Goal: Task Accomplishment & Management: Complete application form

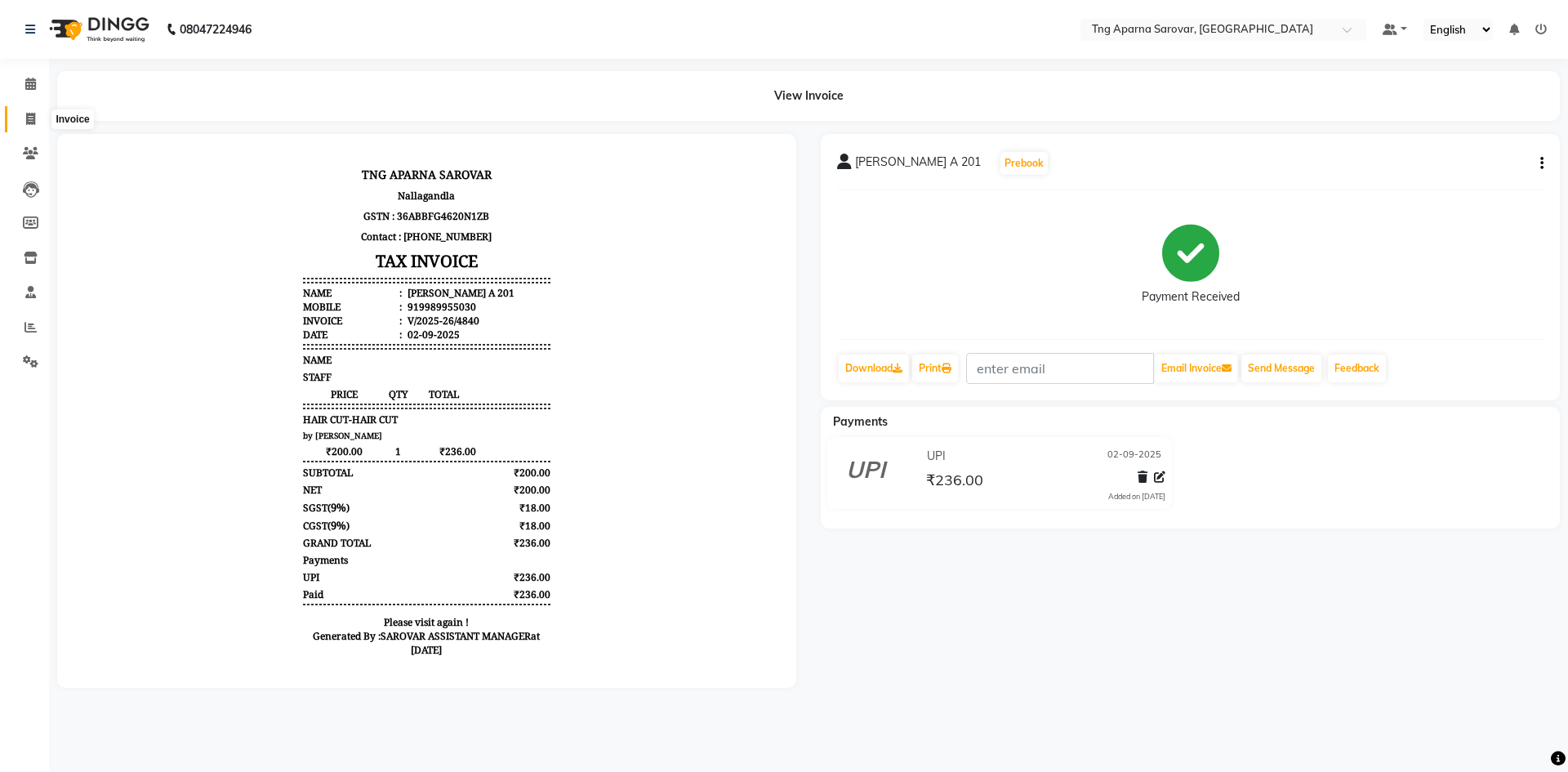
click at [26, 118] on icon at bounding box center [31, 118] width 9 height 12
select select "7390"
select select "service"
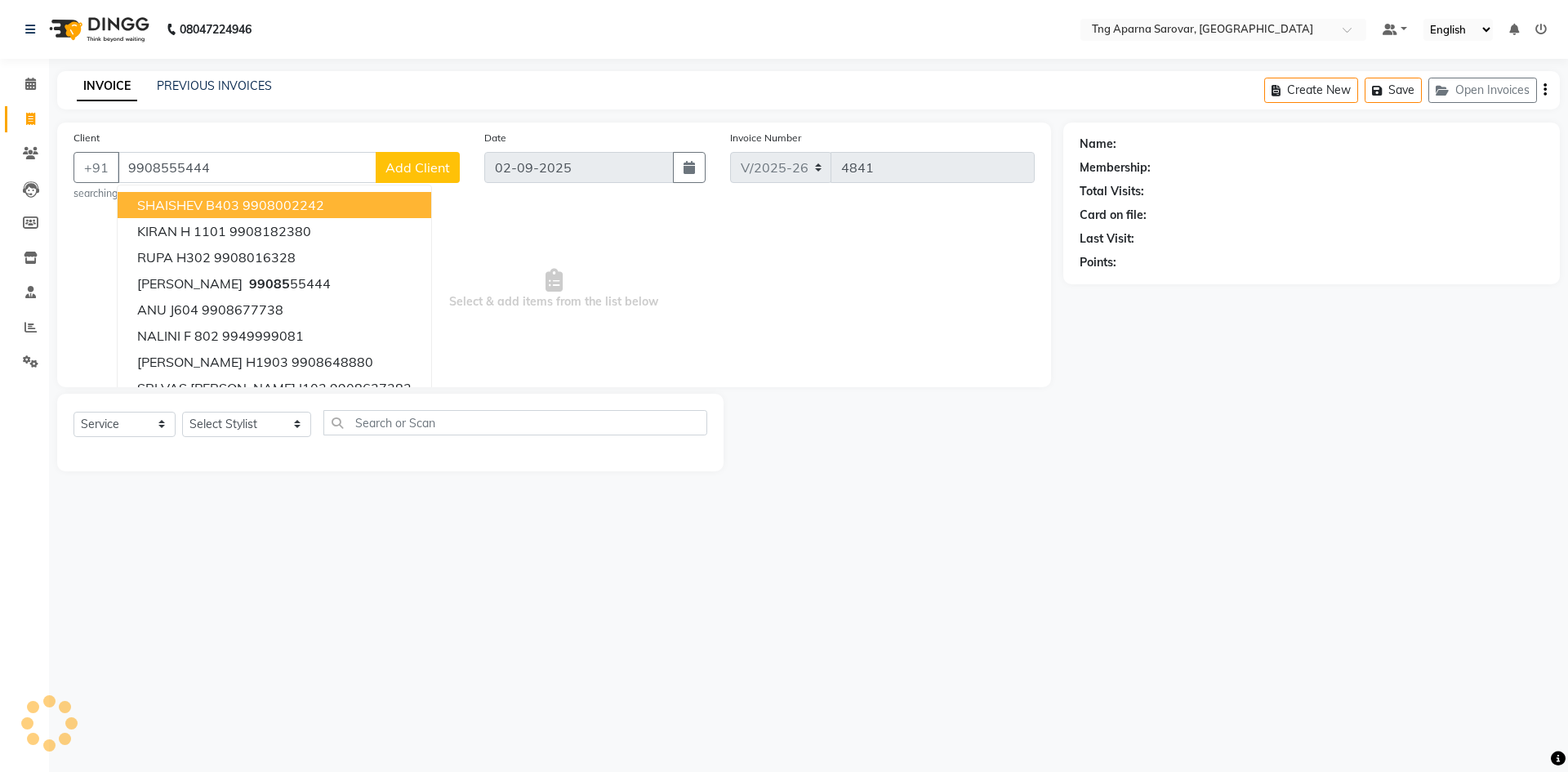
type input "9908555444"
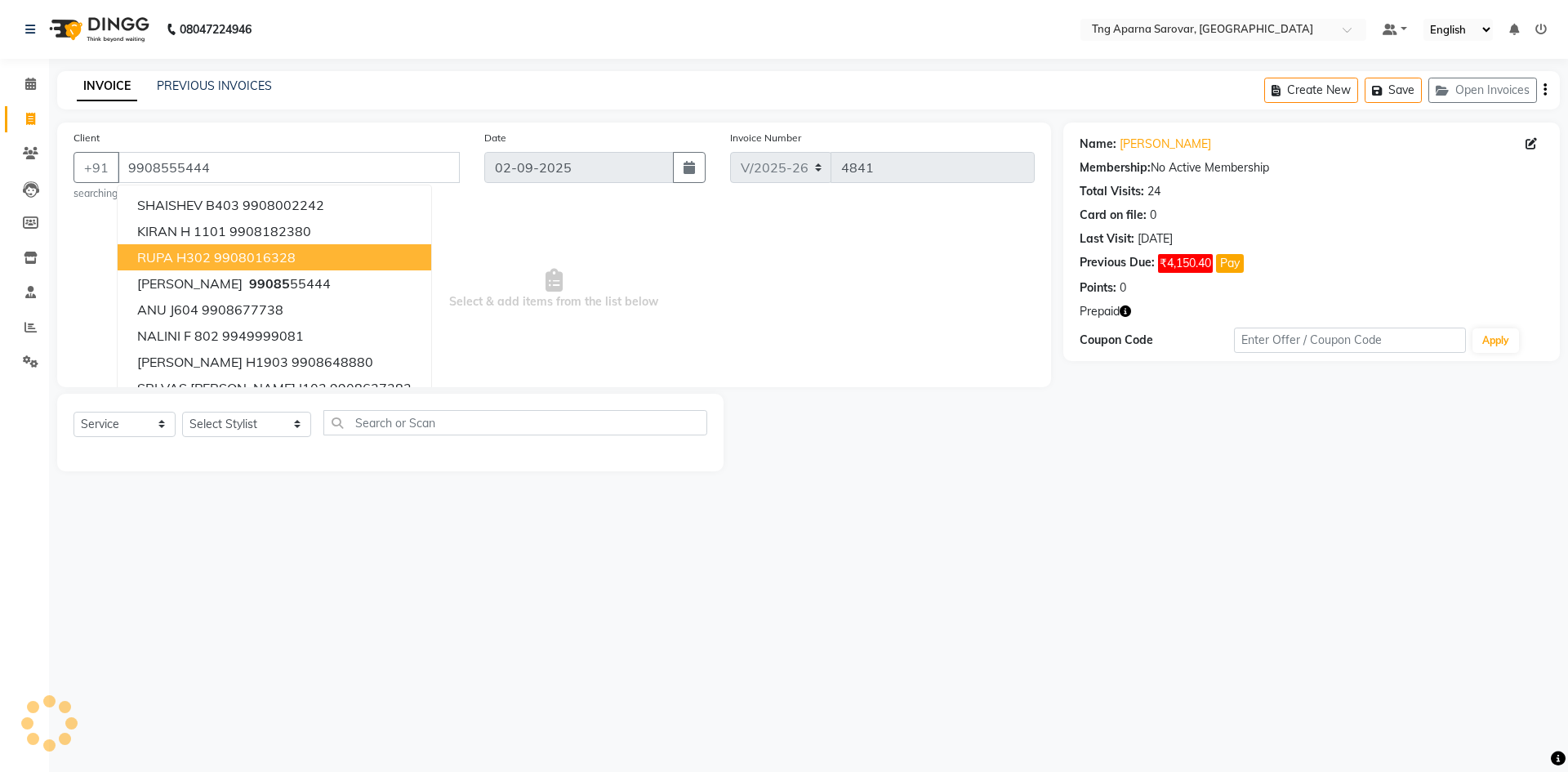
click at [813, 356] on span "Select & add items from the list below" at bounding box center [554, 289] width 961 height 164
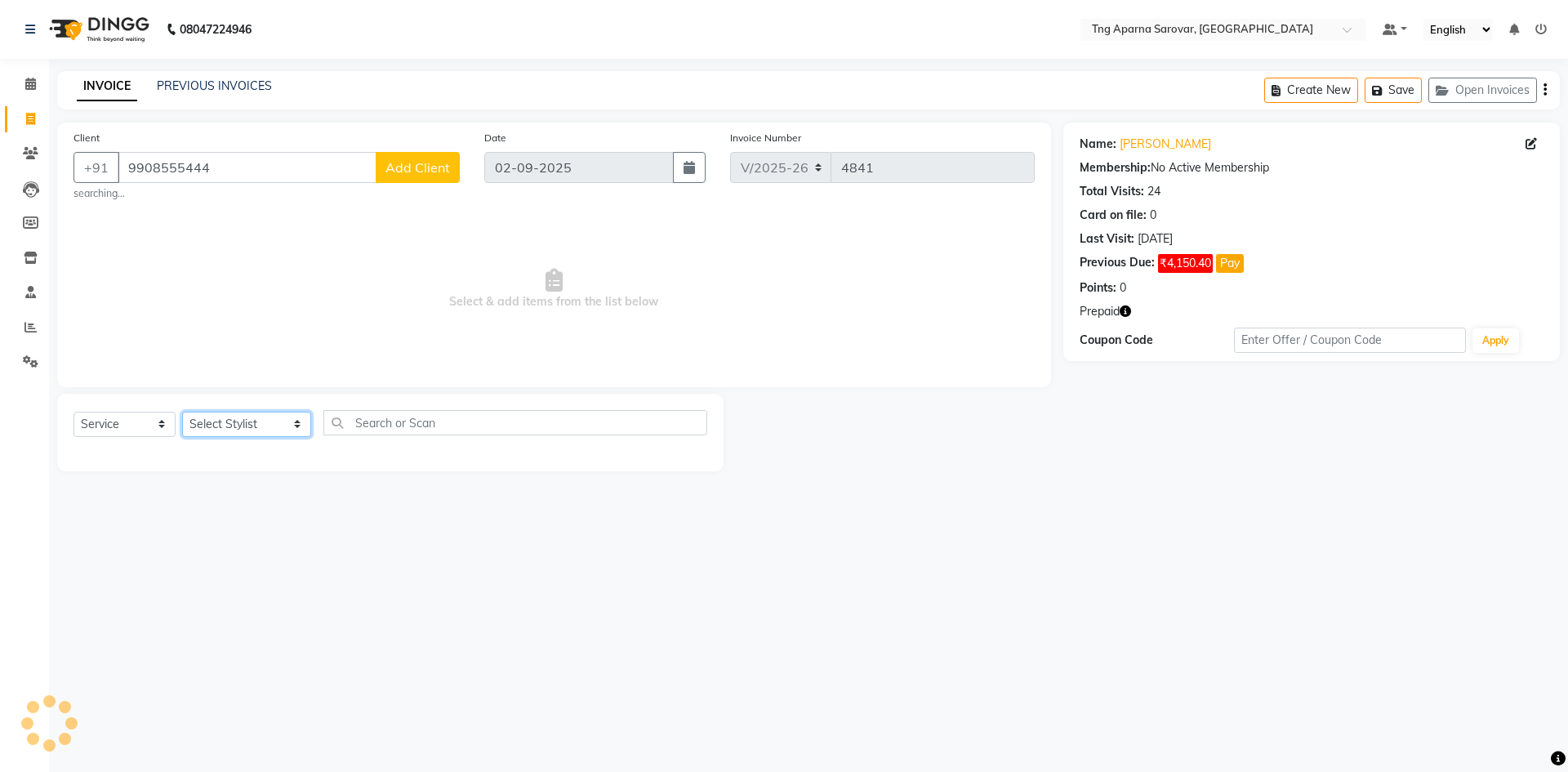
click at [206, 425] on select "Select Stylist [PERSON_NAME] [PERSON_NAME] MAM CHINNA DANISH KAIF [PERSON_NAME]…" at bounding box center [246, 424] width 129 height 25
select select "64171"
click at [182, 412] on select "Select Stylist [PERSON_NAME] [PERSON_NAME] MAM CHINNA DANISH KAIF [PERSON_NAME]…" at bounding box center [246, 424] width 129 height 25
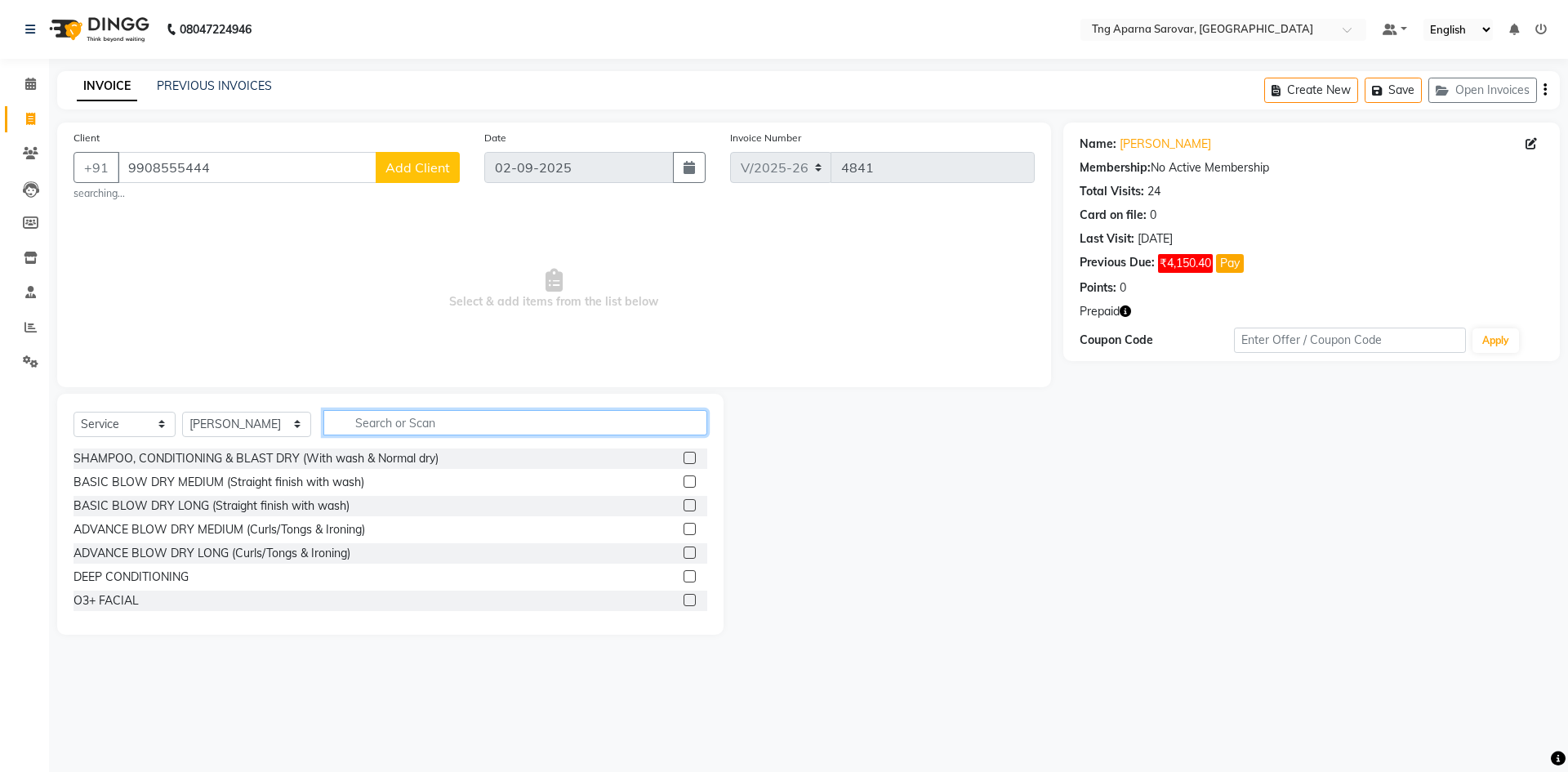
click at [399, 418] on input "text" at bounding box center [515, 422] width 384 height 25
type input "R"
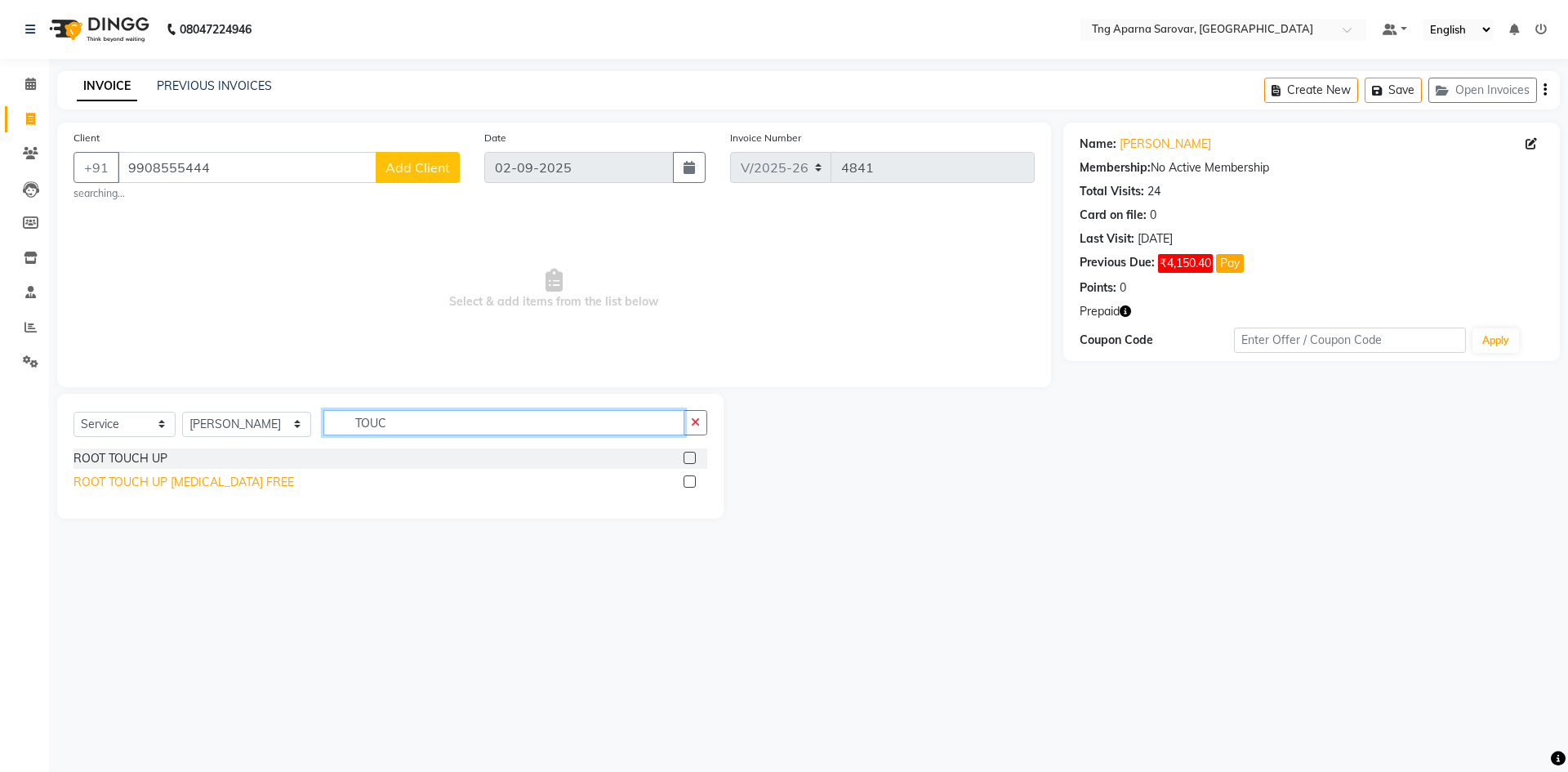
type input "TOUC"
click at [185, 477] on div "ROOT TOUCH UP [MEDICAL_DATA] FREE" at bounding box center [183, 482] width 220 height 17
checkbox input "false"
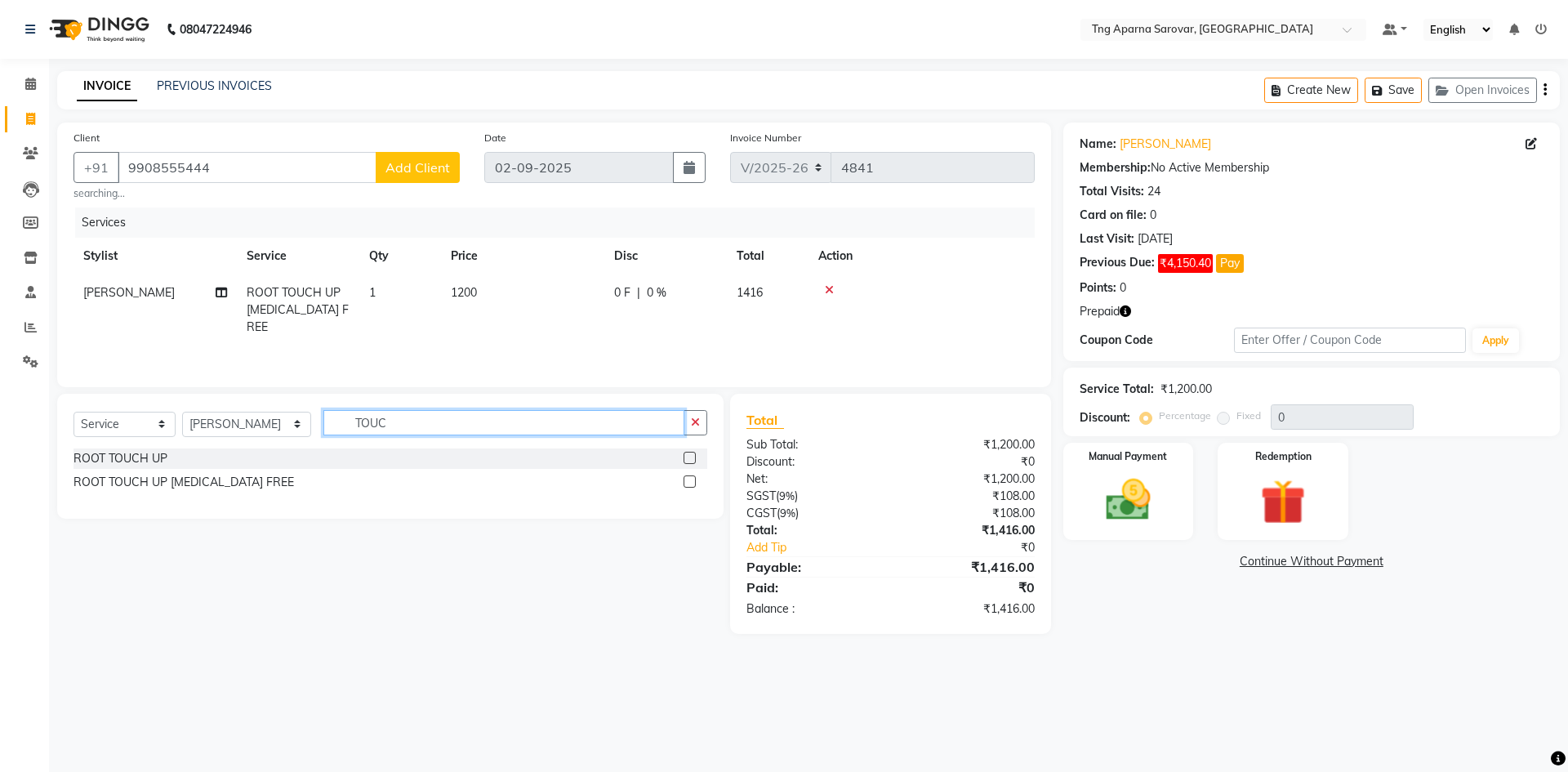
click at [437, 417] on input "TOUC" at bounding box center [503, 422] width 361 height 25
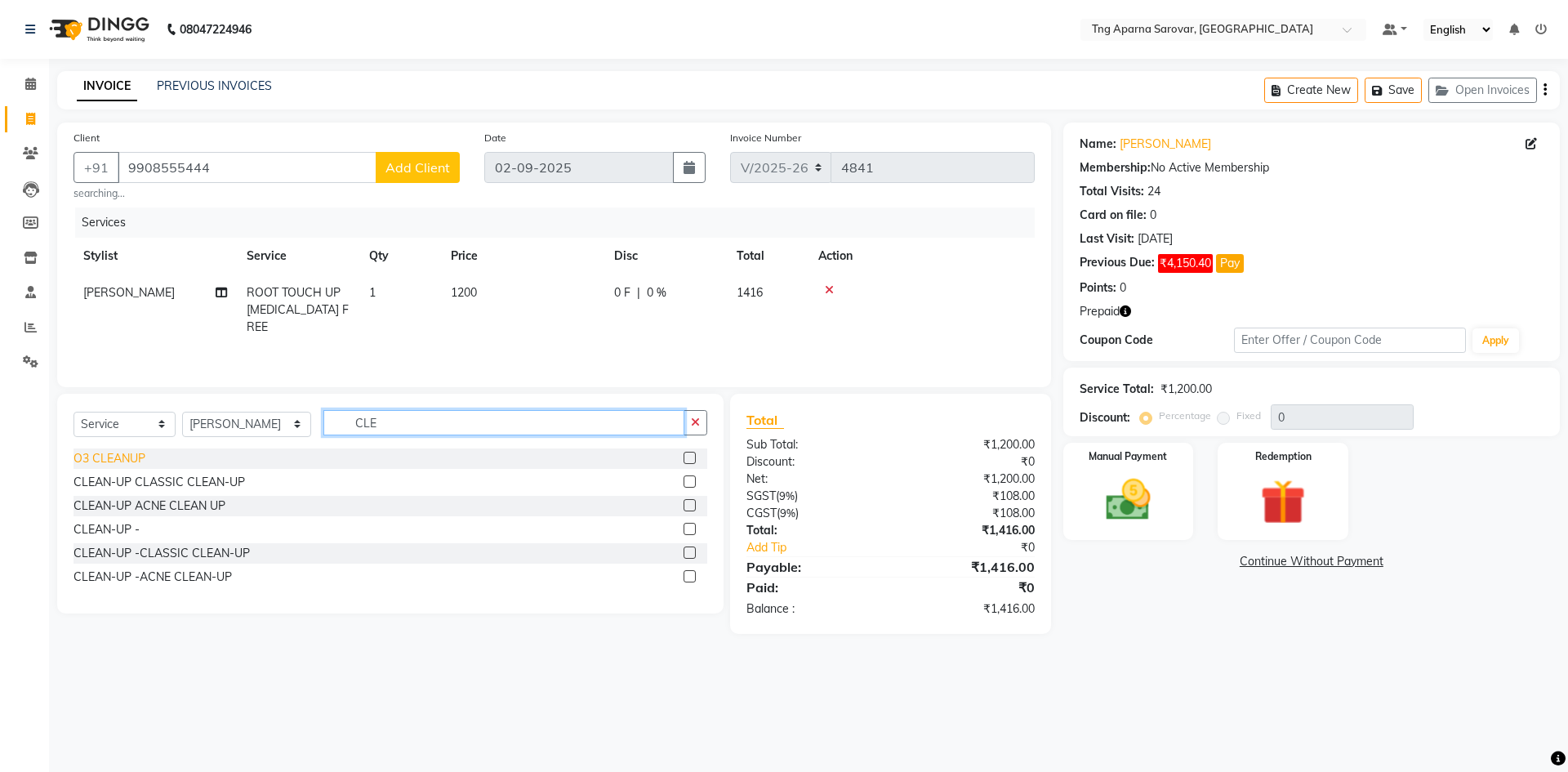
type input "CLE"
click at [89, 460] on div "O3 CLEANUP" at bounding box center [109, 459] width 72 height 17
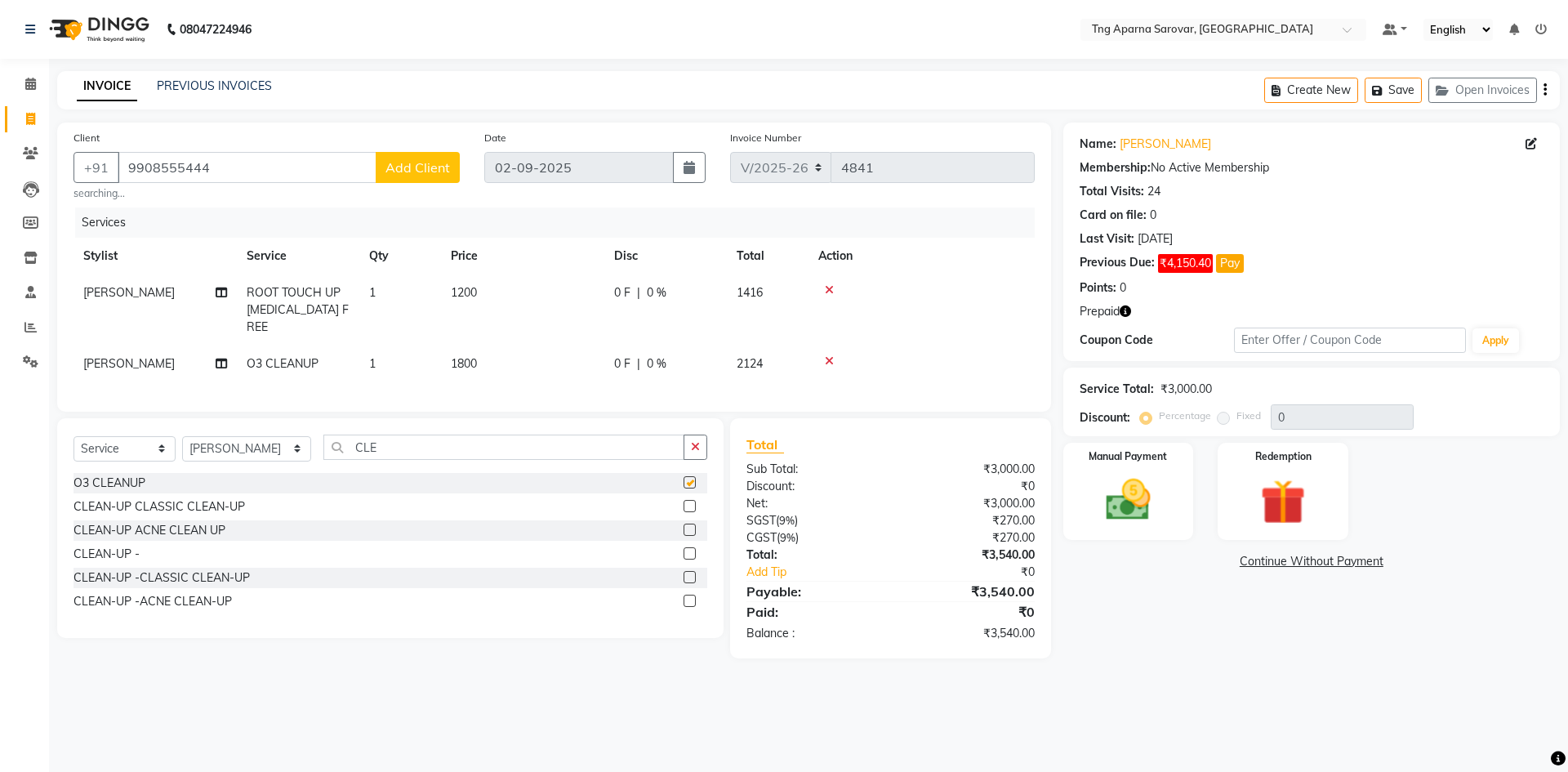
checkbox input "false"
click at [346, 441] on input "CLE" at bounding box center [503, 447] width 361 height 25
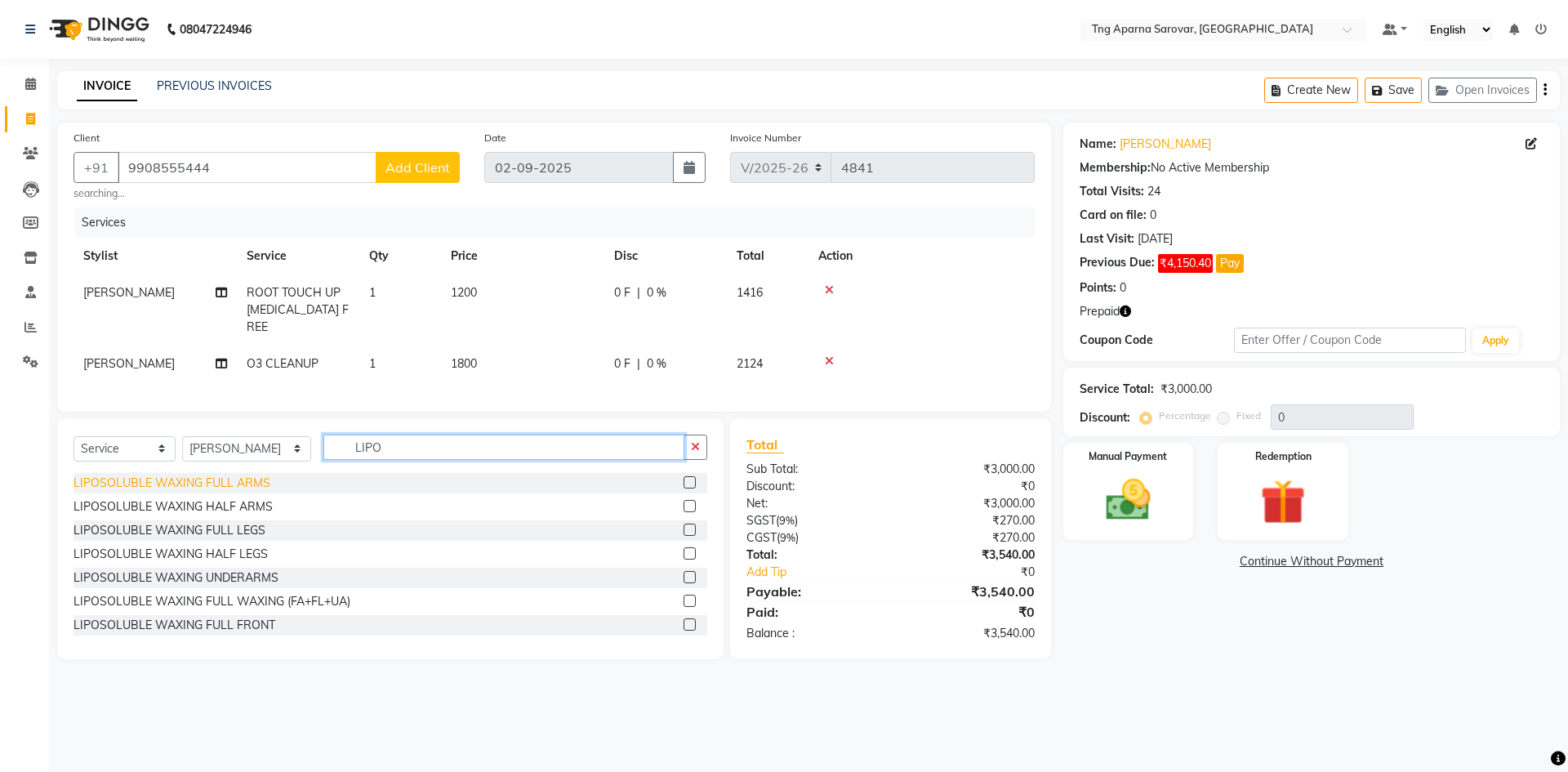
type input "LIPO"
click at [227, 475] on div "LIPOSOLUBLE WAXING FULL ARMS" at bounding box center [172, 483] width 197 height 17
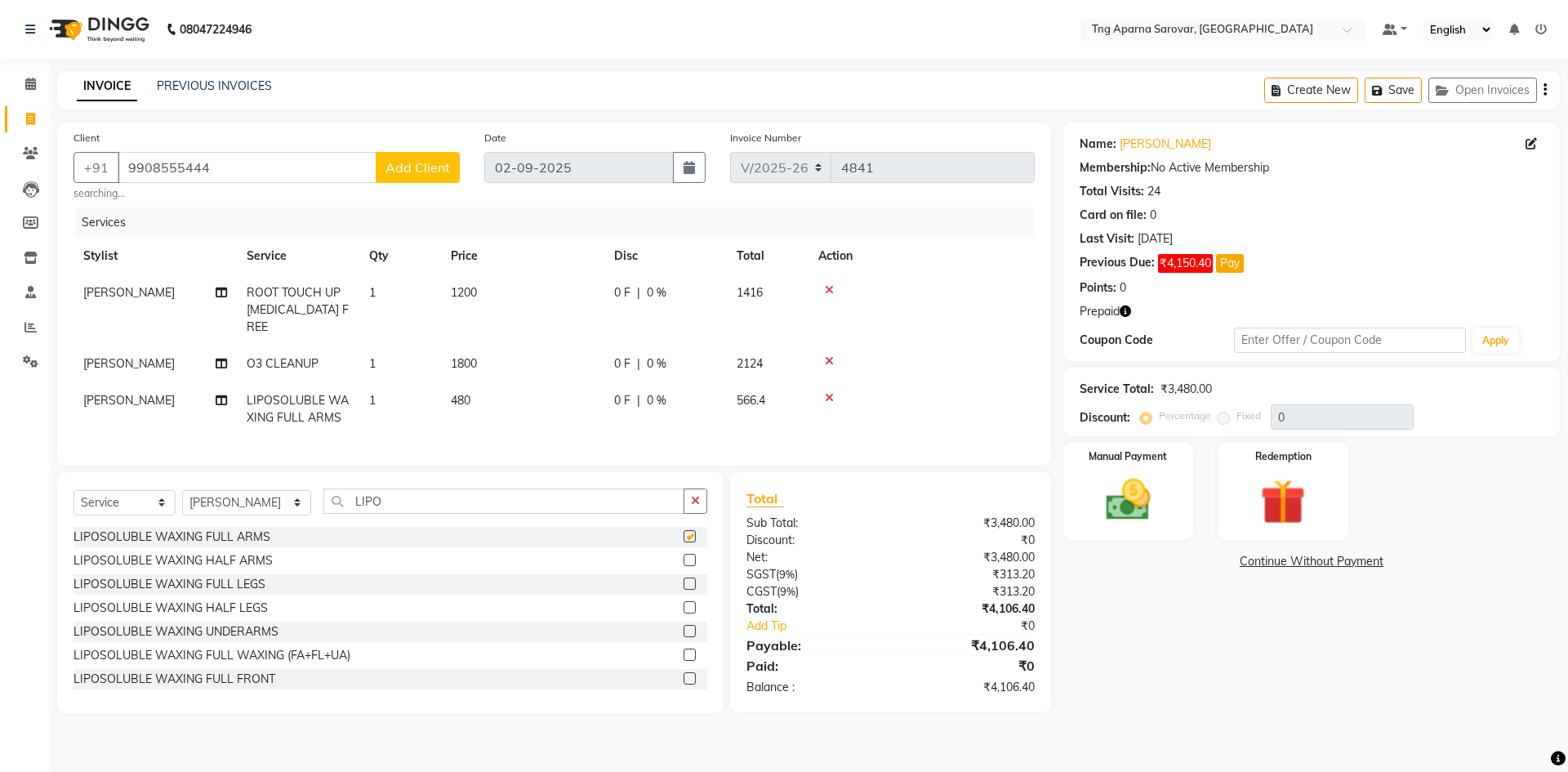
checkbox input "false"
click at [256, 599] on div "LIPOSOLUBLE WAXING HALF LEGS" at bounding box center [170, 608] width 194 height 17
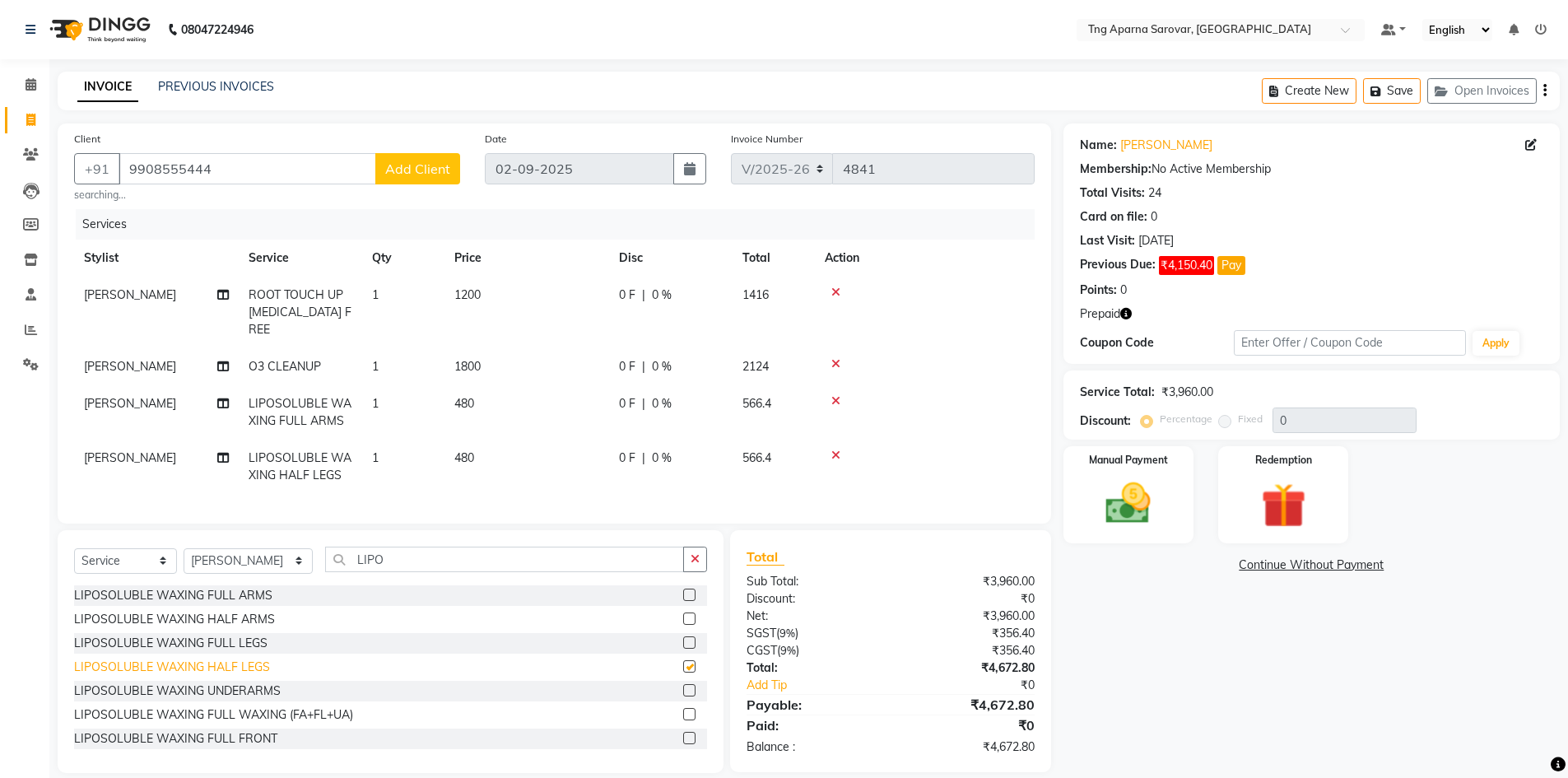
checkbox input "false"
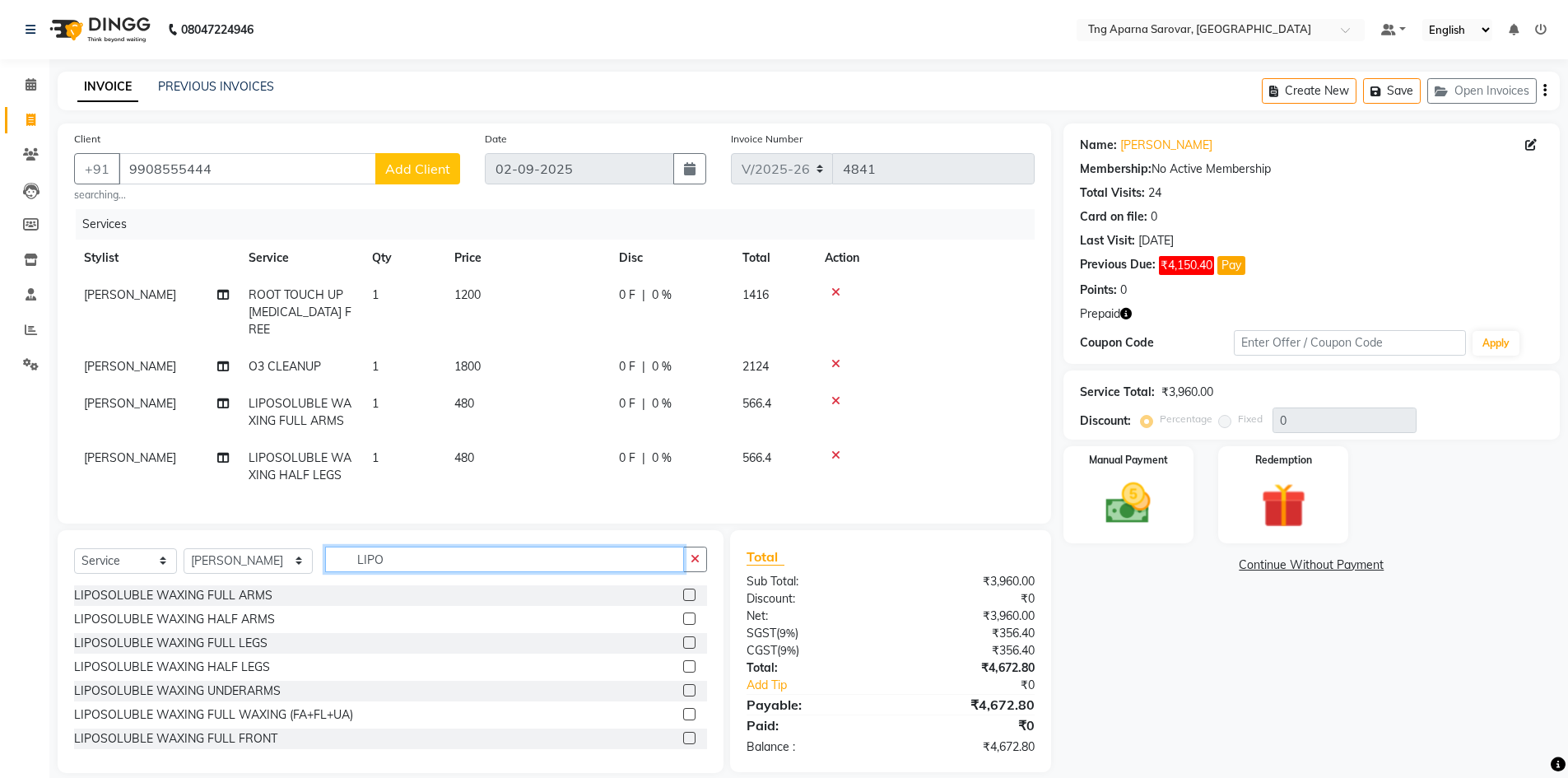
click at [392, 558] on input "LIPO" at bounding box center [504, 559] width 359 height 25
type input "THRE"
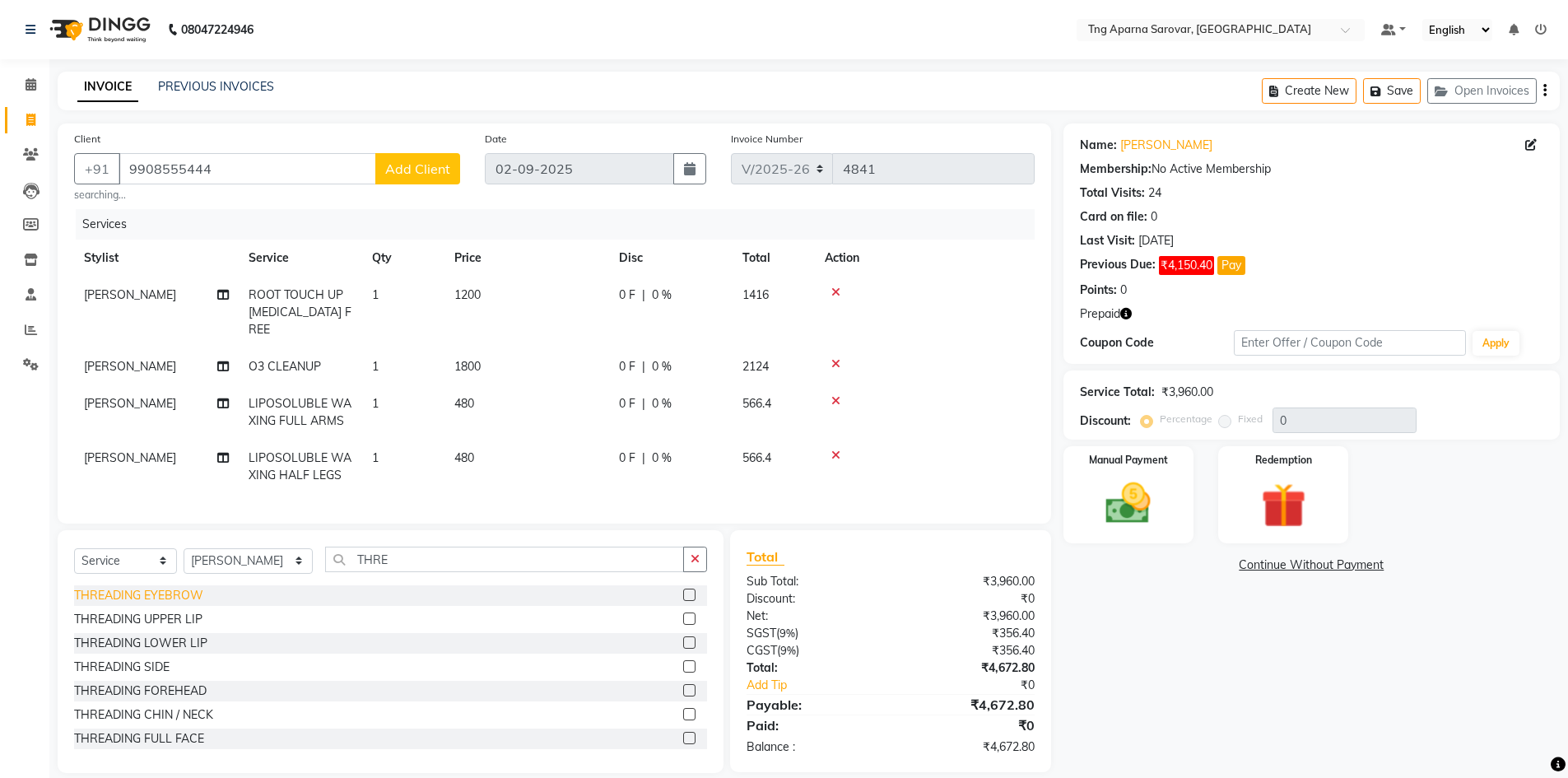
click at [145, 594] on div "THREADING EYEBROW" at bounding box center [139, 595] width 129 height 17
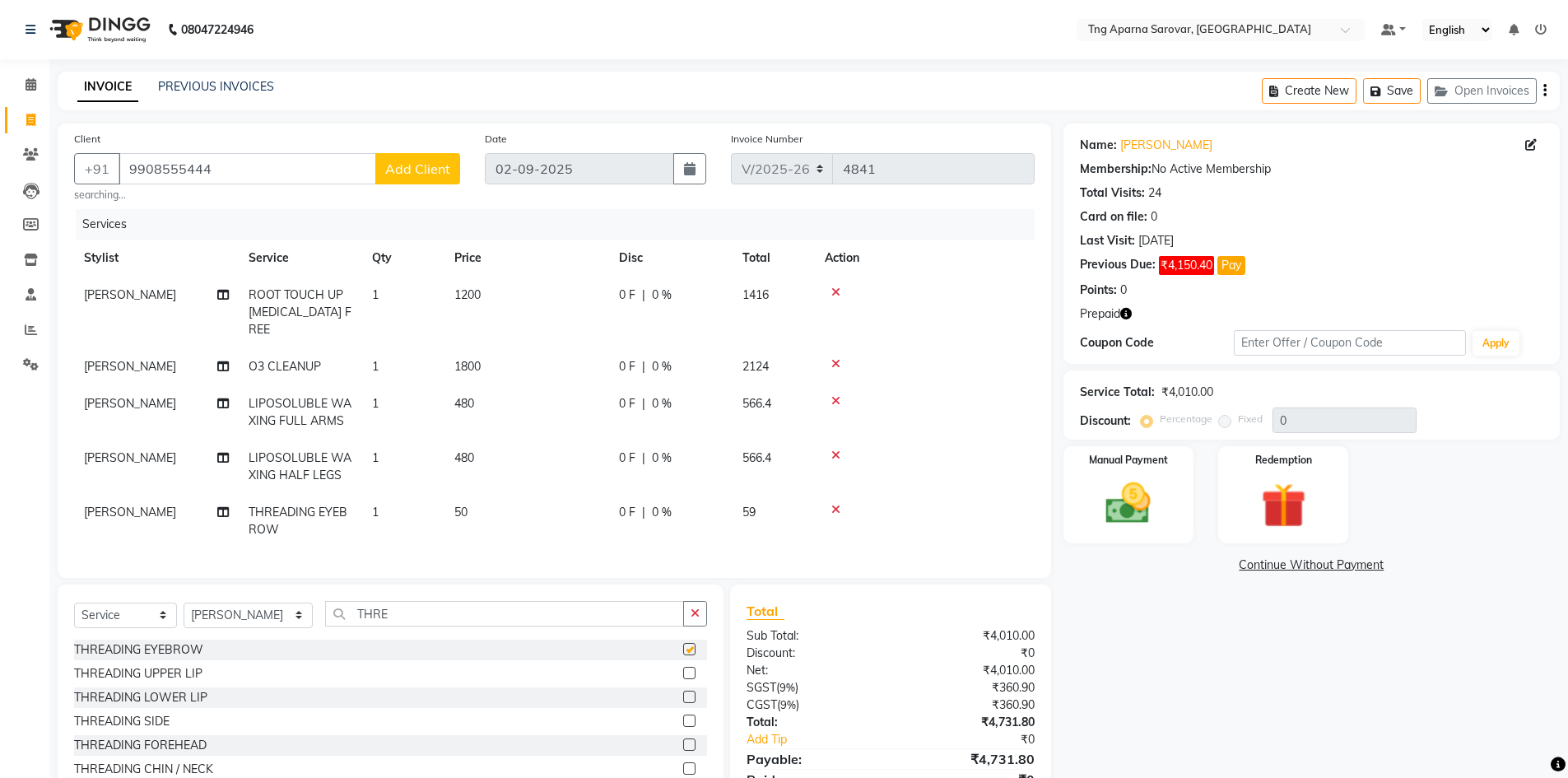
checkbox input "false"
click at [186, 672] on div "THREADING UPPER LIP" at bounding box center [138, 674] width 128 height 17
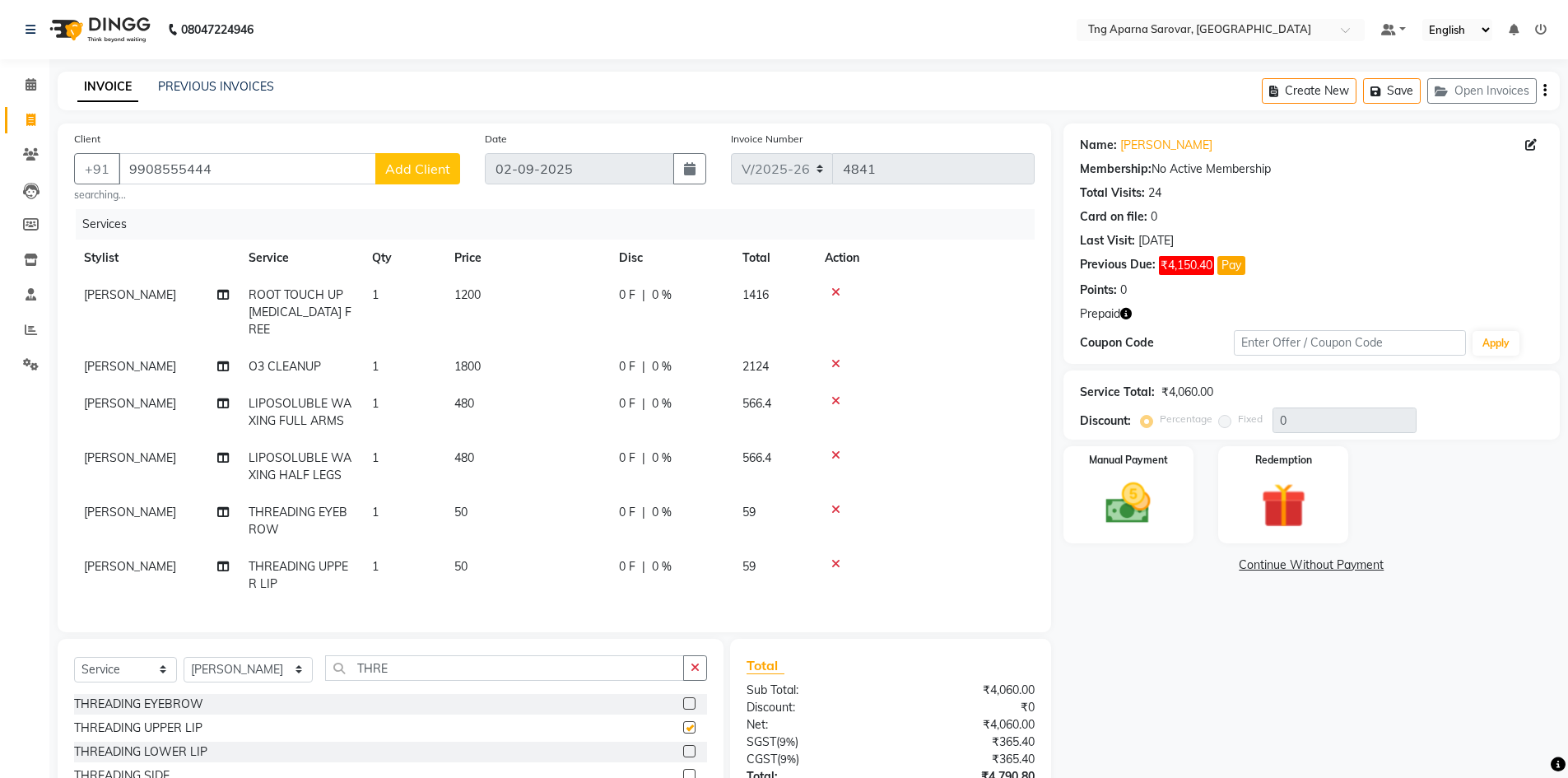
checkbox input "false"
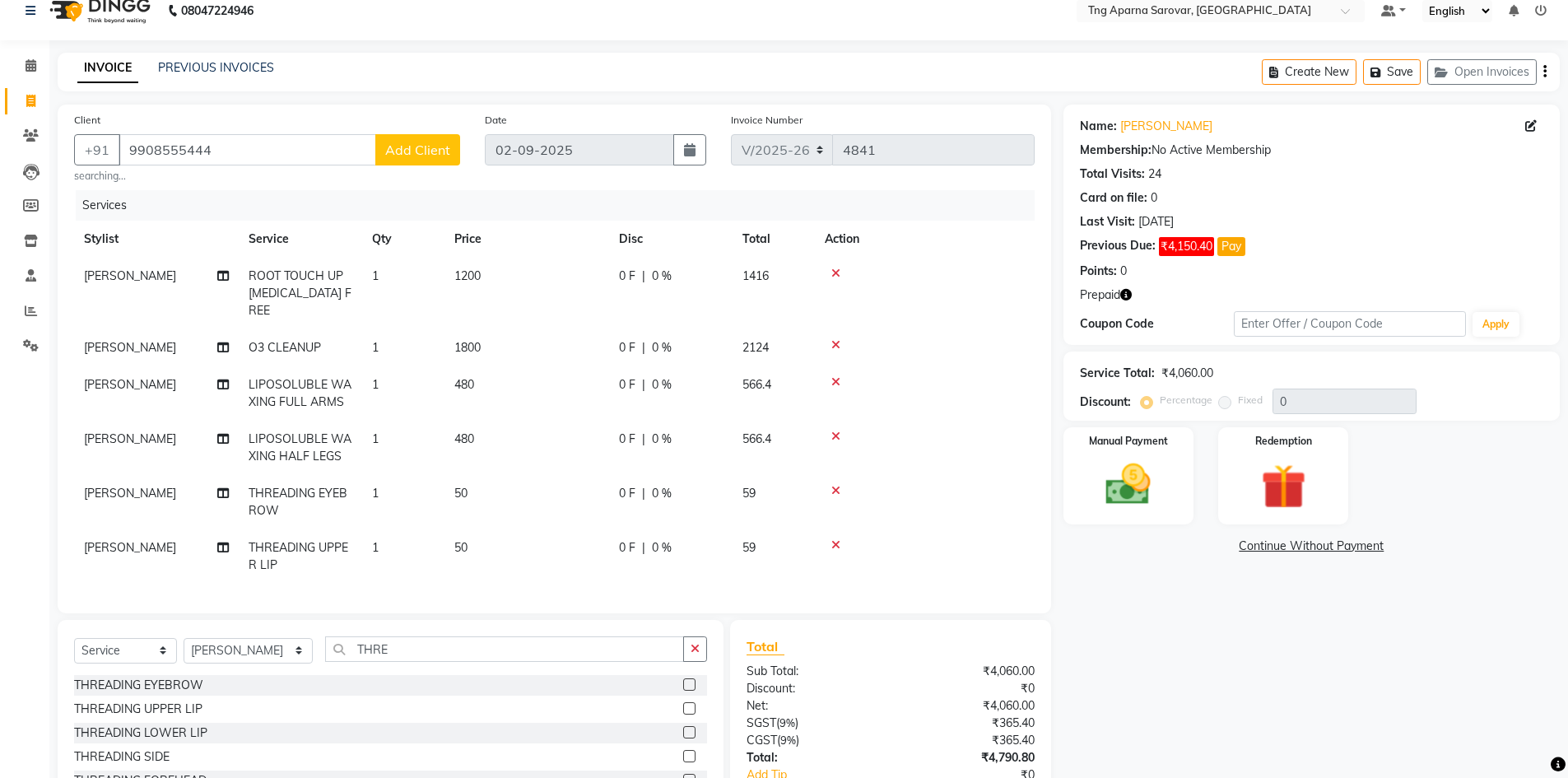
scroll to position [124, 0]
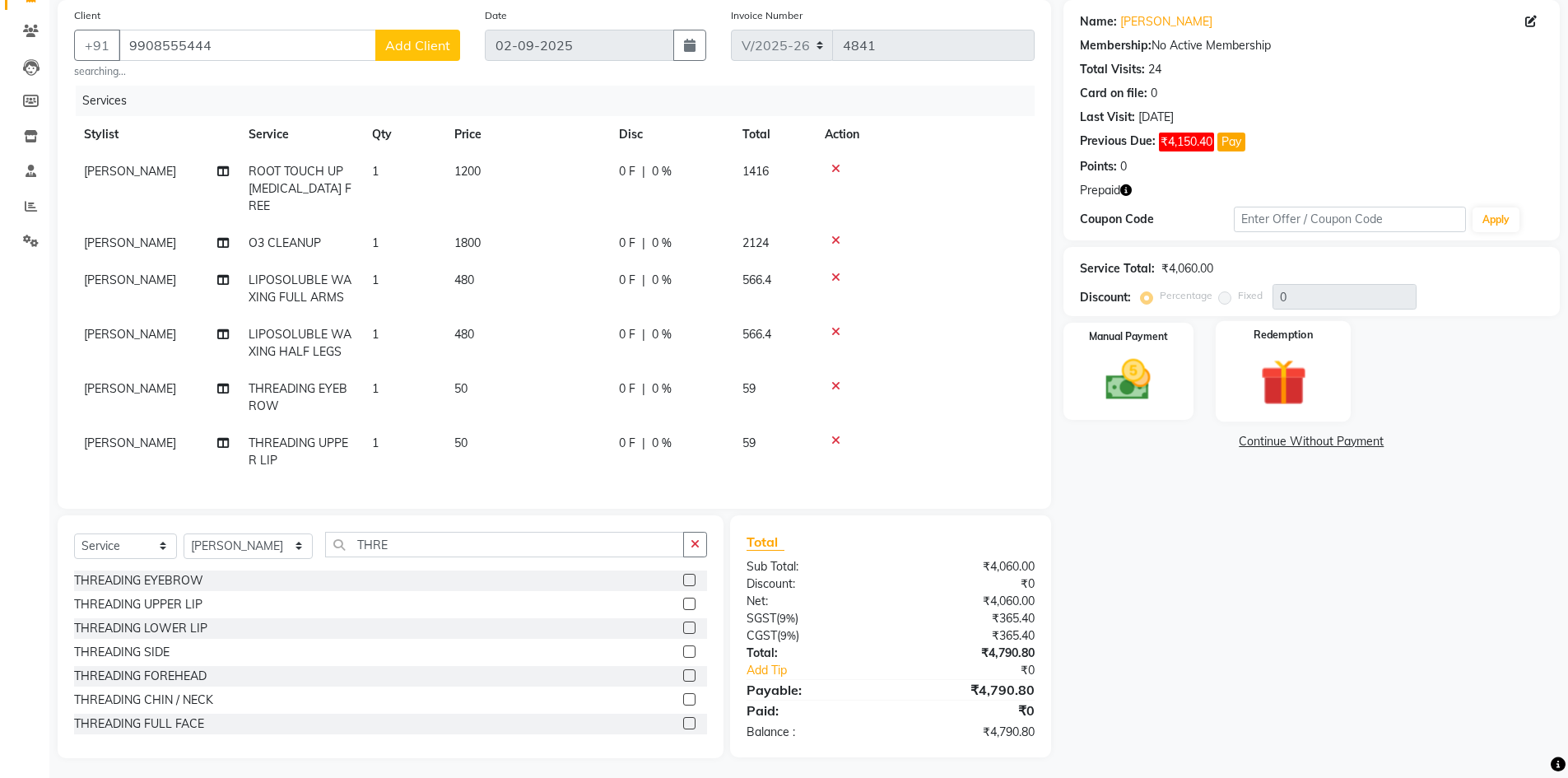
click at [1254, 360] on img at bounding box center [1283, 382] width 76 height 58
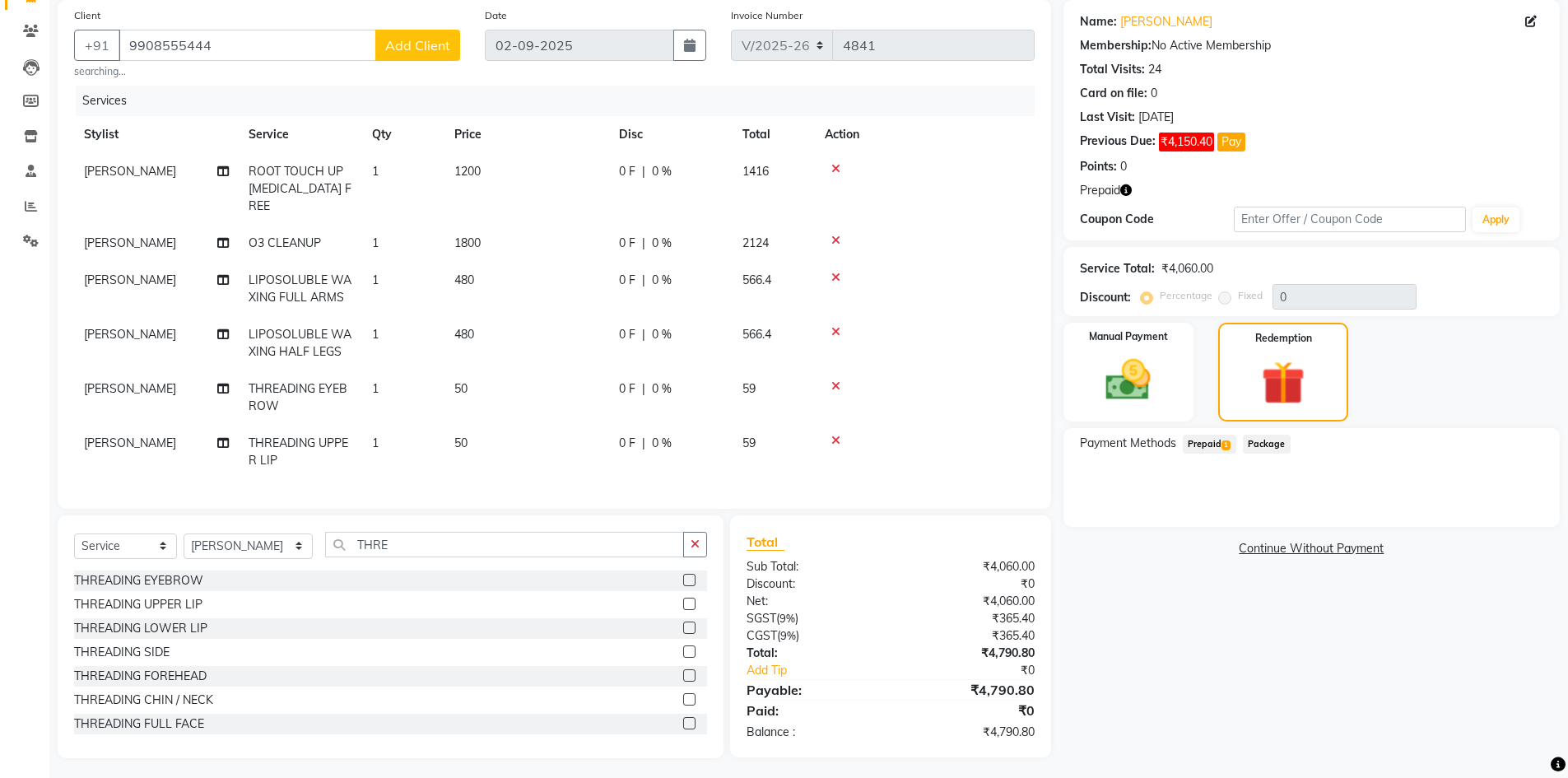
click at [1206, 446] on span "Prepaid 1" at bounding box center [1209, 444] width 53 height 19
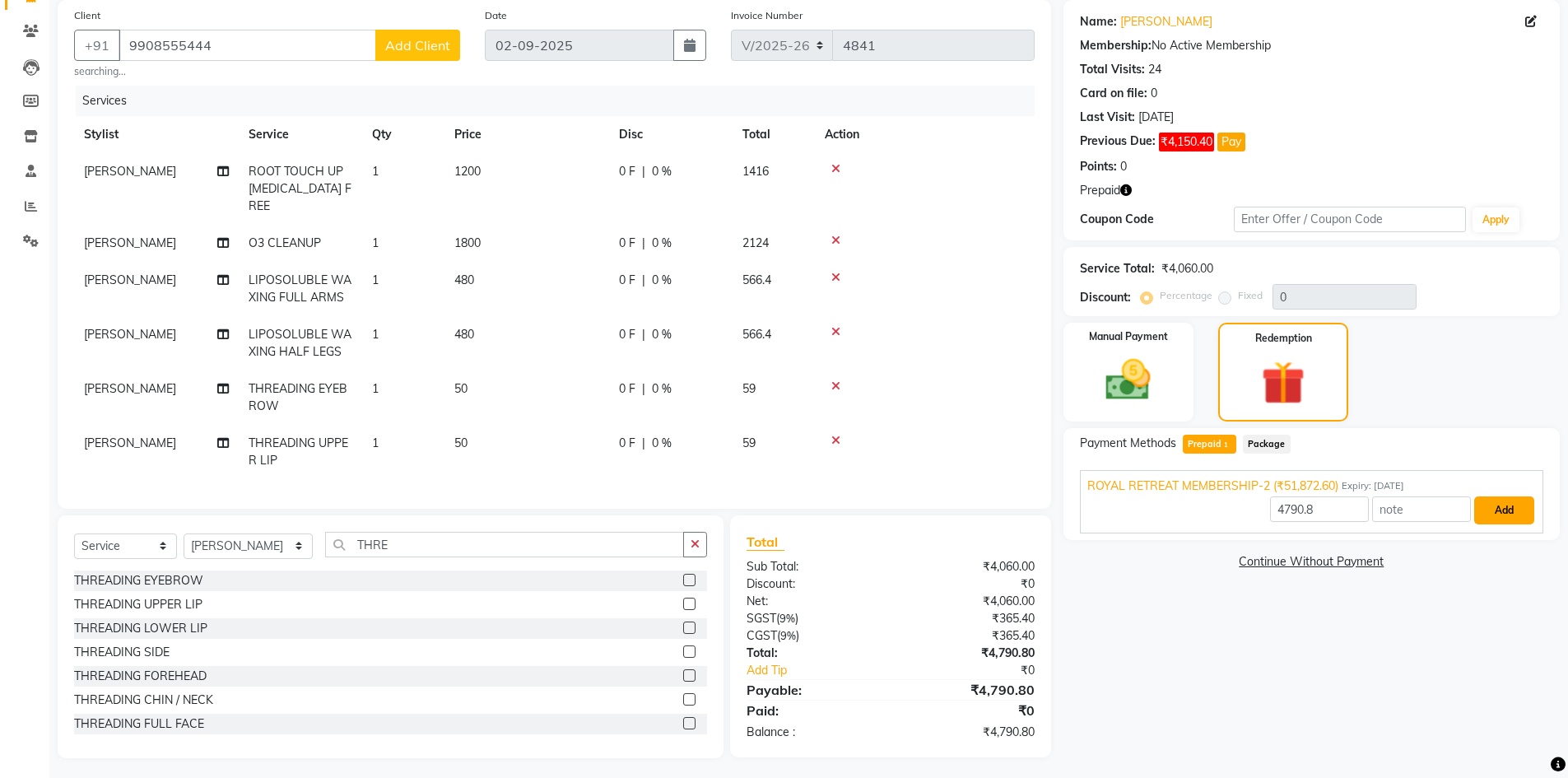
click at [1526, 505] on button "Add" at bounding box center [1504, 510] width 60 height 28
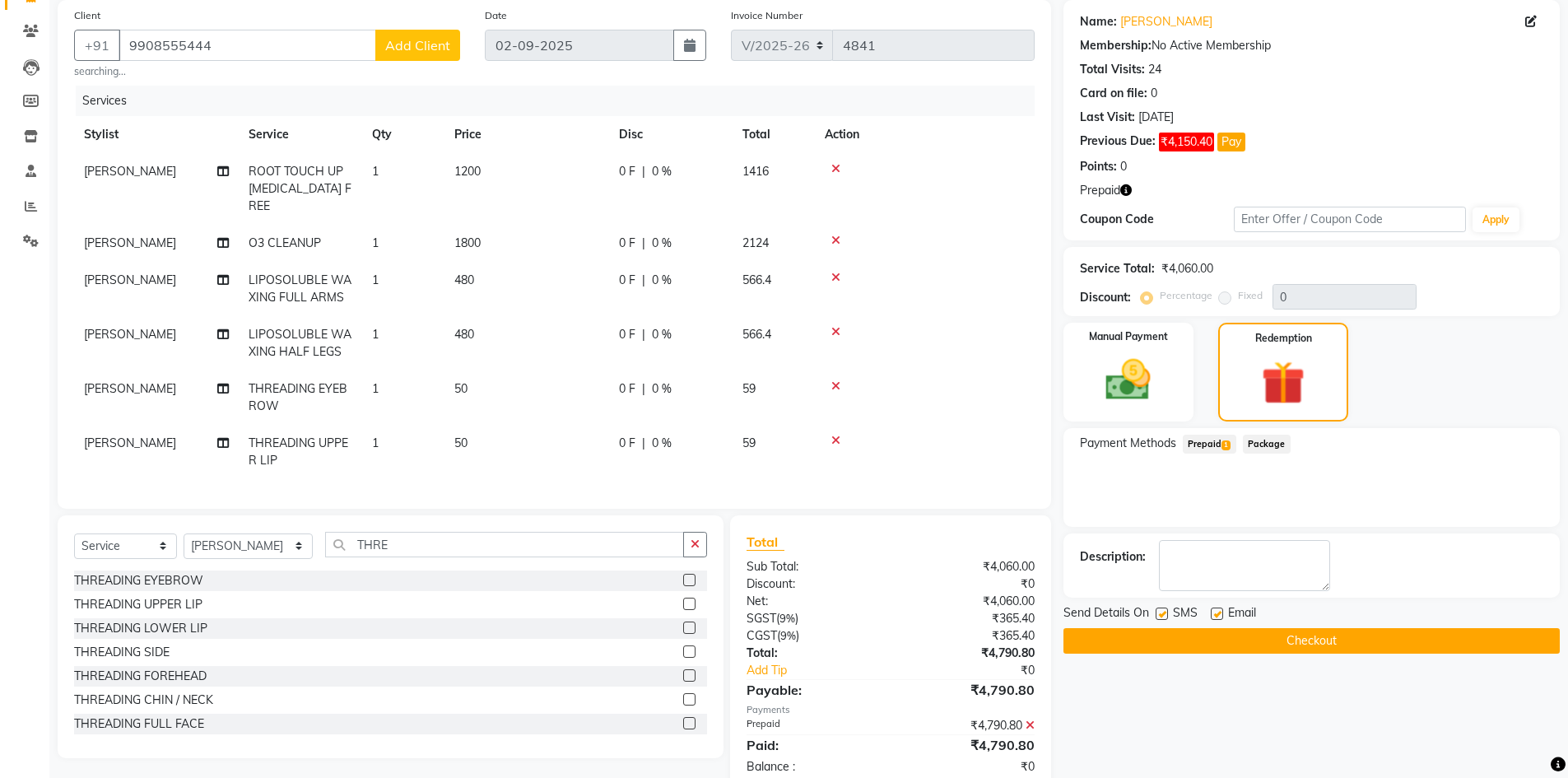
click at [1353, 635] on button "Checkout" at bounding box center [1312, 640] width 496 height 25
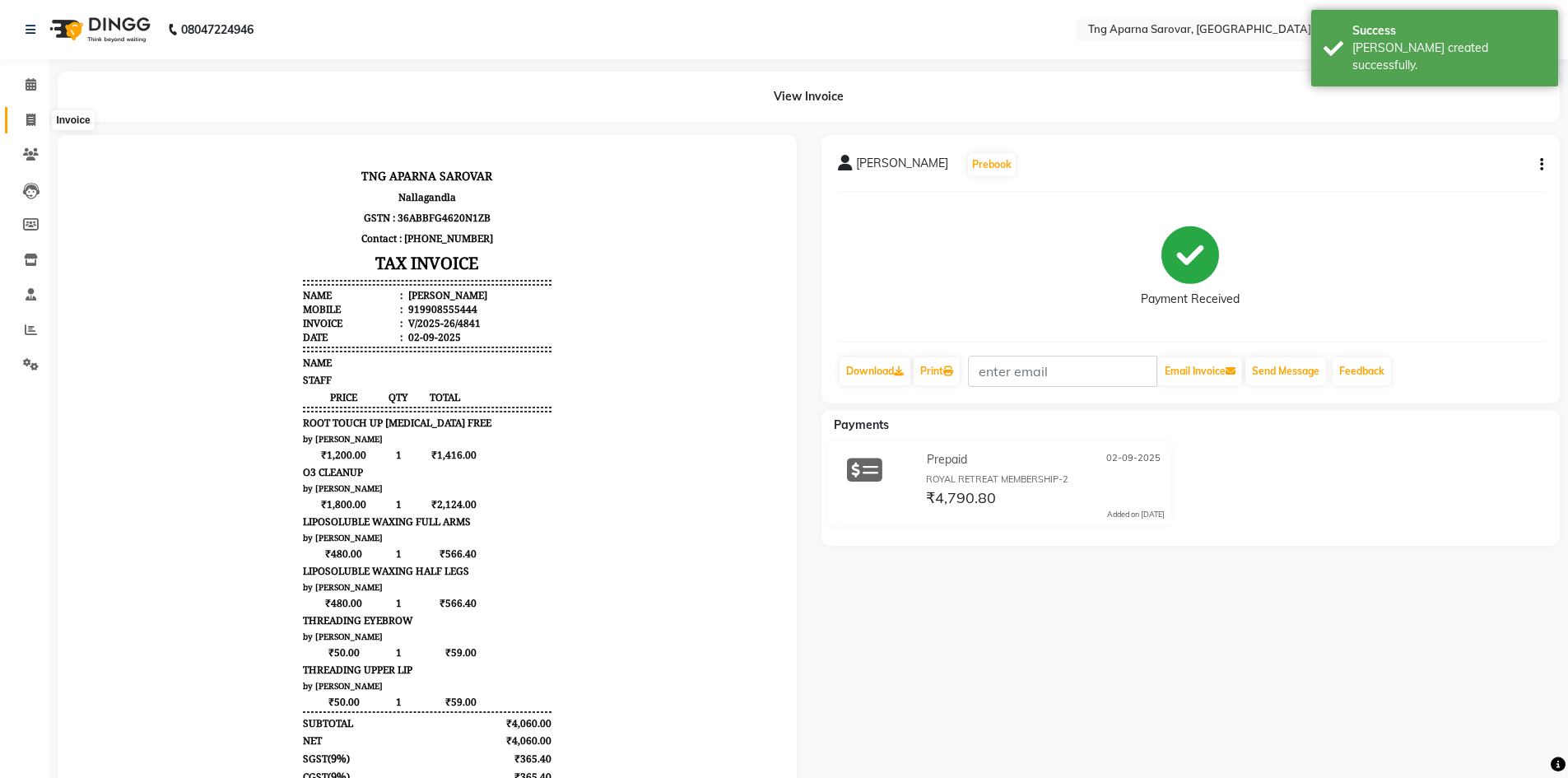
click at [20, 112] on span at bounding box center [31, 121] width 29 height 19
select select "service"
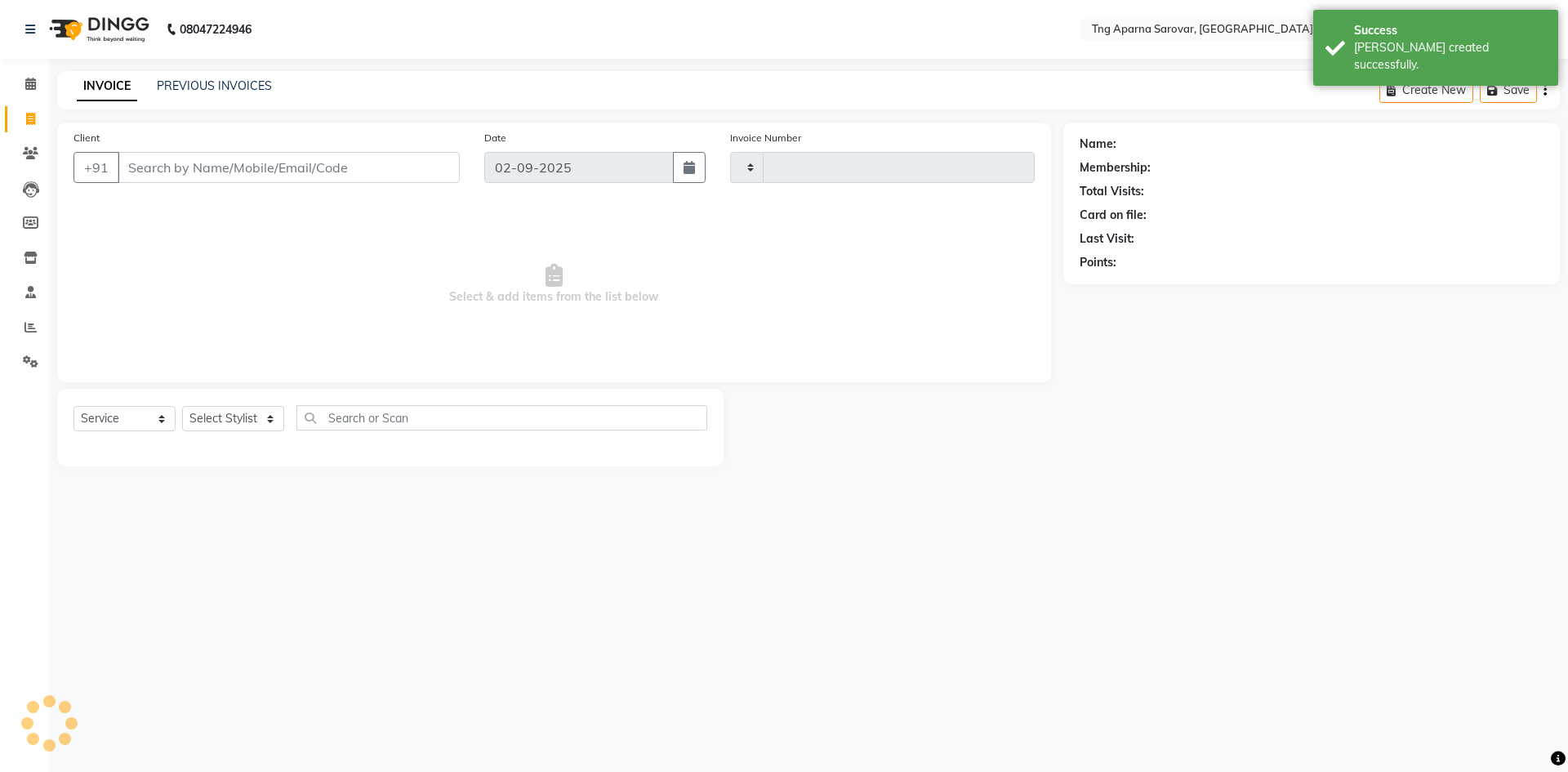
type input "4842"
select select "7390"
click at [241, 83] on link "PREVIOUS INVOICES" at bounding box center [215, 85] width 115 height 15
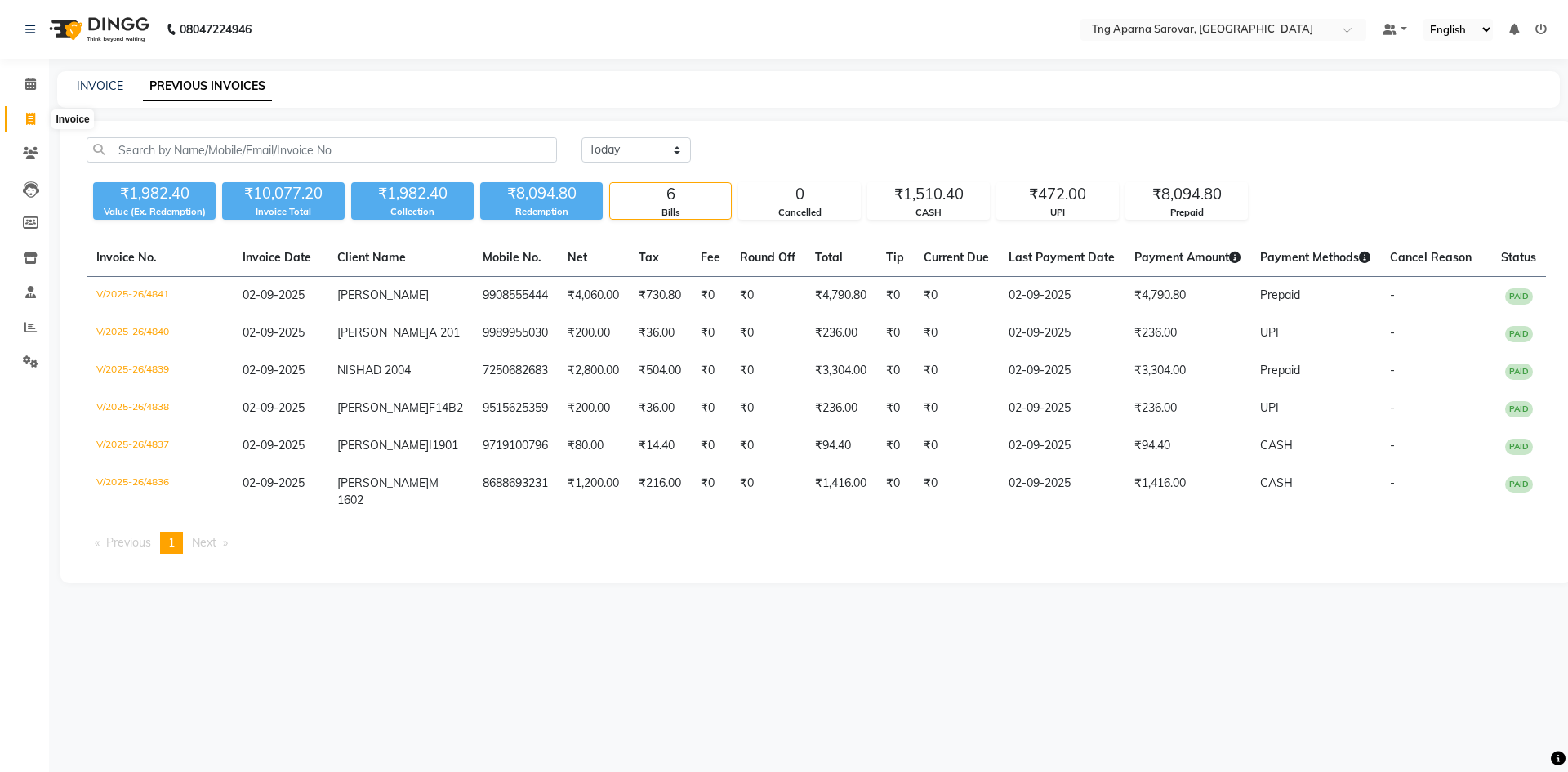
click at [27, 124] on icon at bounding box center [31, 118] width 9 height 12
select select "service"
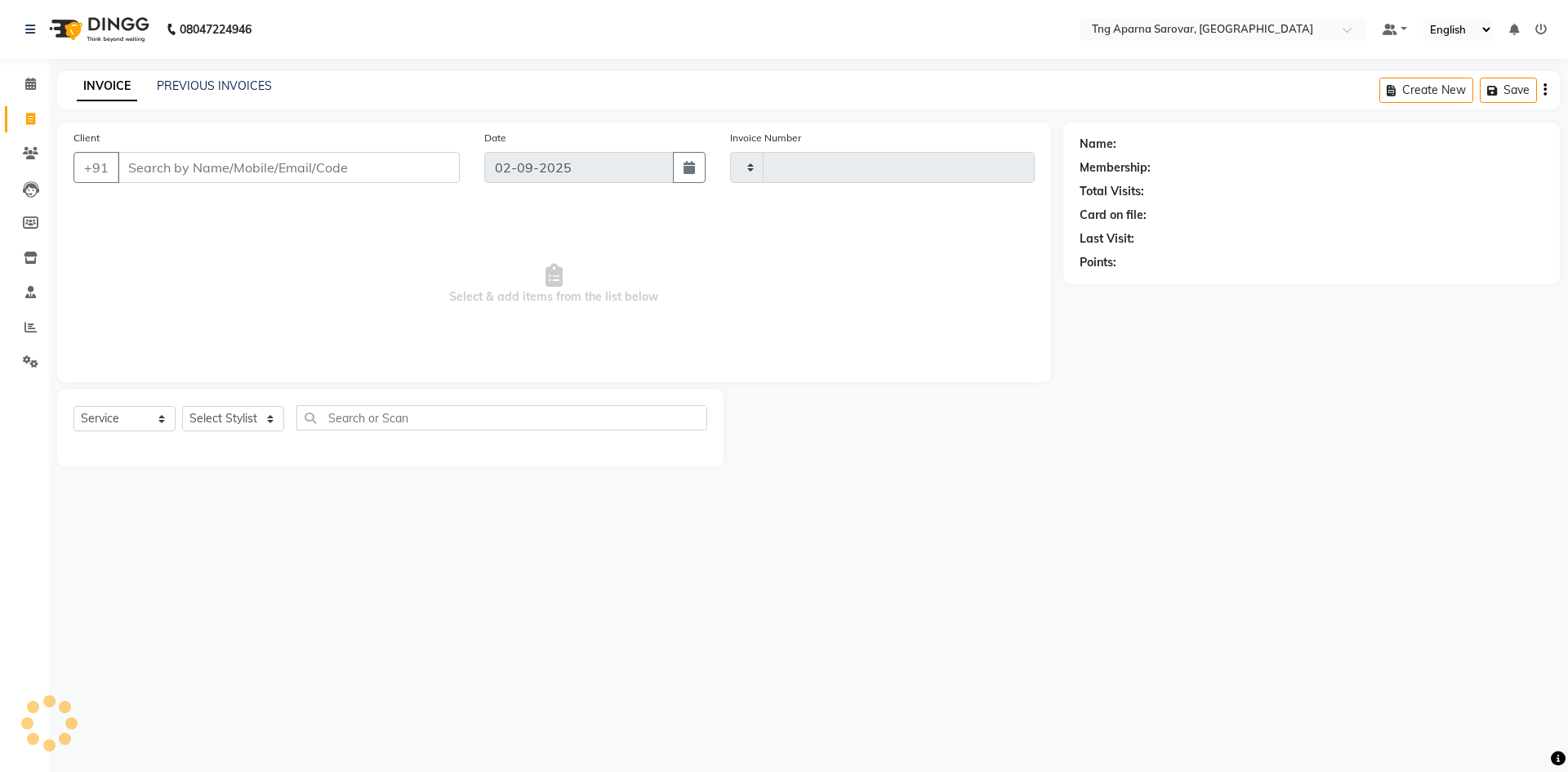
type input "4843"
select select "7390"
click at [1101, 587] on div "08047224946 Select Location × Tng Aparna Sarovar, Nallagandla Default Panel My …" at bounding box center [784, 386] width 1568 height 772
click at [226, 168] on input "Client" at bounding box center [289, 167] width 342 height 31
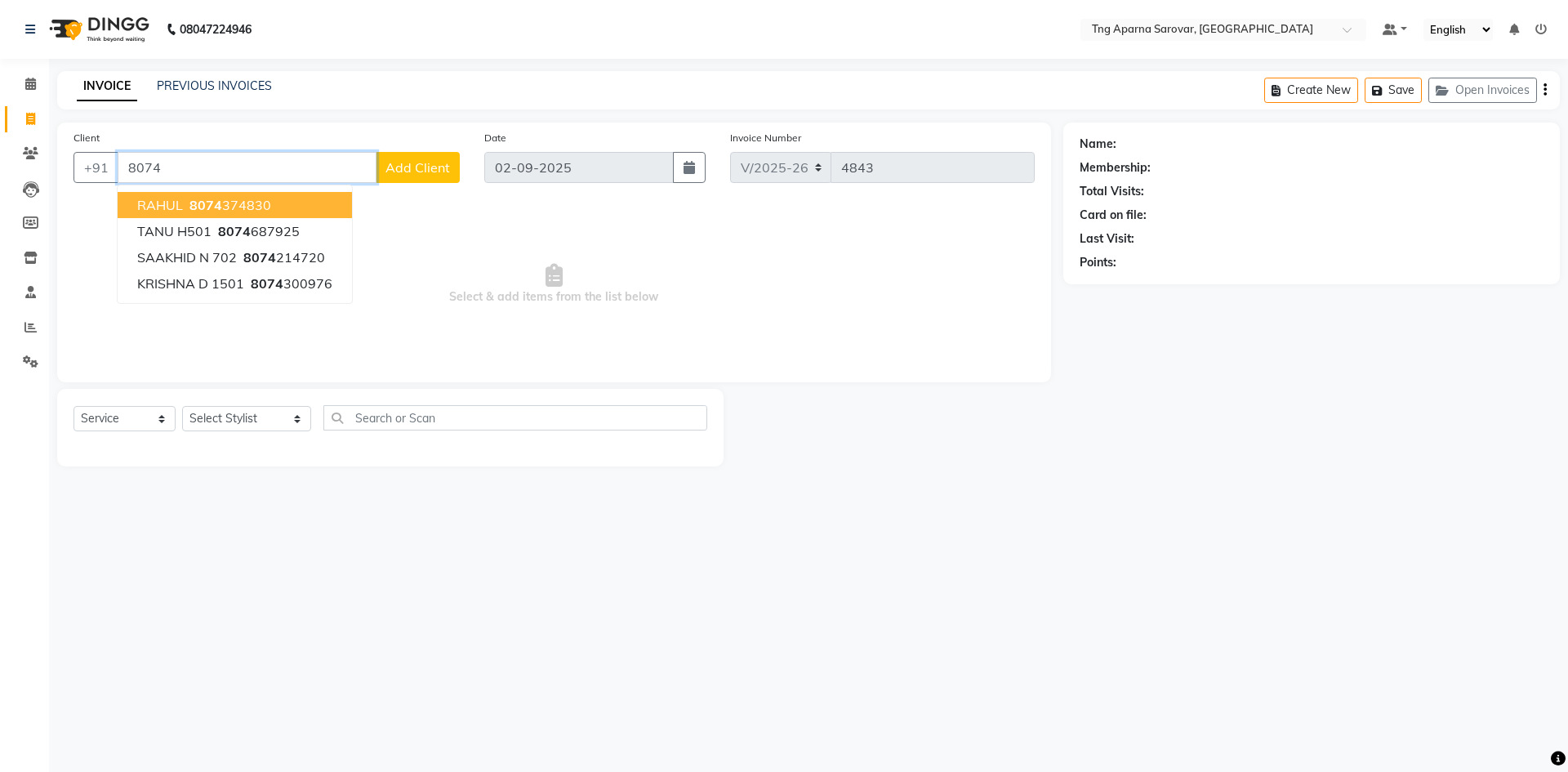
type input "8074"
click at [255, 165] on input "8074" at bounding box center [247, 167] width 259 height 31
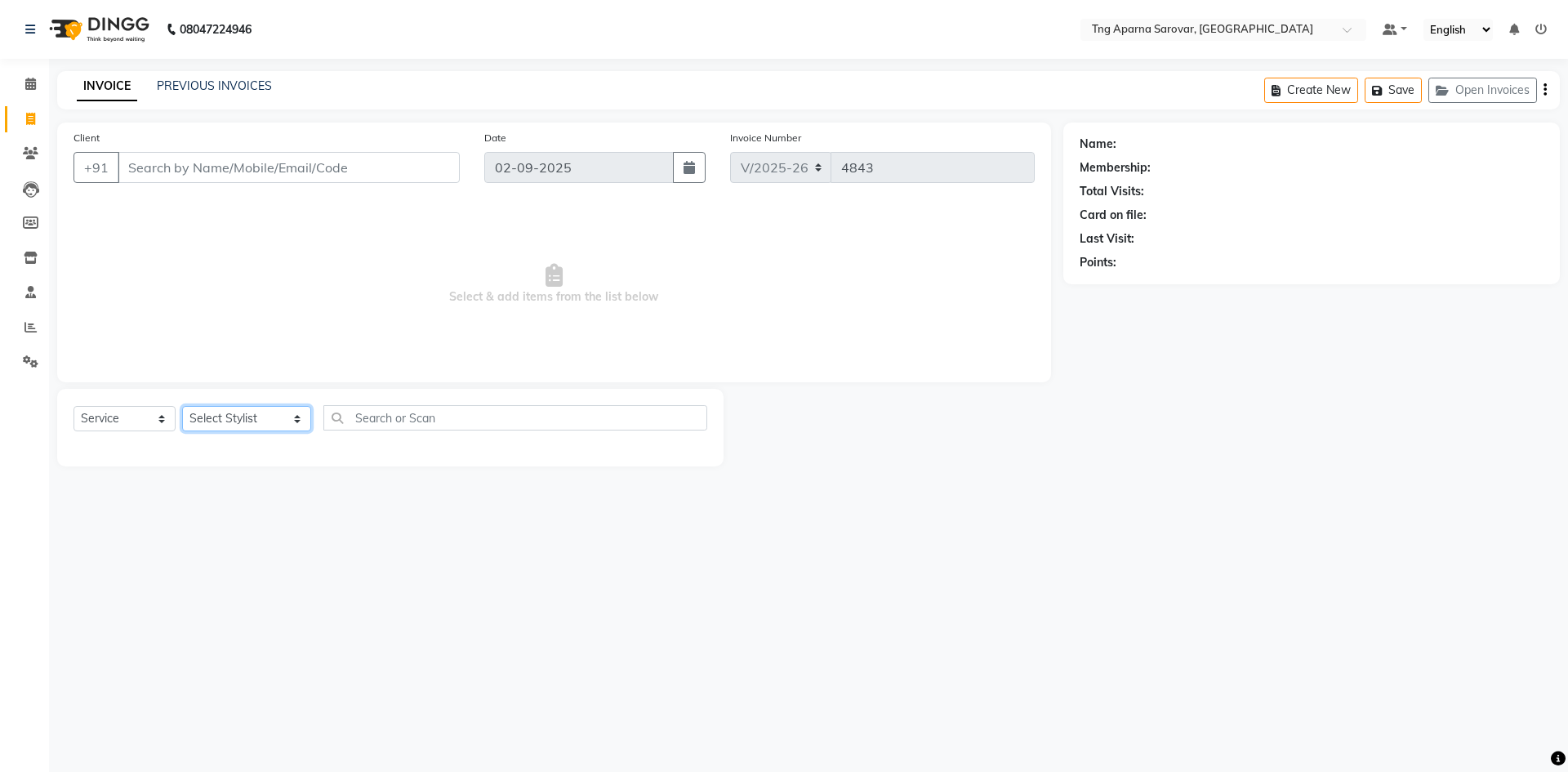
click at [272, 426] on select "Select Stylist [PERSON_NAME] [PERSON_NAME] MAM CHINNA DANISH KAIF [PERSON_NAME]…" at bounding box center [246, 418] width 129 height 25
select select "89862"
click at [182, 406] on select "Select Stylist [PERSON_NAME] [PERSON_NAME] MAM CHINNA DANISH KAIF [PERSON_NAME]…" at bounding box center [246, 418] width 129 height 25
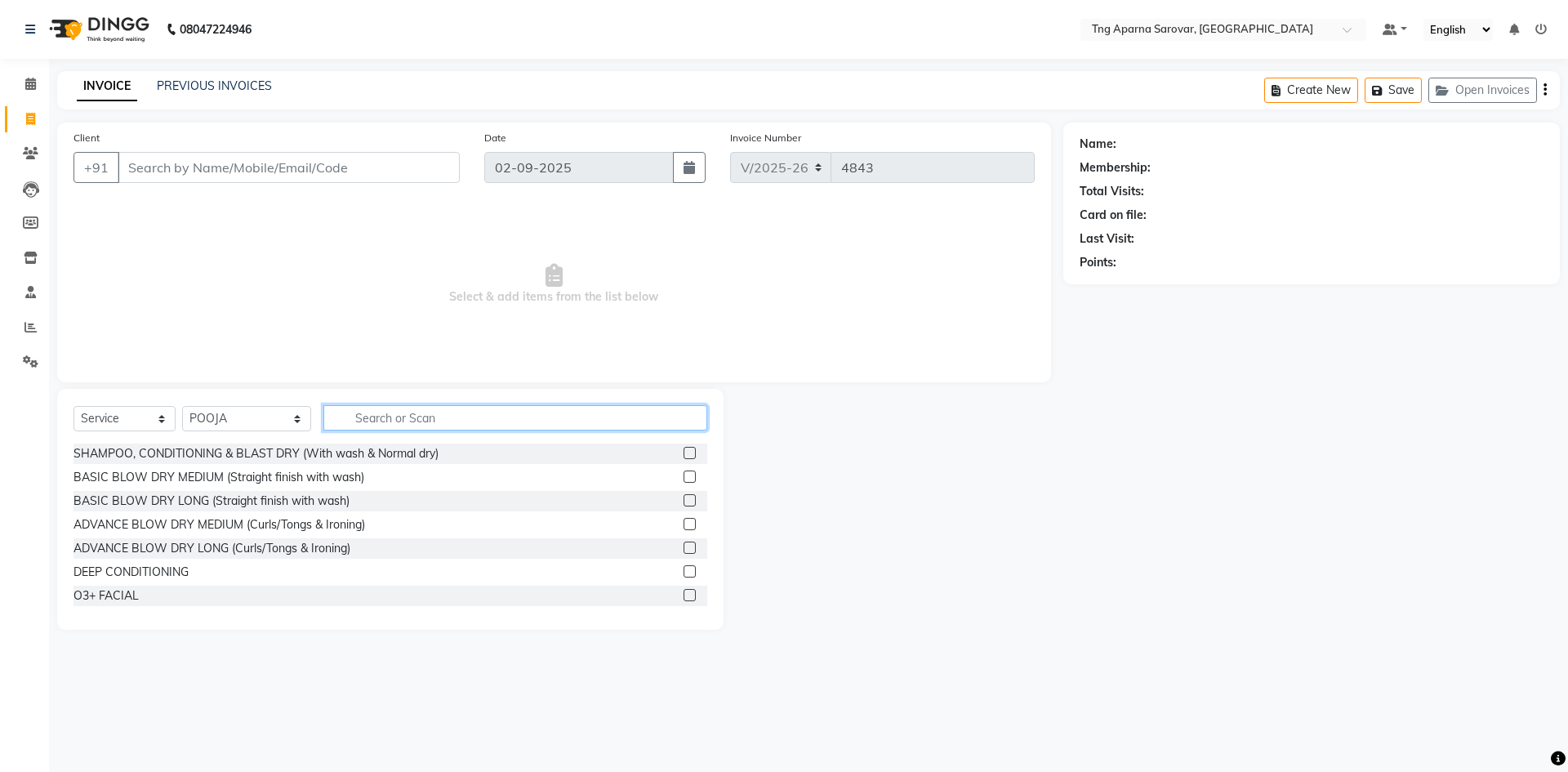
click at [376, 419] on input "text" at bounding box center [515, 417] width 384 height 25
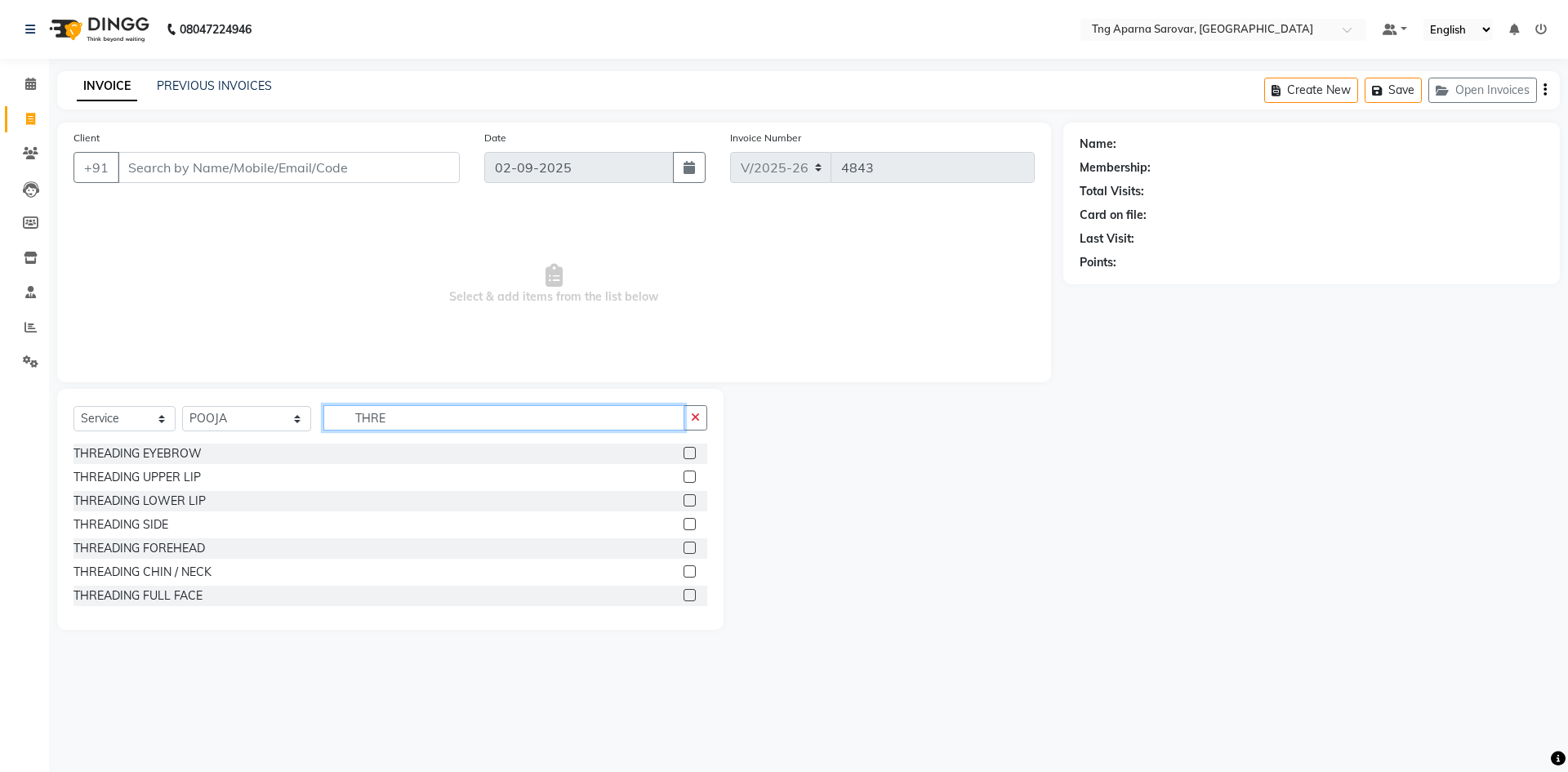
type input "THRE"
click at [127, 444] on div "THREADING EYEBROW" at bounding box center [390, 454] width 634 height 20
click at [131, 453] on div "THREADING EYEBROW" at bounding box center [137, 453] width 128 height 17
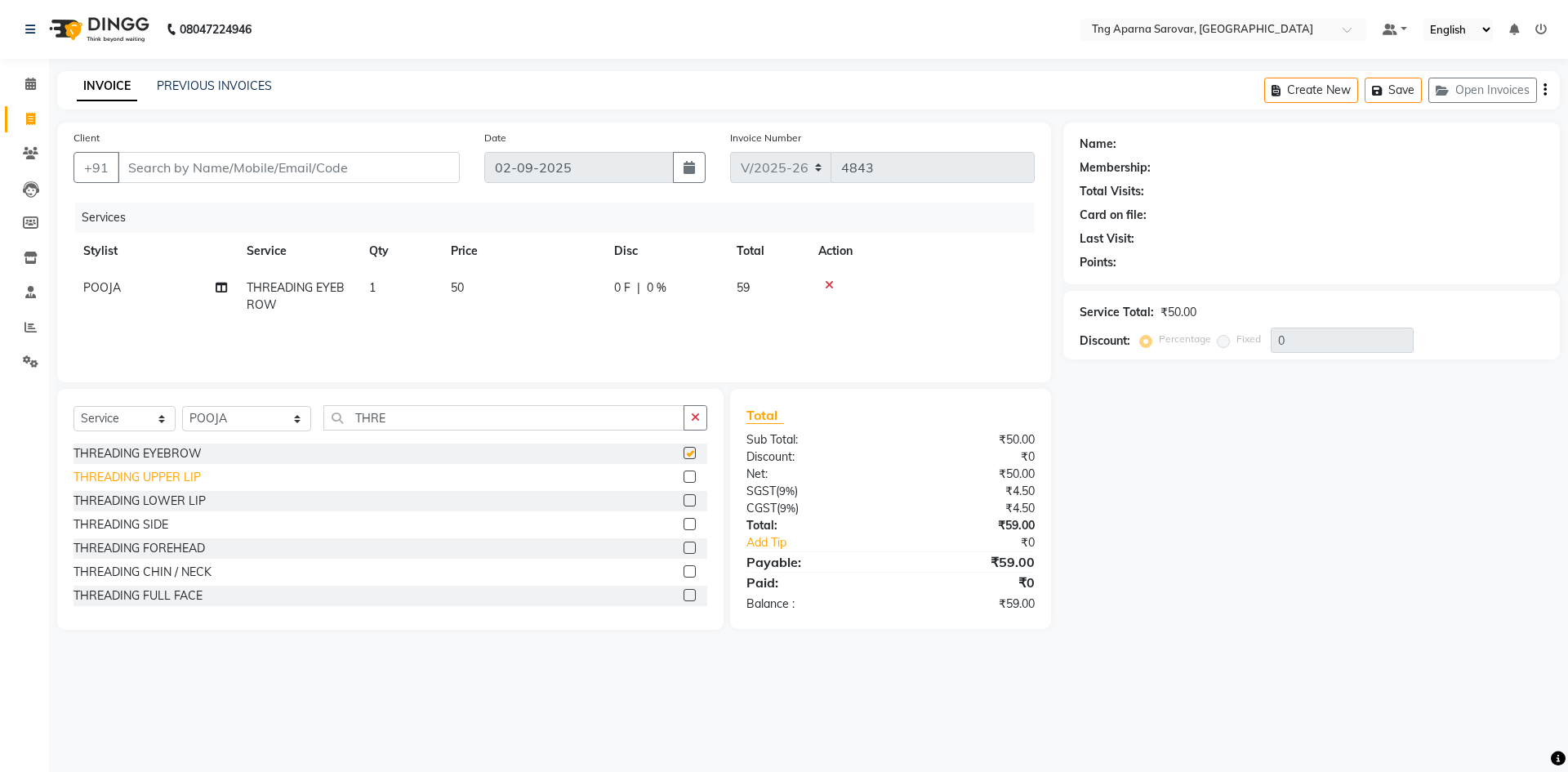
checkbox input "false"
click at [149, 476] on div "THREADING UPPER LIP" at bounding box center [137, 478] width 127 height 17
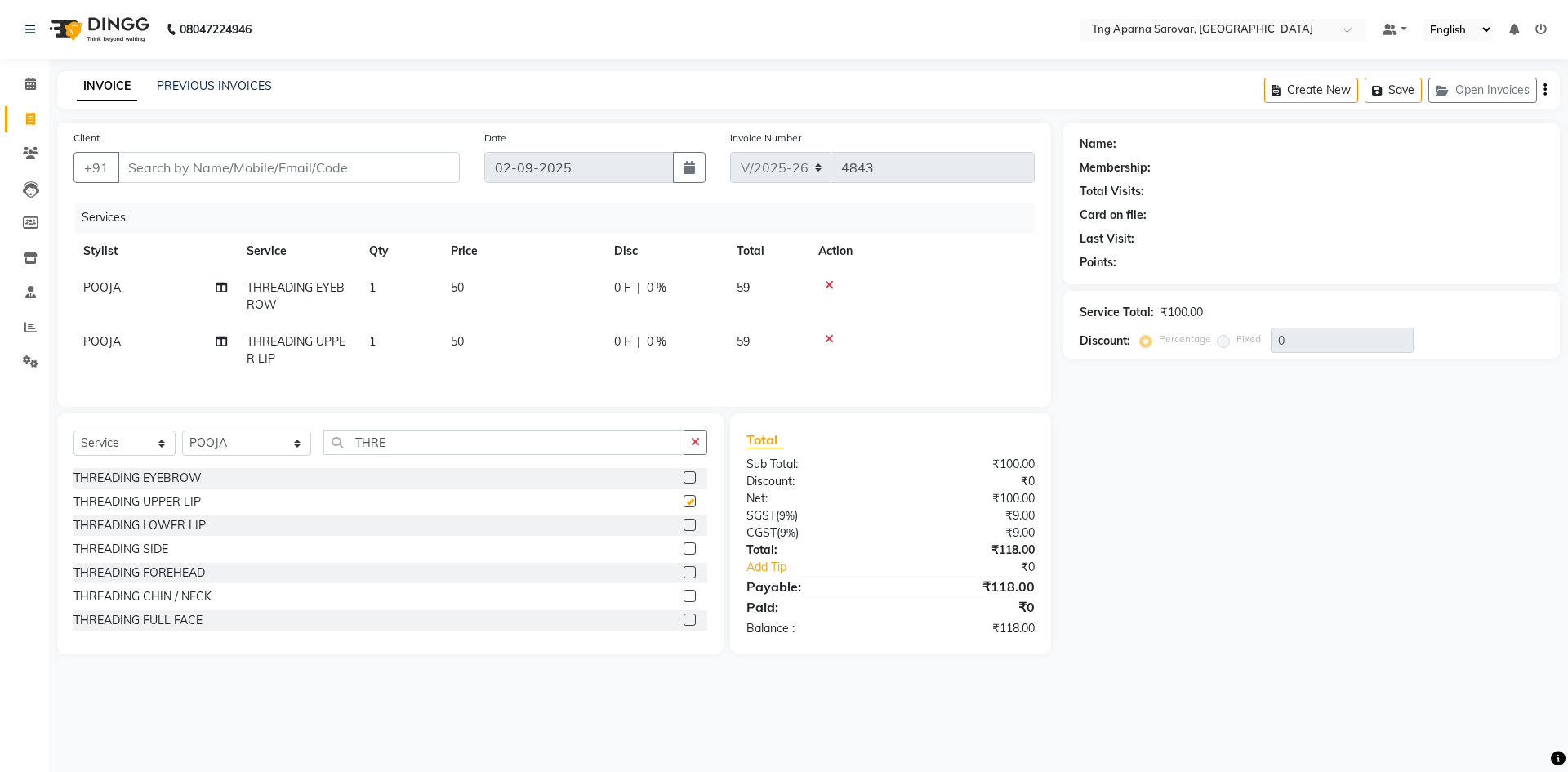
checkbox input "false"
click at [311, 170] on input "Client" at bounding box center [289, 167] width 342 height 31
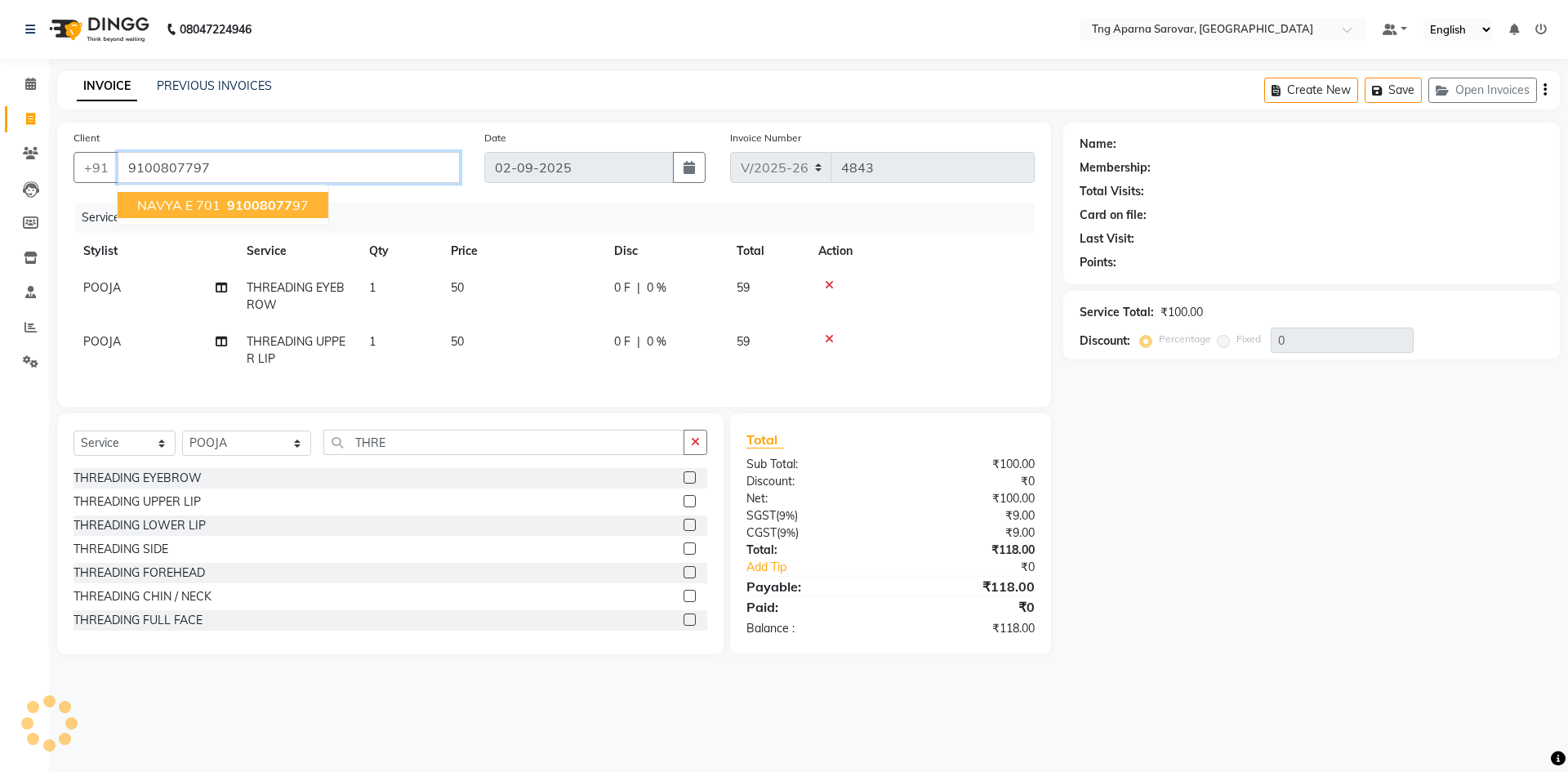
type input "9100807797"
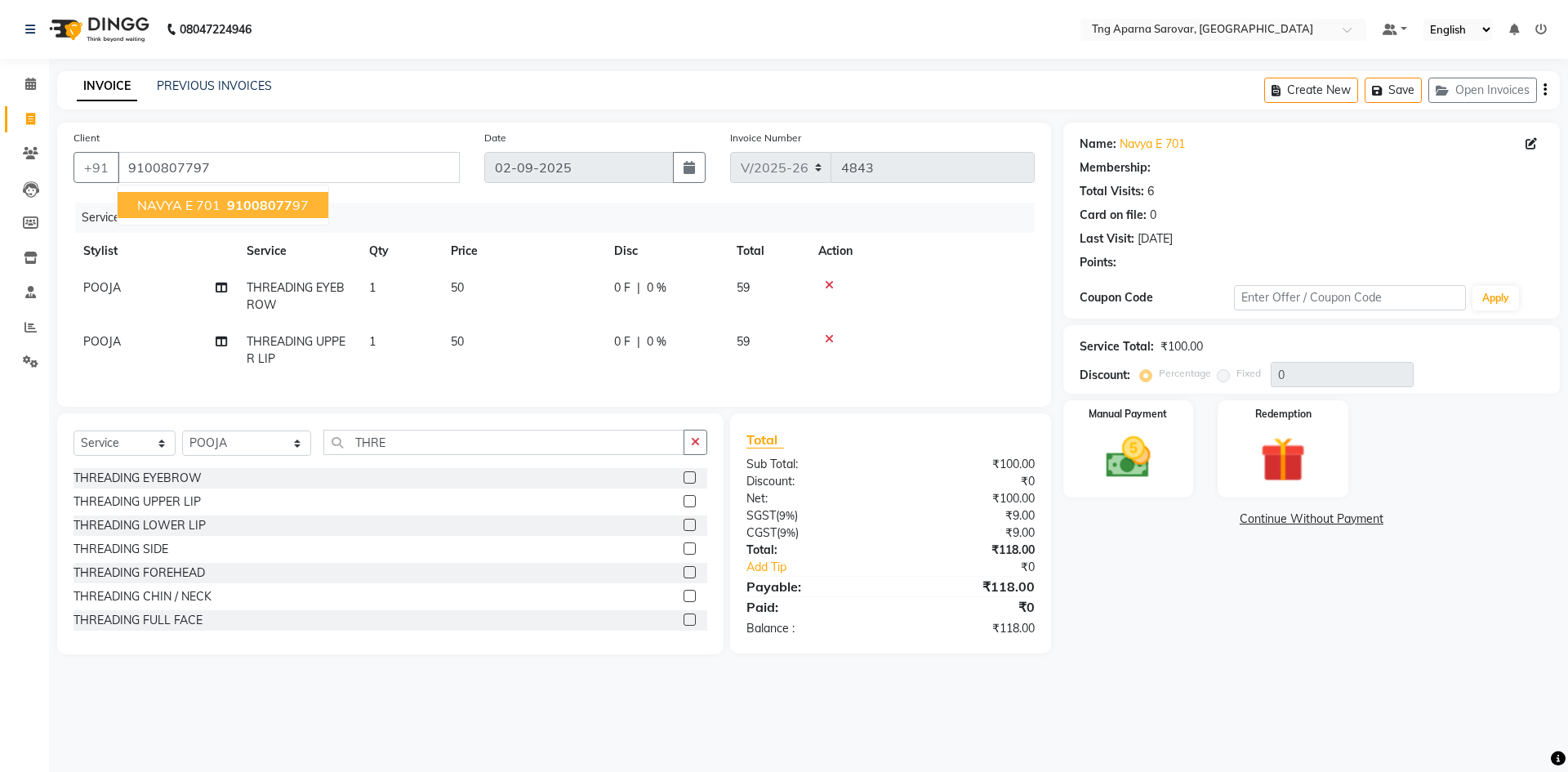
click at [277, 203] on span "91008077" at bounding box center [259, 205] width 65 height 17
click at [1117, 455] on img at bounding box center [1129, 457] width 76 height 54
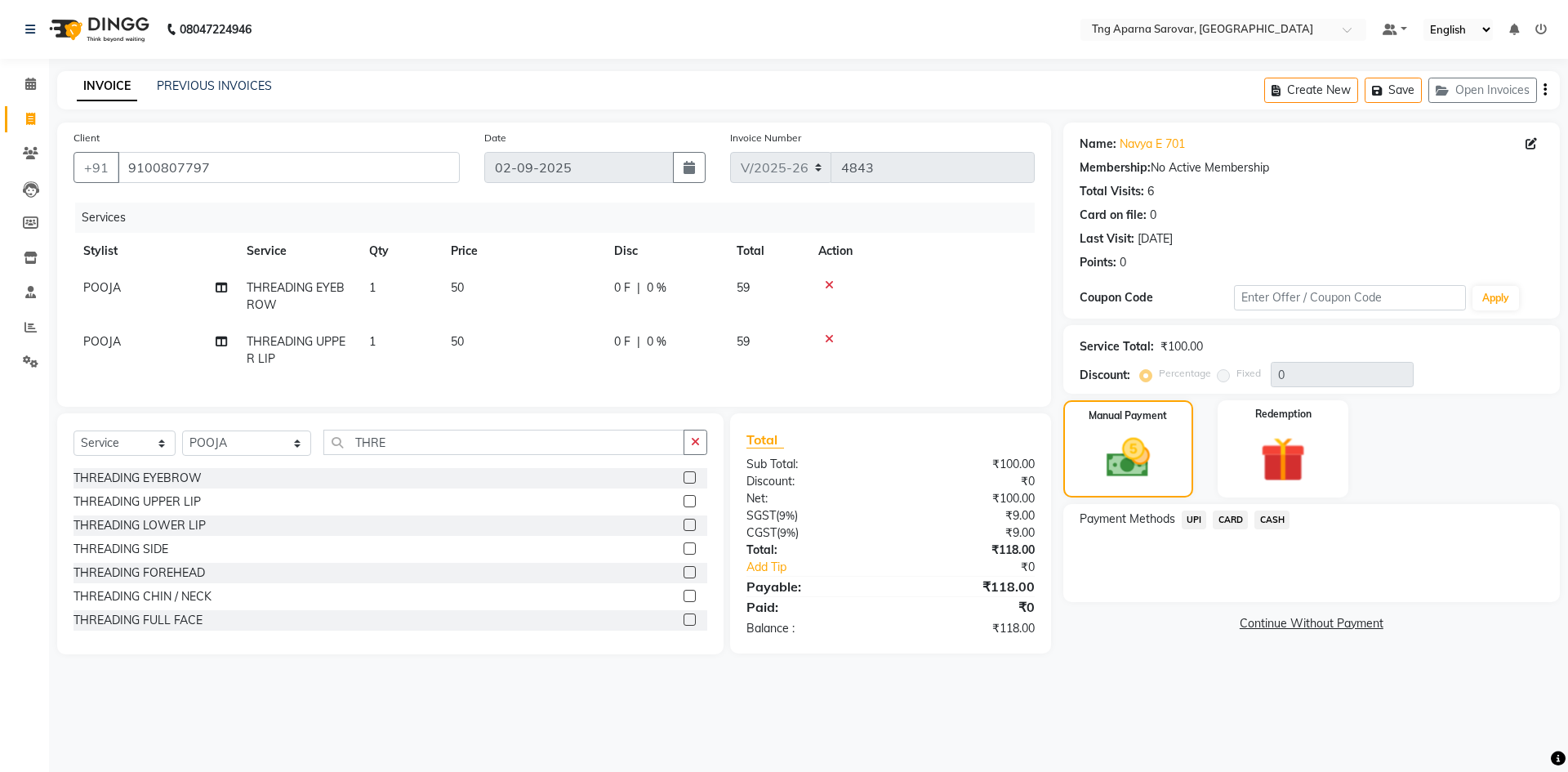
click at [1235, 520] on span "CARD" at bounding box center [1231, 520] width 35 height 19
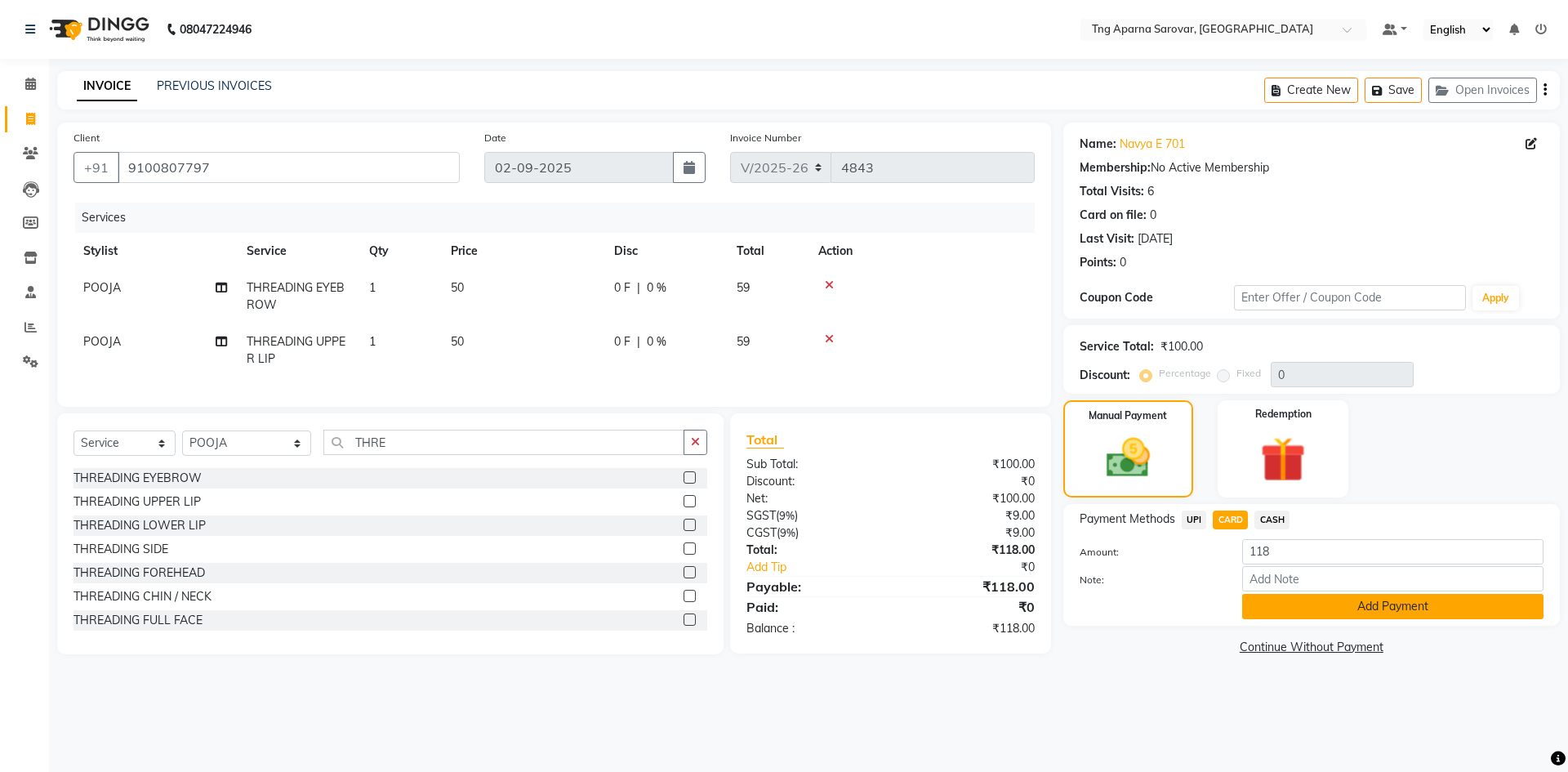
click at [1302, 608] on button "Add Payment" at bounding box center [1393, 606] width 302 height 25
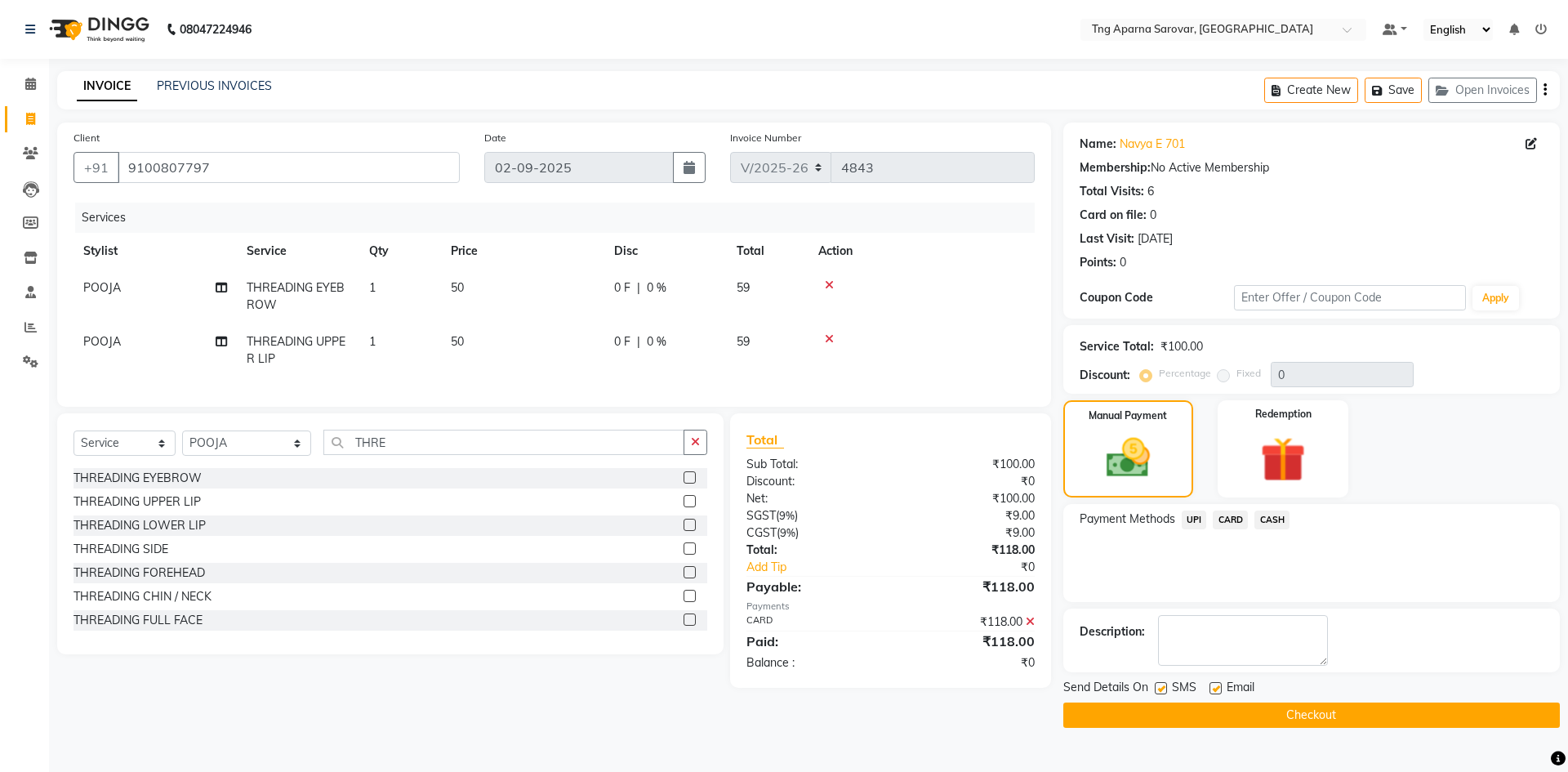
click at [1374, 713] on button "Checkout" at bounding box center [1312, 714] width 497 height 25
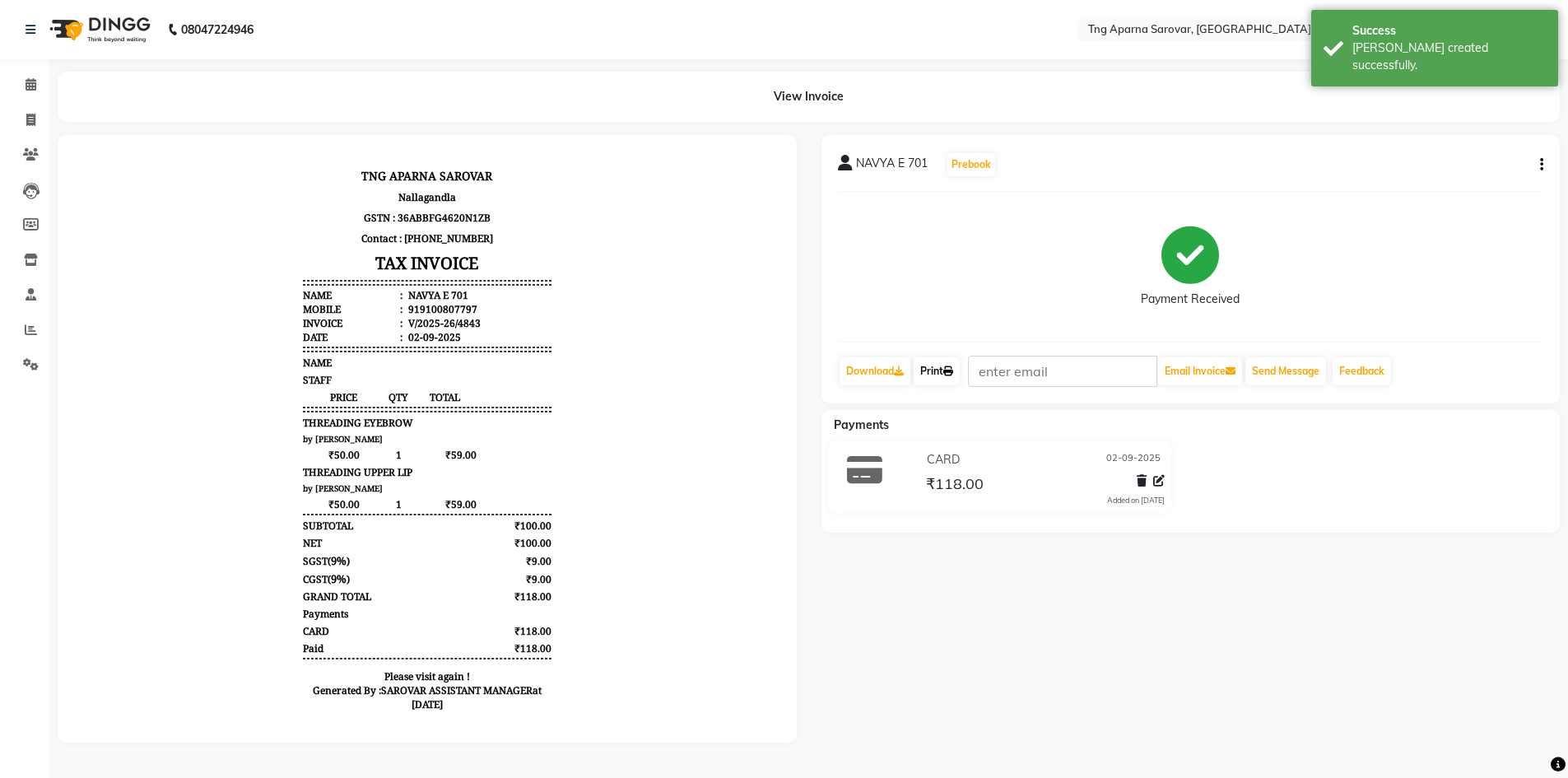
click at [946, 379] on link "Print" at bounding box center [936, 372] width 46 height 28
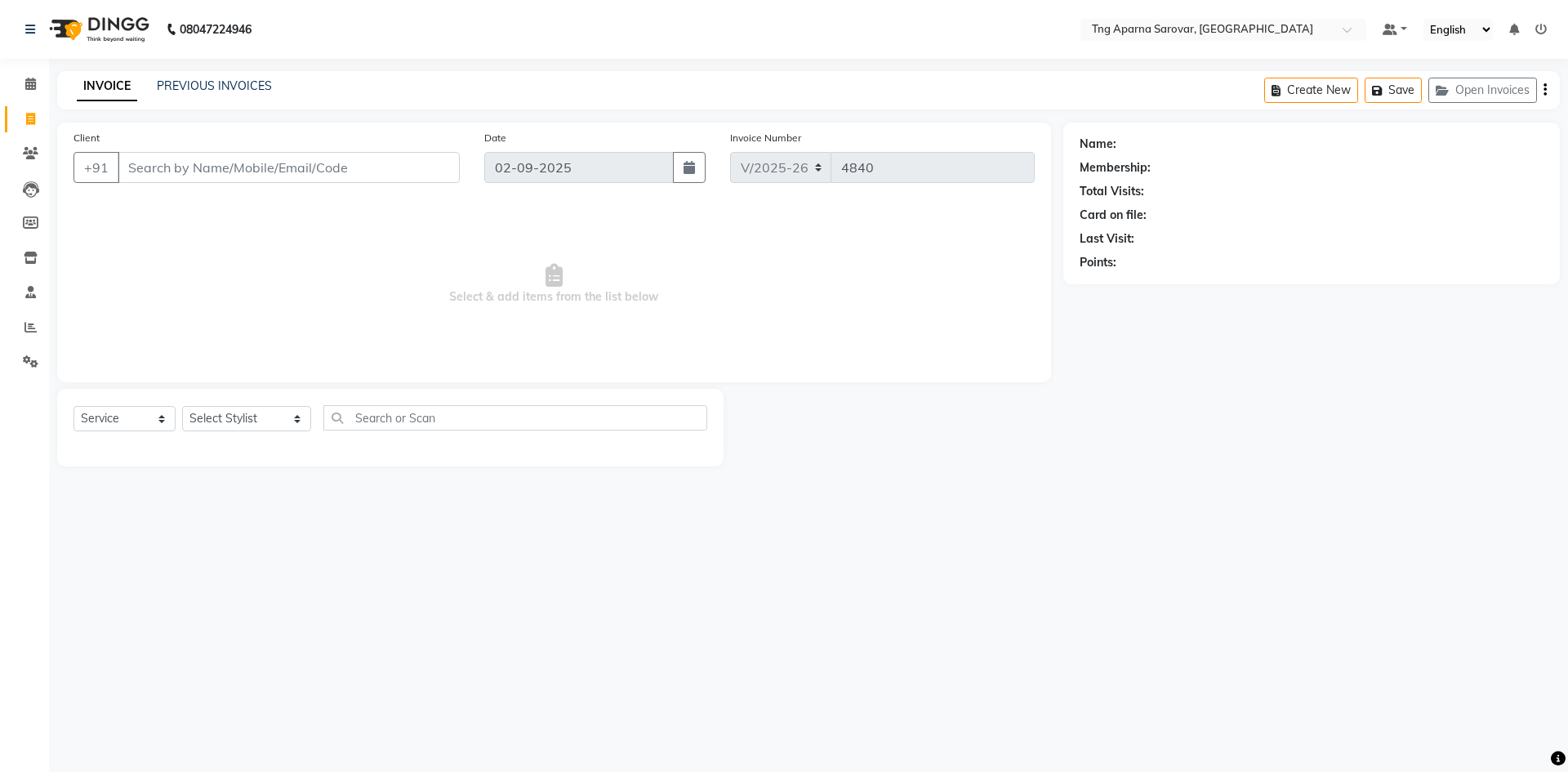
select select "7390"
select select "service"
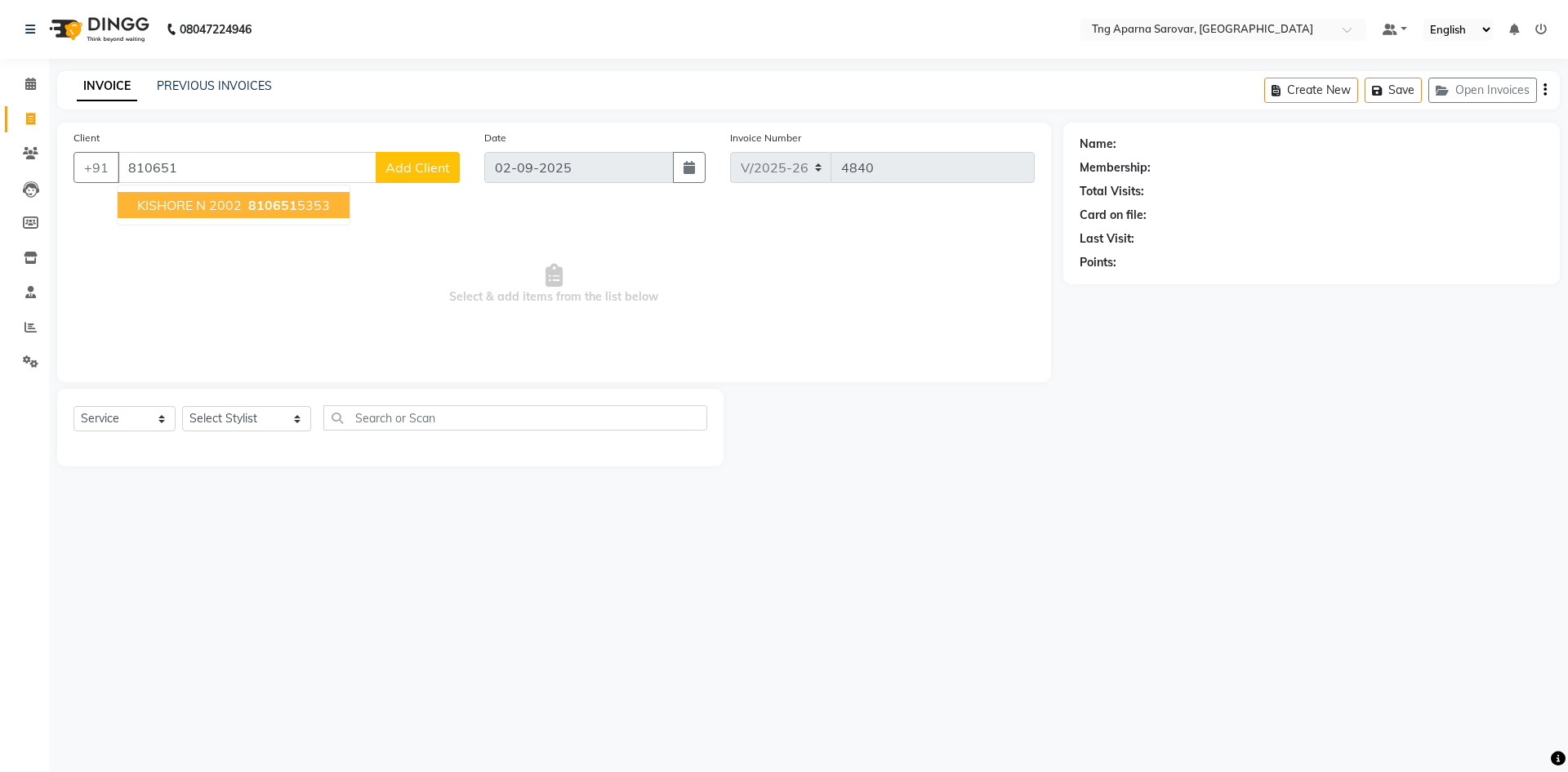
click at [218, 215] on button "KISHORE N 2002 810651 5353" at bounding box center [234, 205] width 232 height 26
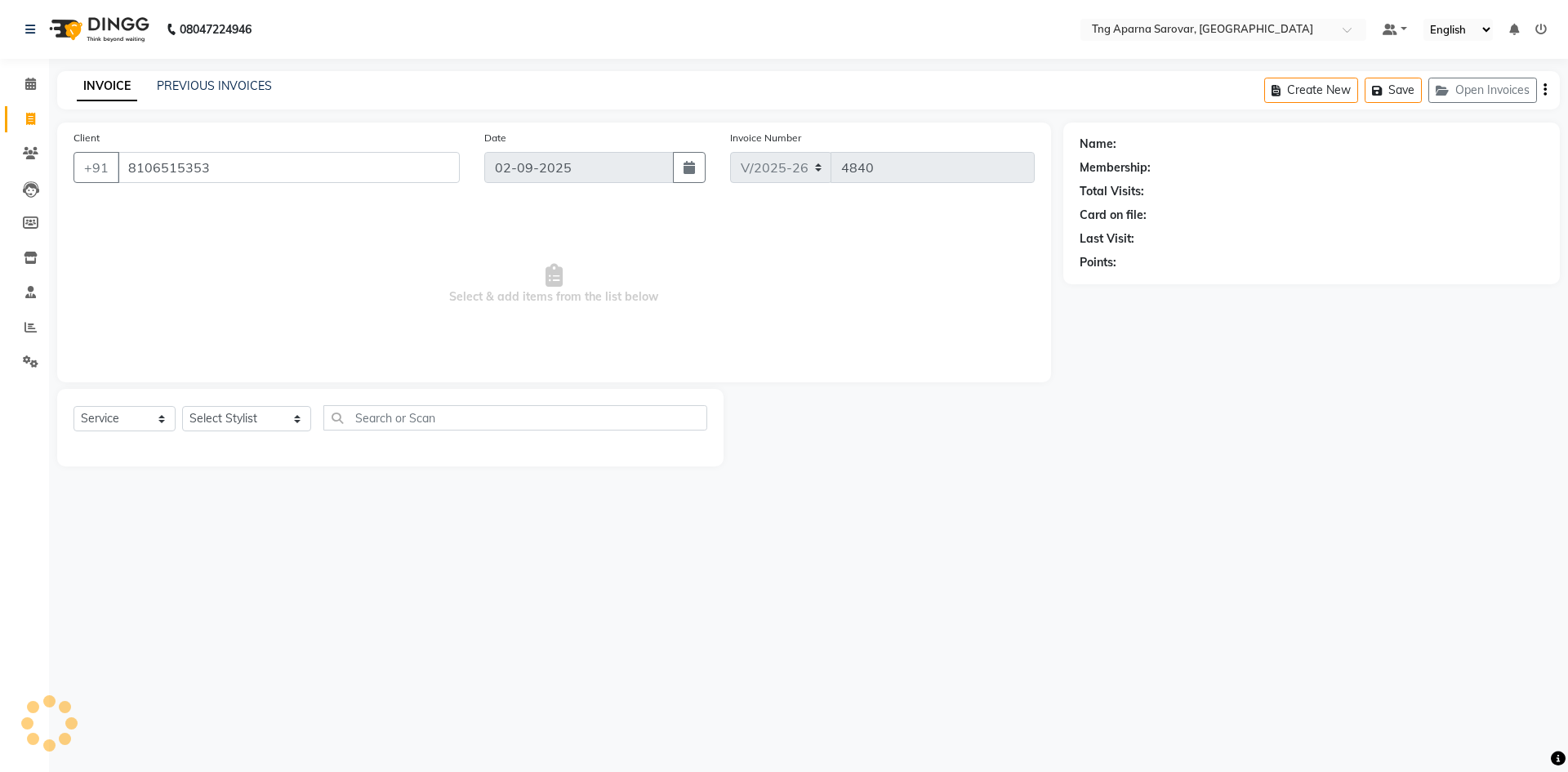
type input "8106515353"
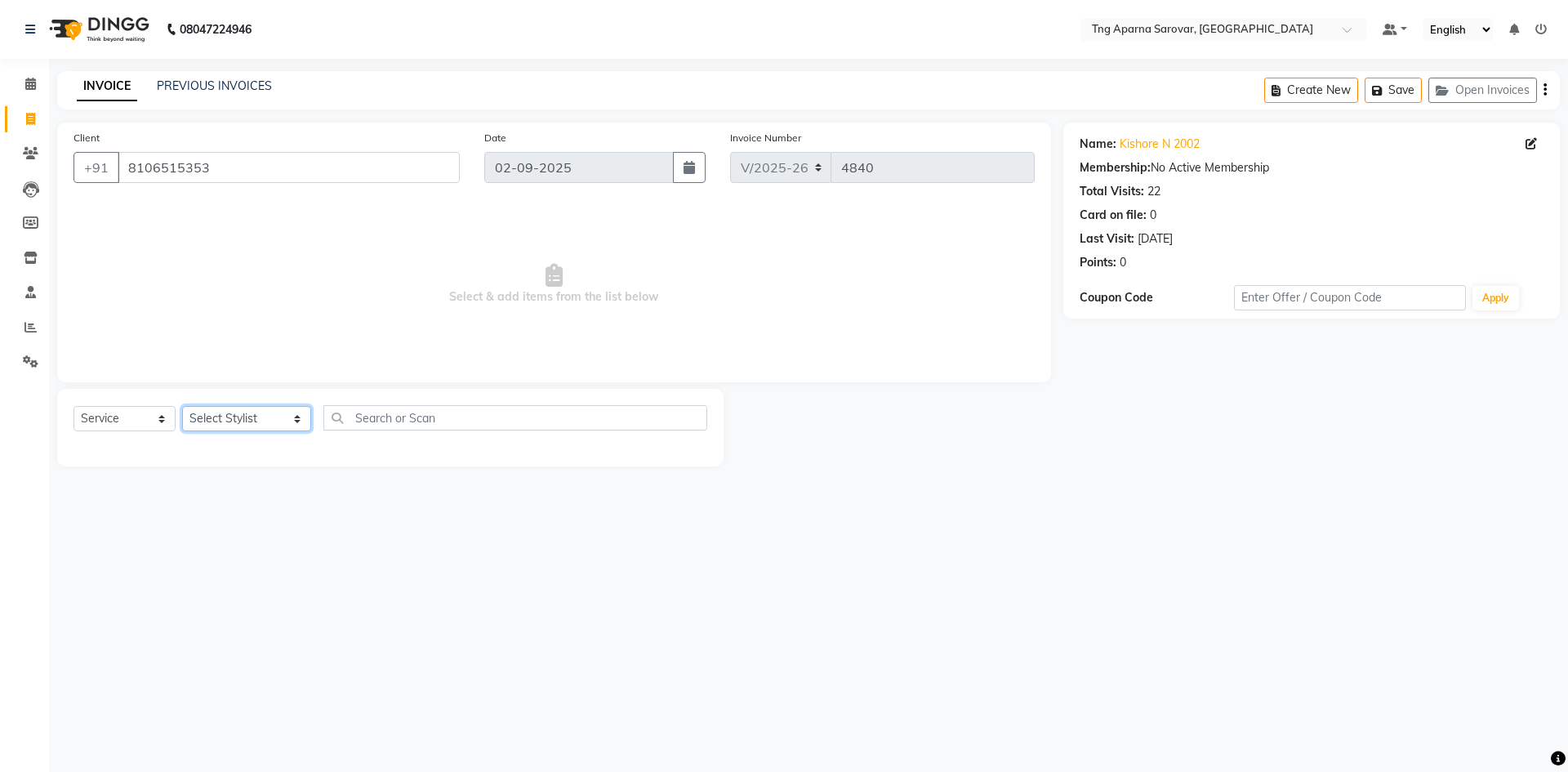
click at [263, 422] on select "Select Stylist [PERSON_NAME] [PERSON_NAME] MAM CHINNA DANISH KAIF [PERSON_NAME]…" at bounding box center [246, 418] width 129 height 25
select select "79589"
click at [182, 406] on select "Select Stylist [PERSON_NAME] [PERSON_NAME] MAM CHINNA DANISH KAIF [PERSON_NAME]…" at bounding box center [246, 418] width 129 height 25
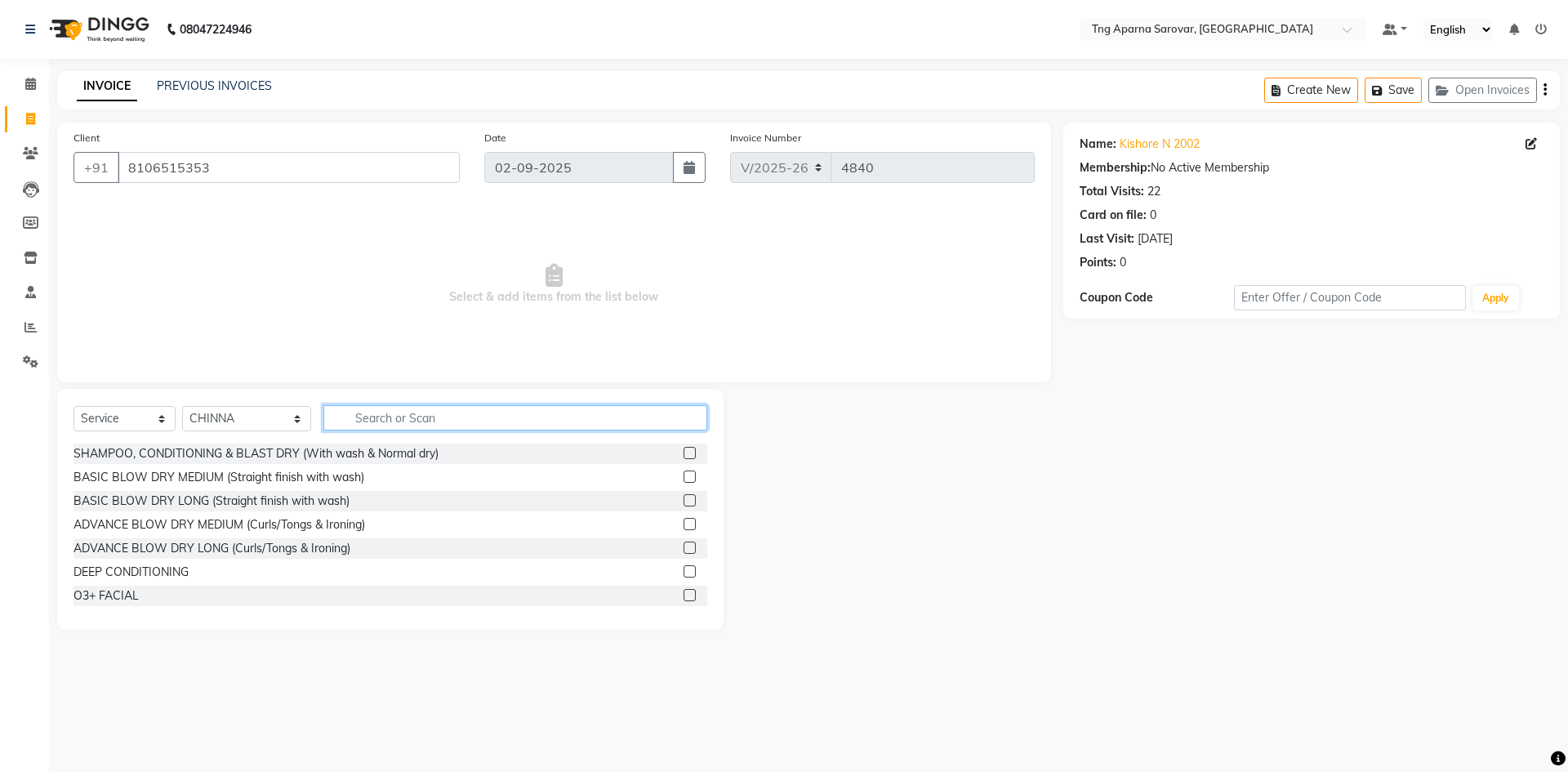
click at [407, 413] on input "text" at bounding box center [515, 417] width 384 height 25
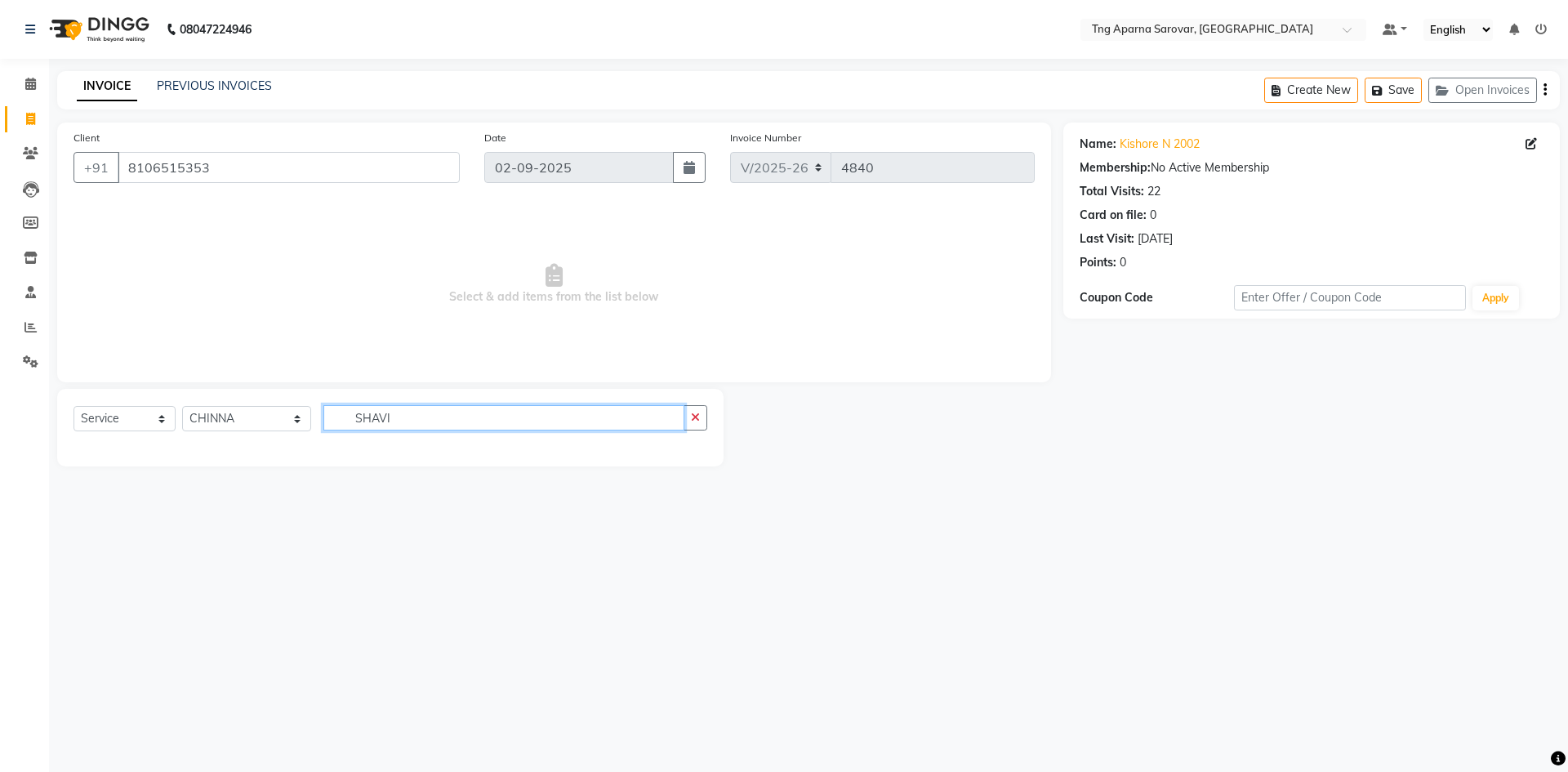
click at [409, 411] on input "SHAVI" at bounding box center [503, 417] width 361 height 25
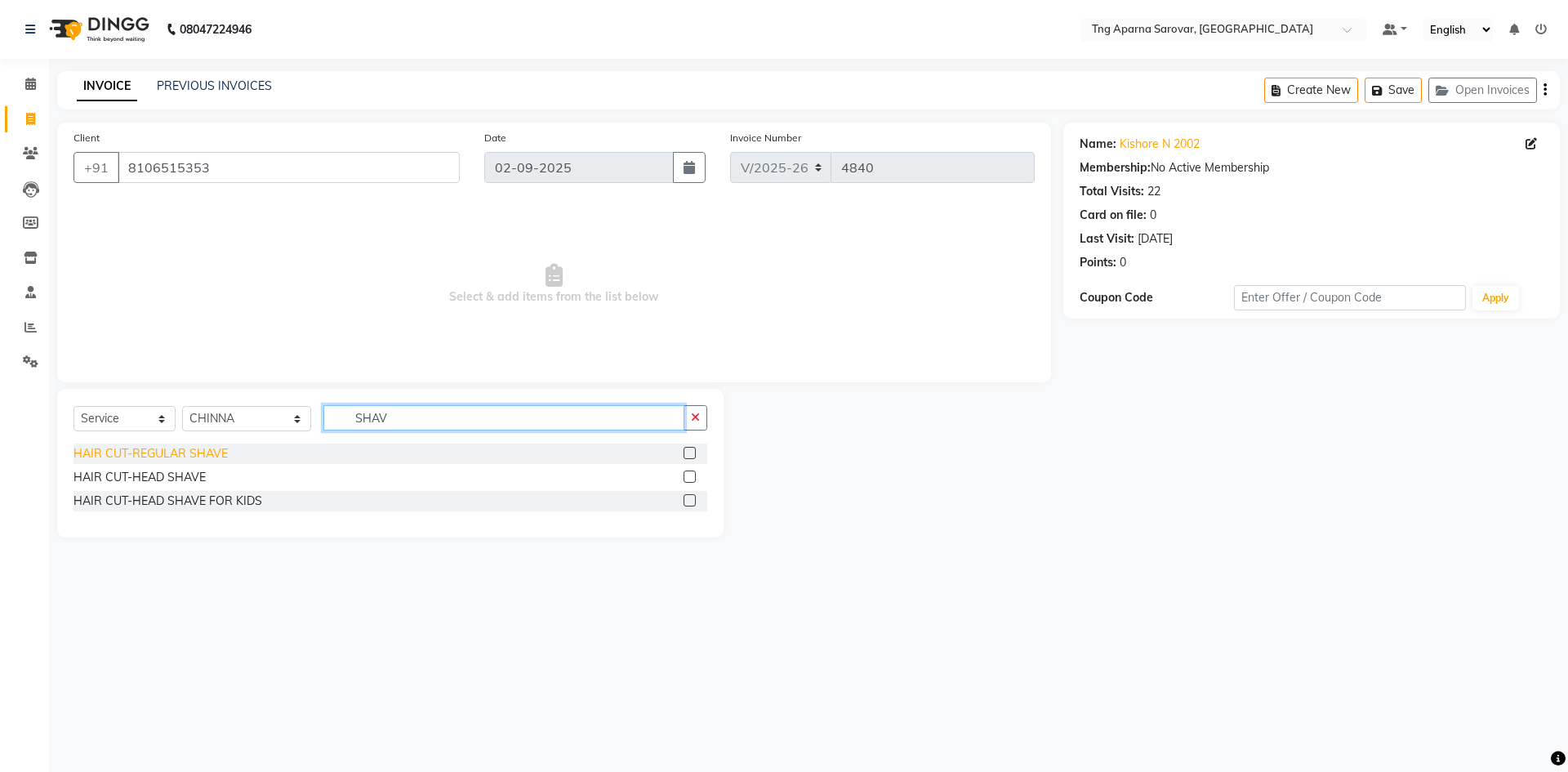
type input "SHAV"
click at [166, 457] on div "HAIR CUT-REGULAR SHAVE" at bounding box center [150, 453] width 154 height 17
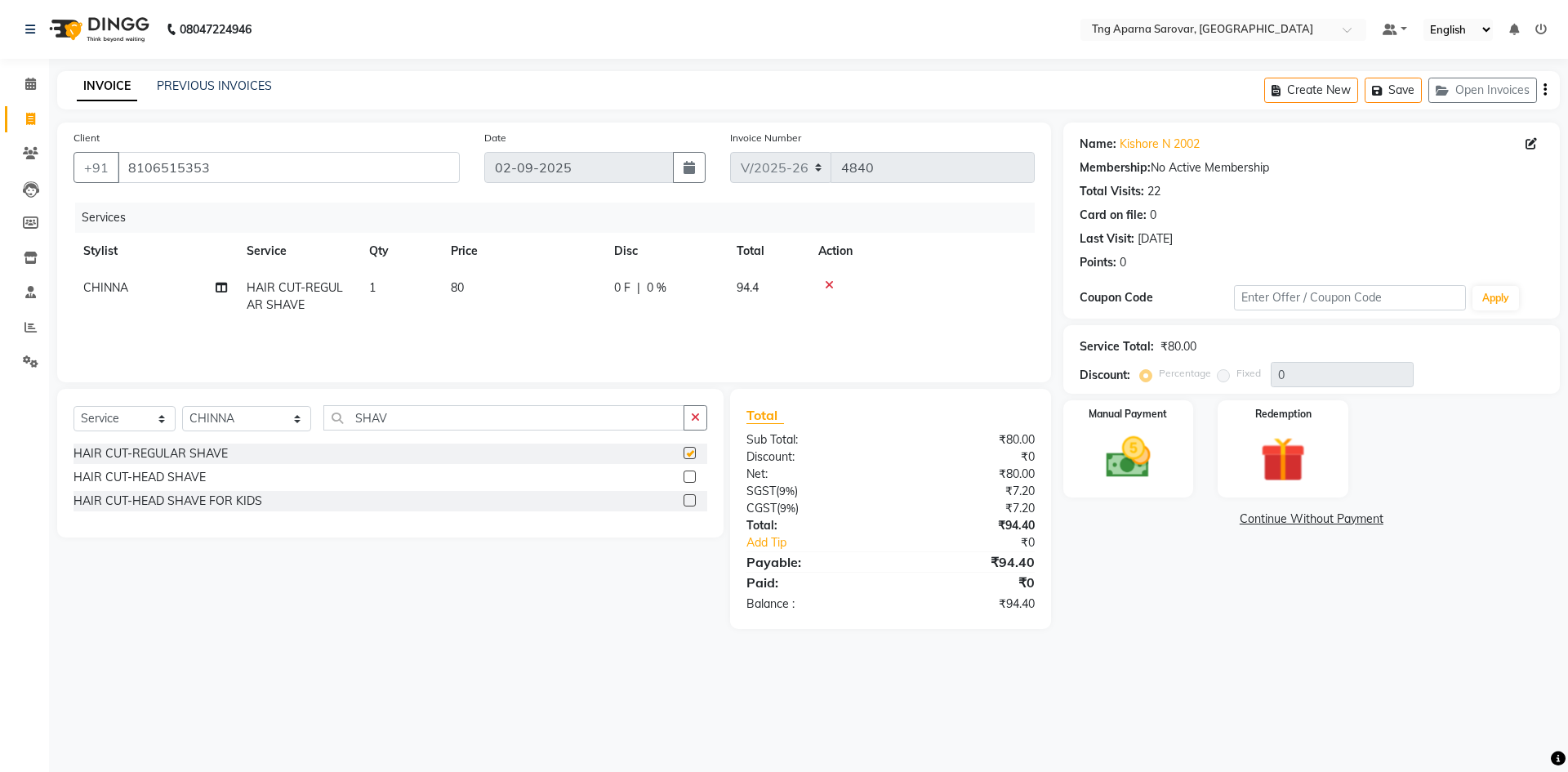
checkbox input "false"
click at [262, 424] on select "Select Stylist [PERSON_NAME] [PERSON_NAME] MAM CHINNA DANISH KAIF [PERSON_NAME]…" at bounding box center [246, 418] width 129 height 25
click at [260, 424] on select "Select Stylist [PERSON_NAME] [PERSON_NAME] MAM CHINNA DANISH KAIF [PERSON_NAME]…" at bounding box center [246, 418] width 129 height 25
click at [120, 293] on span "CHINNA" at bounding box center [106, 288] width 45 height 15
select select "79589"
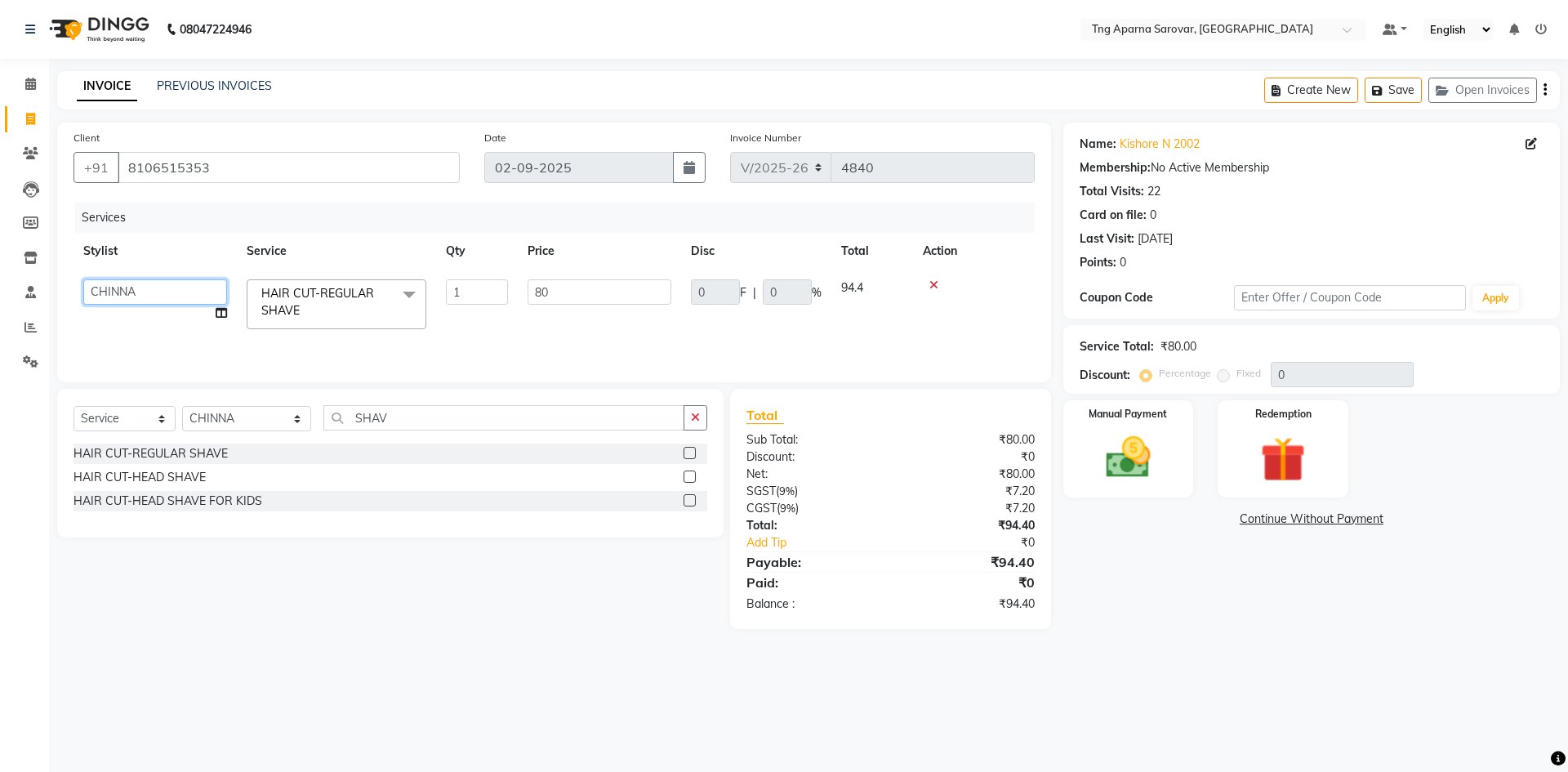
click at [128, 290] on select "ANUSHA ASIF BHAGYASHREE MAM CHINNA DANISH KAIF KHAN MUSKAN POOJA PRAMODA RAHUL …" at bounding box center [155, 292] width 144 height 25
select select "81252"
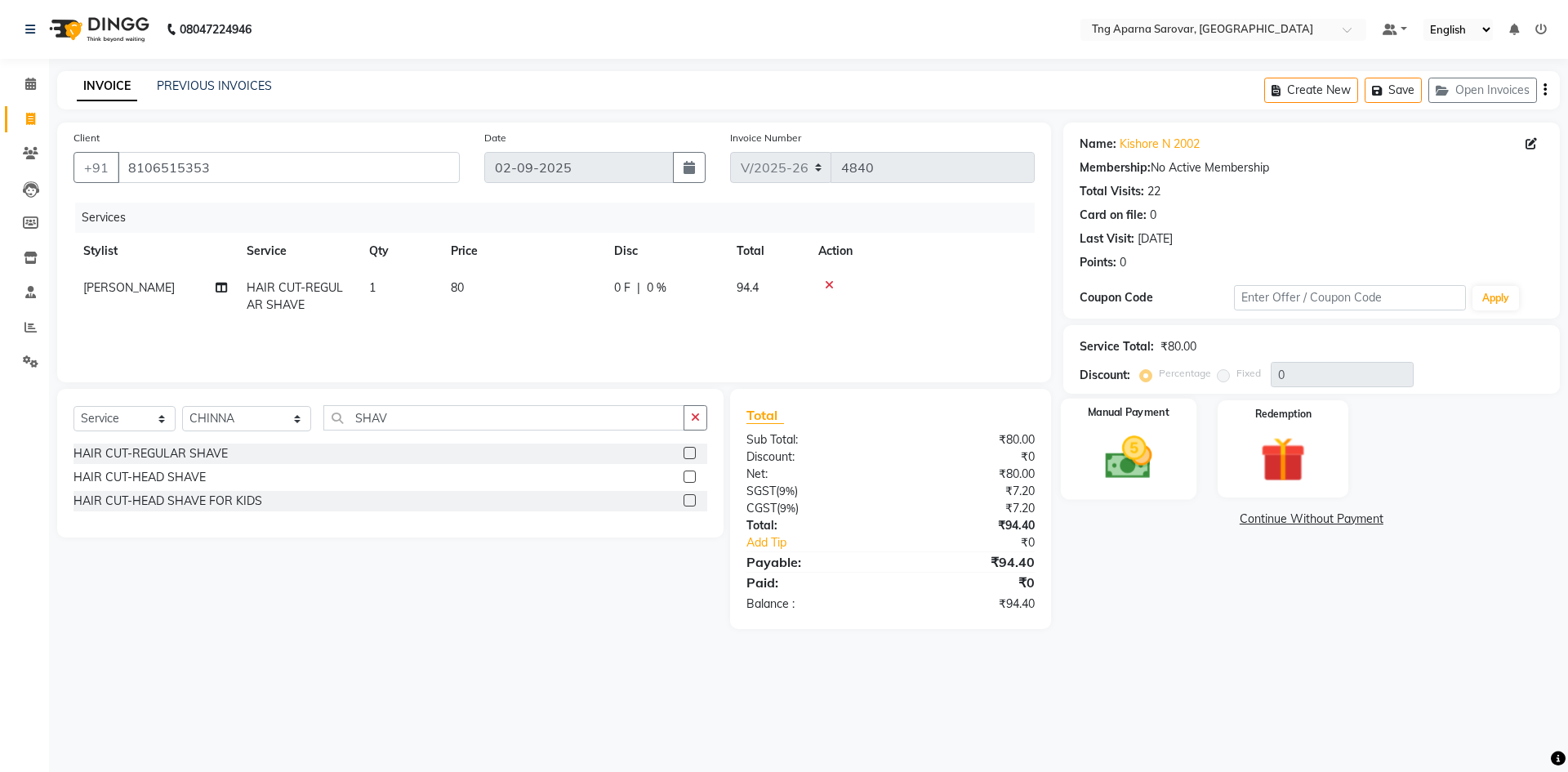
click at [1160, 449] on img at bounding box center [1129, 457] width 76 height 54
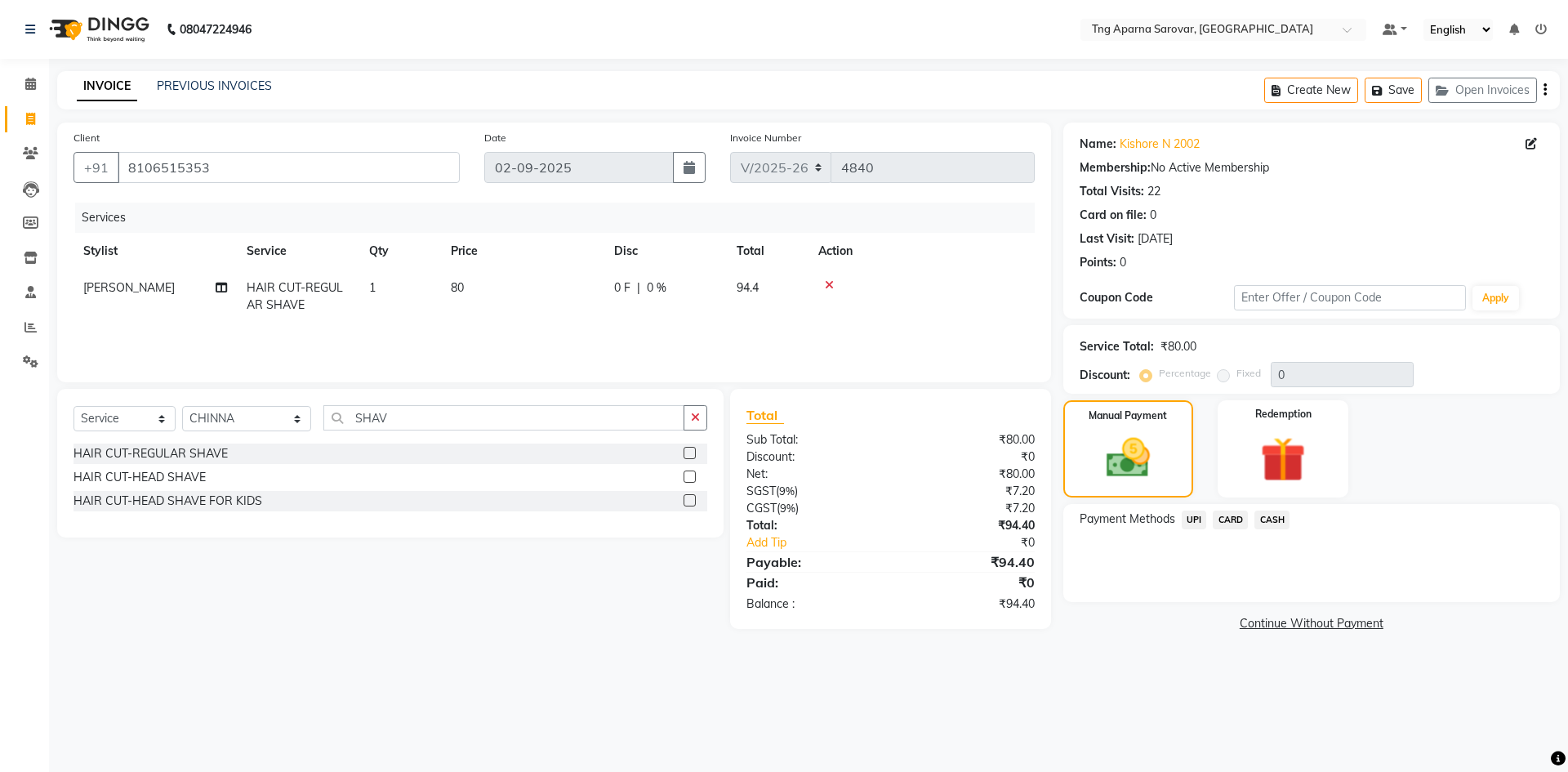
click at [1224, 522] on span "CARD" at bounding box center [1231, 520] width 35 height 19
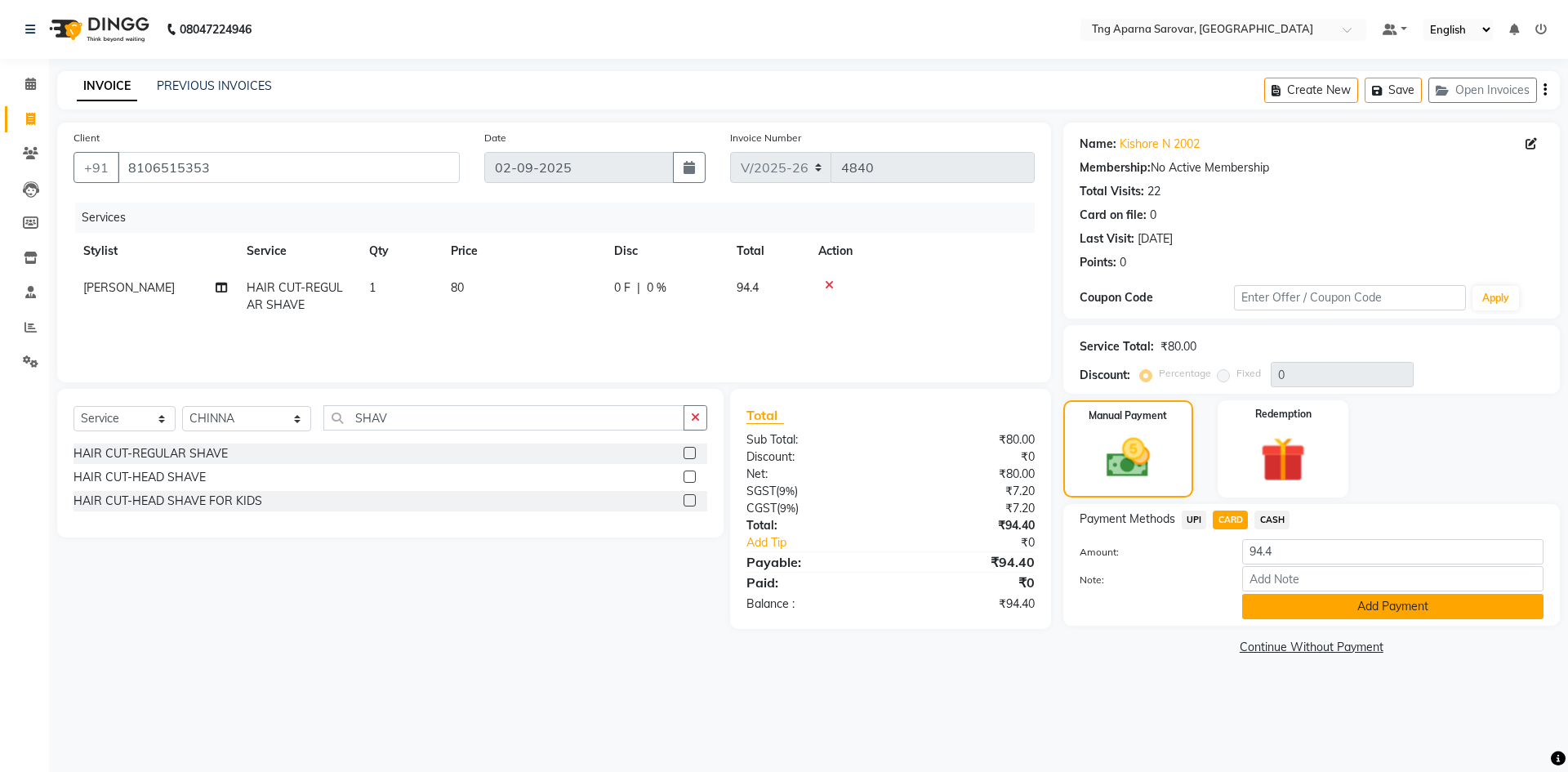
click at [1277, 613] on button "Add Payment" at bounding box center [1393, 606] width 302 height 25
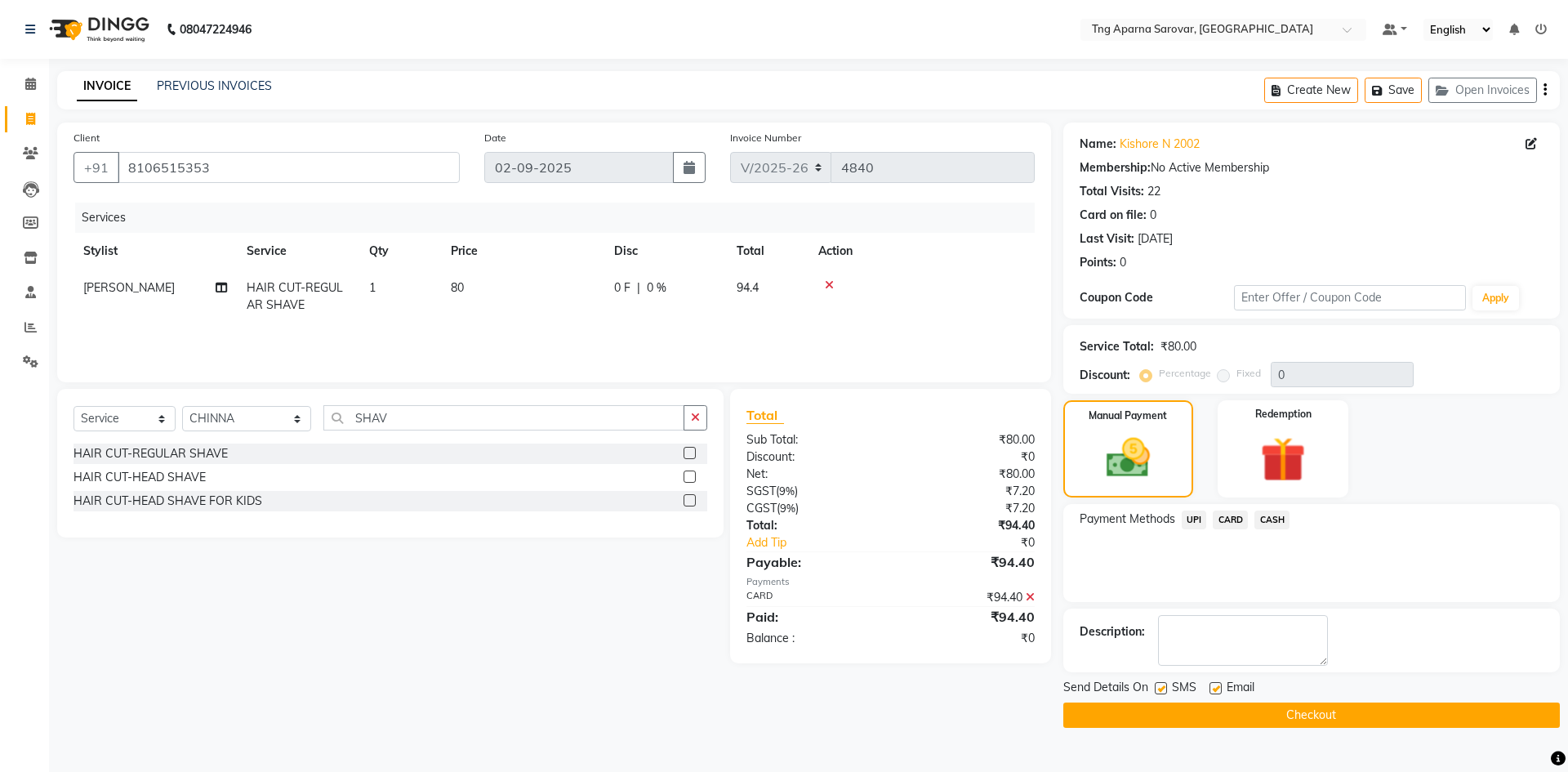
click at [1296, 725] on button "Checkout" at bounding box center [1312, 714] width 497 height 25
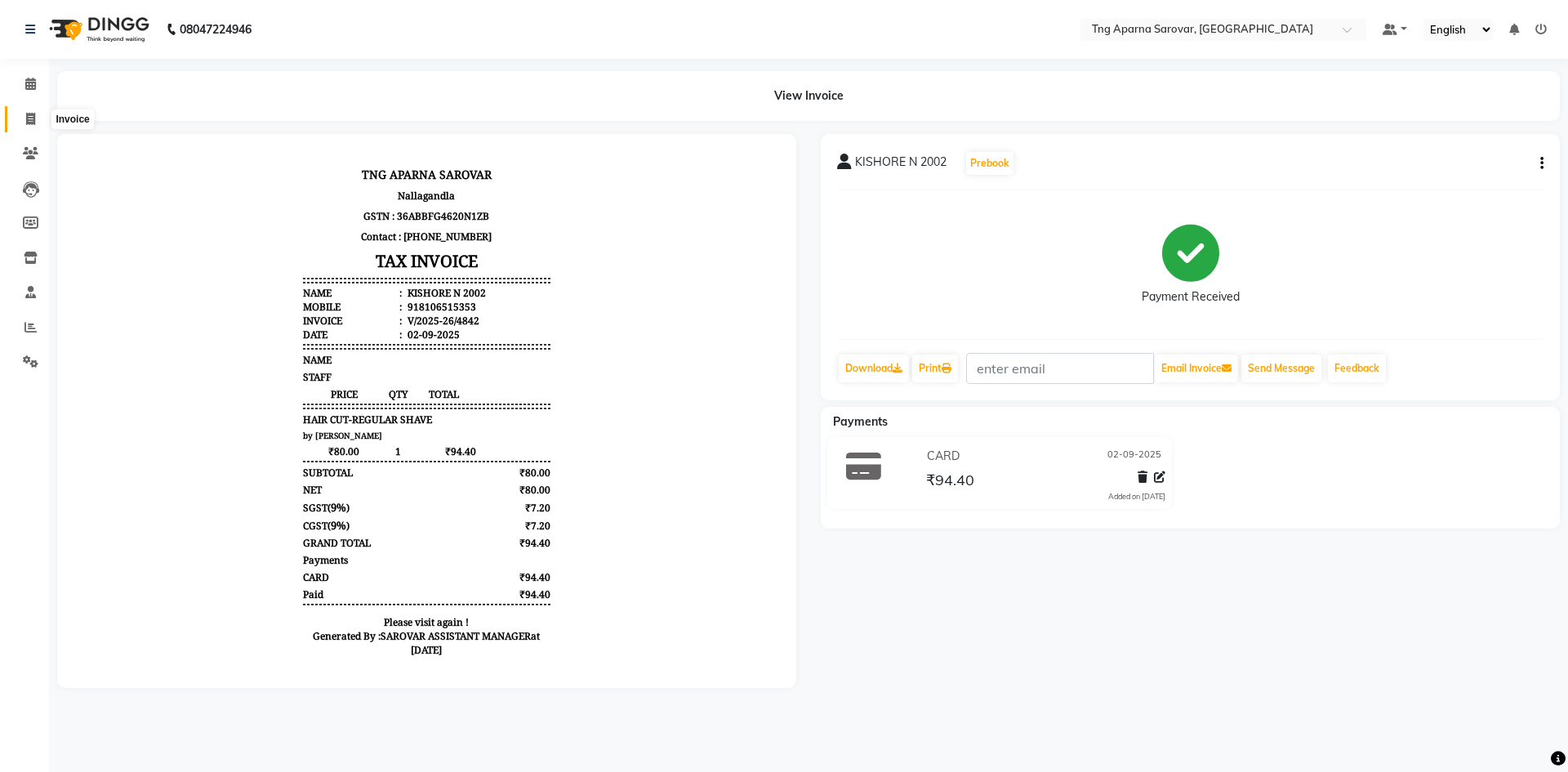
click at [44, 119] on span at bounding box center [31, 120] width 29 height 19
select select "7390"
select select "service"
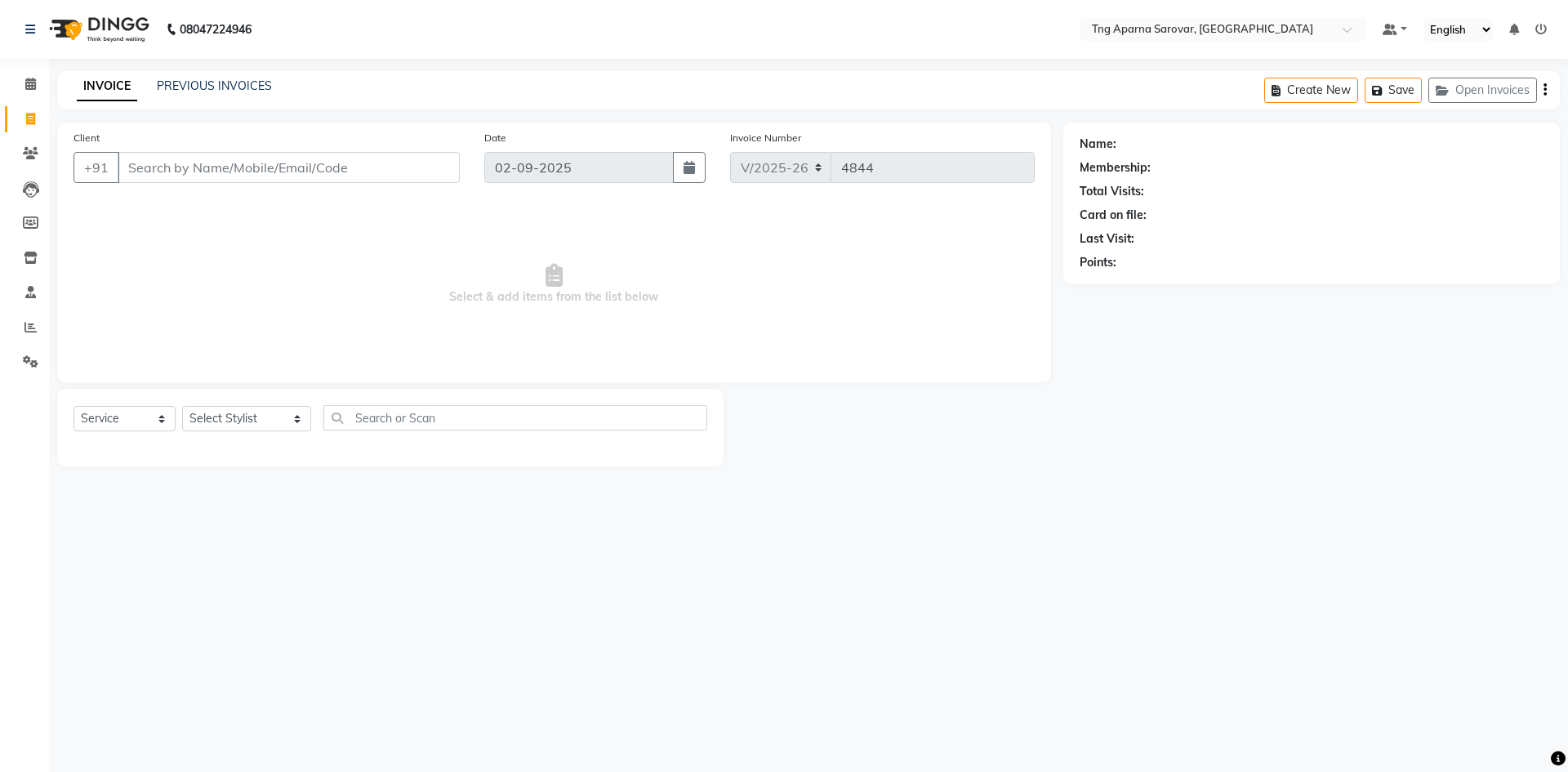
click at [1080, 531] on div "08047224946 Select Location × Tng Aparna Sarovar, Nallagandla Default Panel My …" at bounding box center [784, 386] width 1568 height 772
click at [166, 85] on link "PREVIOUS INVOICES" at bounding box center [215, 85] width 115 height 15
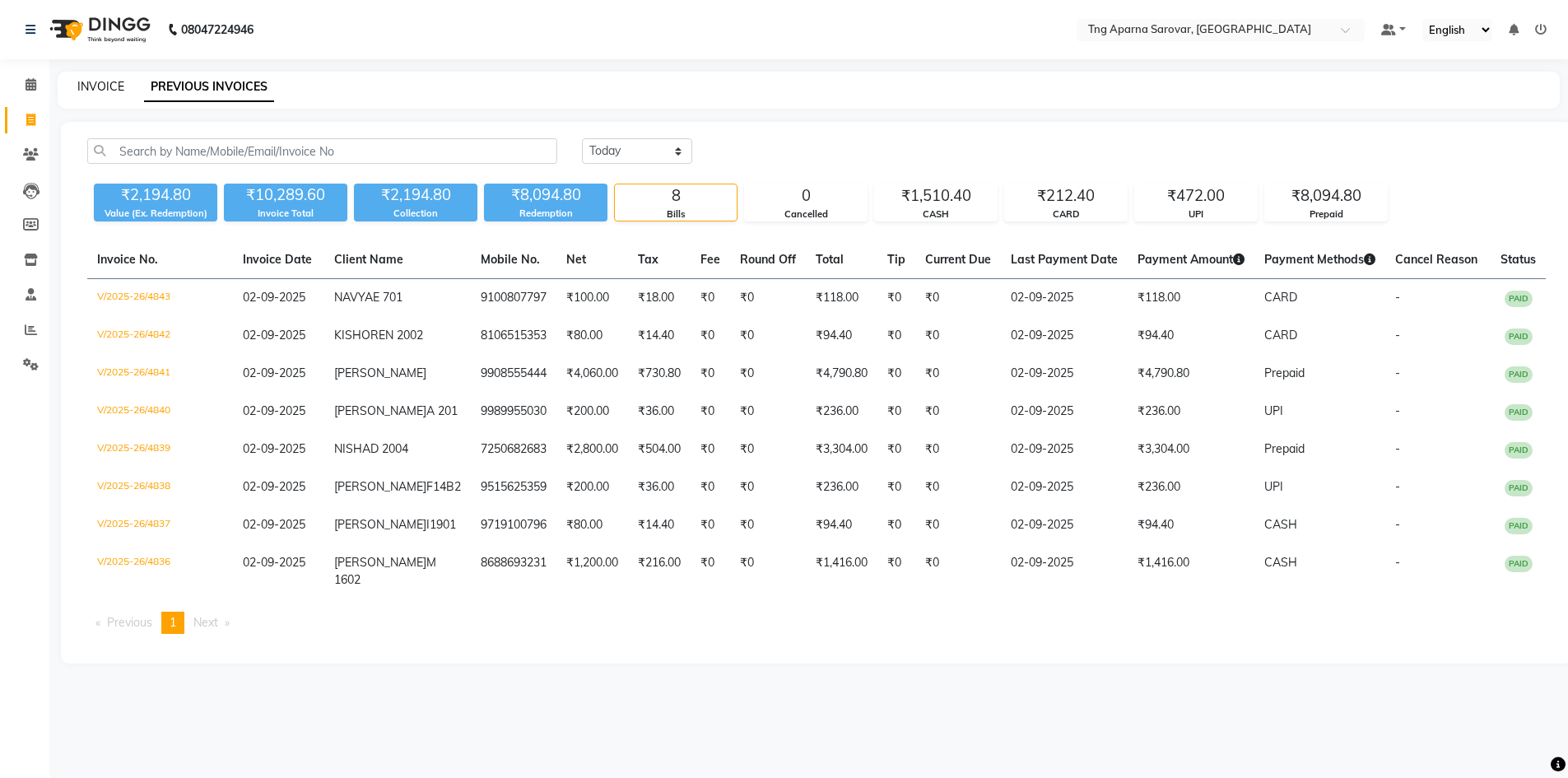
click at [84, 83] on link "INVOICE" at bounding box center [101, 86] width 47 height 15
select select "service"
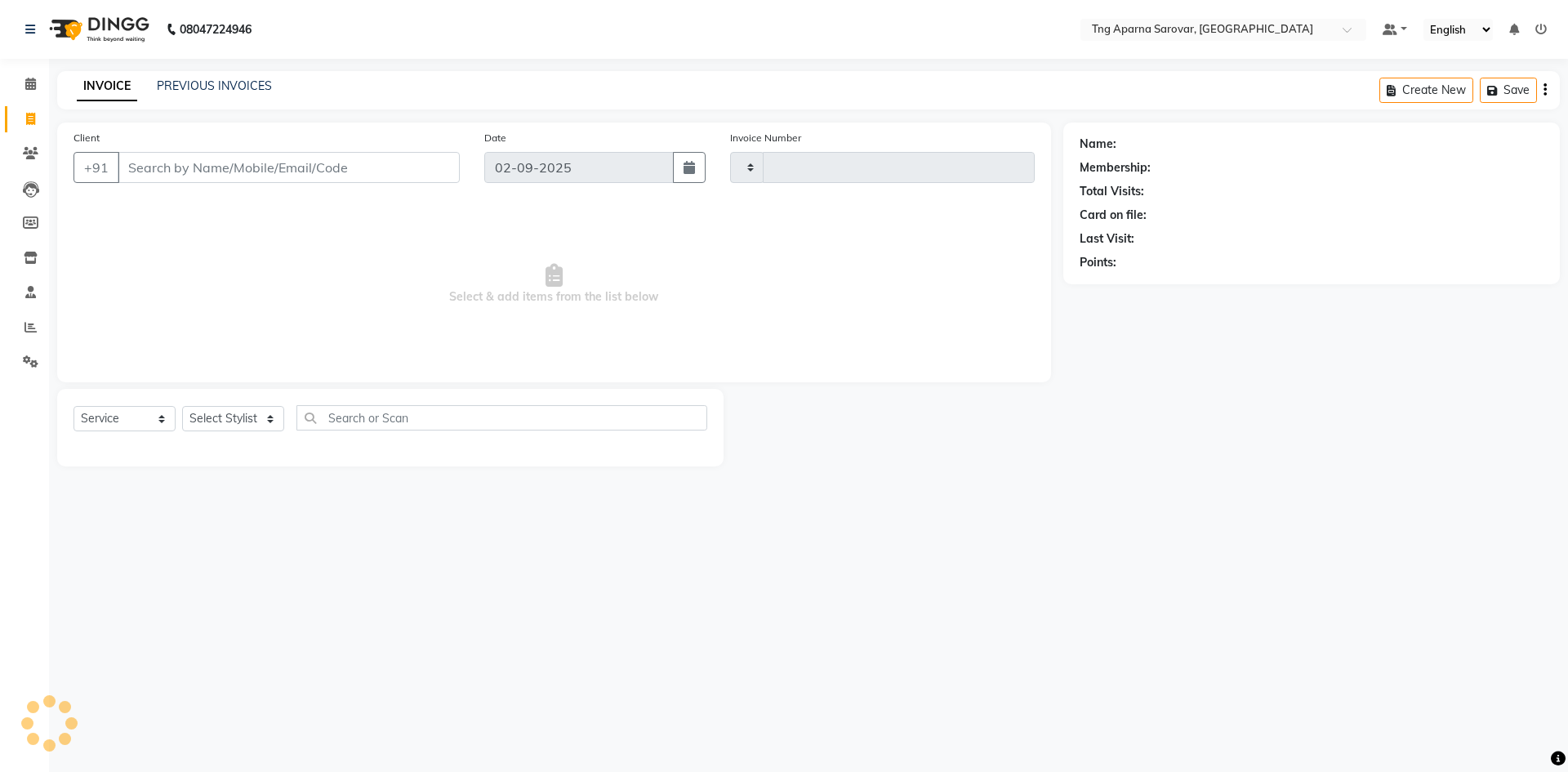
type input "4844"
select select "7390"
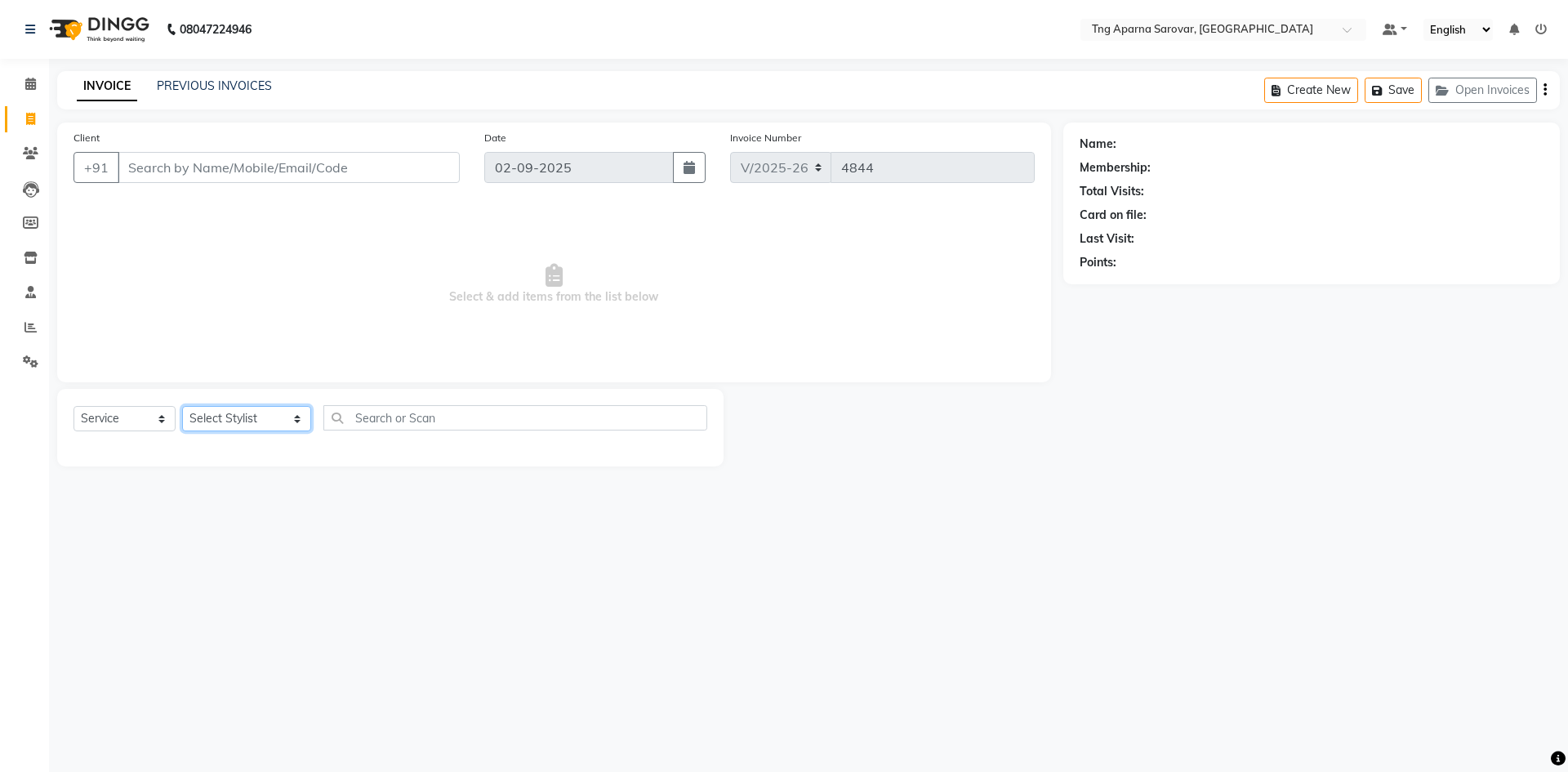
click at [231, 417] on select "Select Stylist [PERSON_NAME] [PERSON_NAME] MAM CHINNA DANISH KAIF [PERSON_NAME]…" at bounding box center [246, 418] width 129 height 25
select select "89862"
click at [182, 406] on select "Select Stylist [PERSON_NAME] [PERSON_NAME] MAM CHINNA DANISH KAIF [PERSON_NAME]…" at bounding box center [246, 418] width 129 height 25
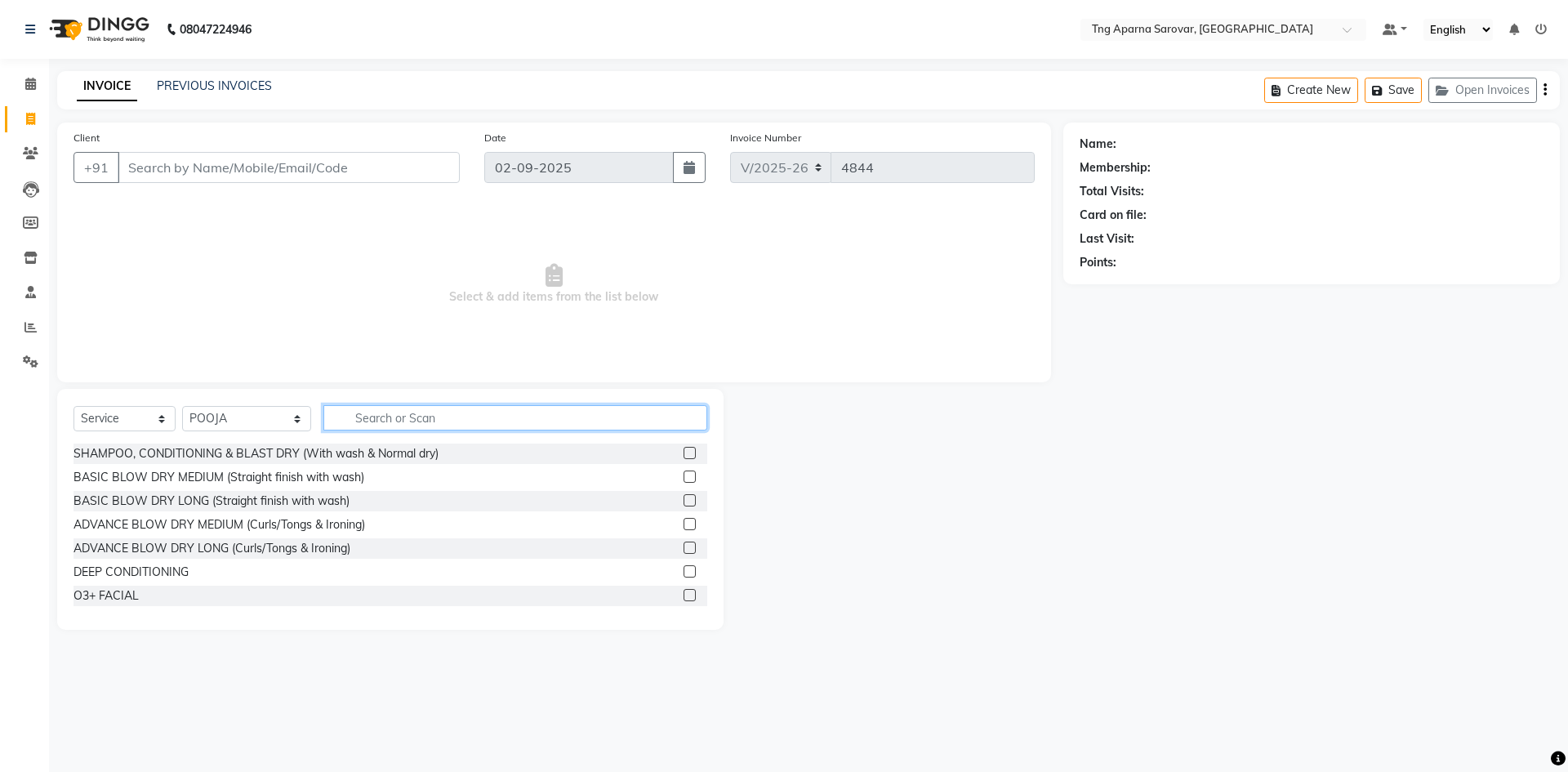
click at [405, 426] on input "text" at bounding box center [515, 417] width 384 height 25
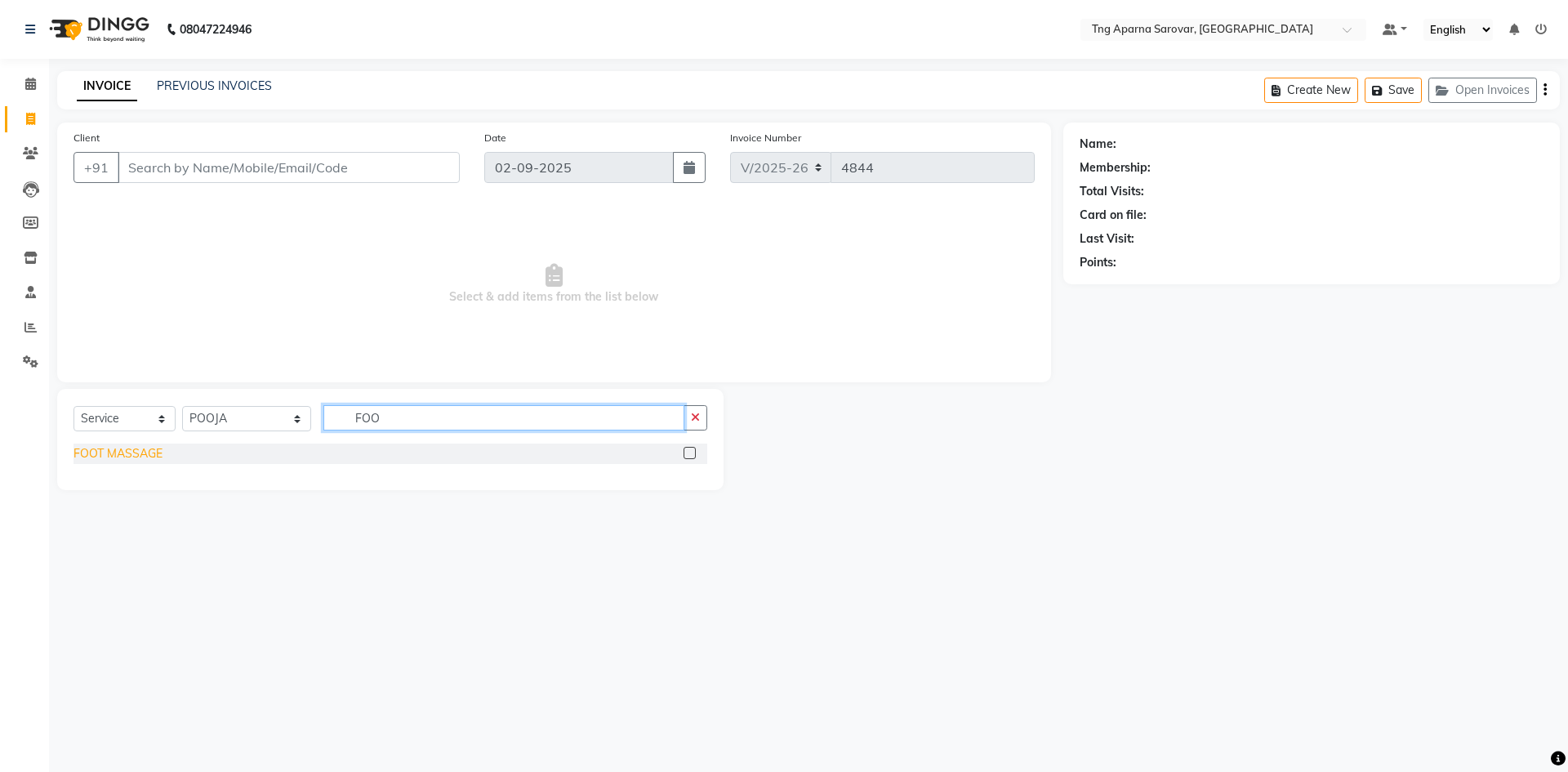
type input "FOO"
click at [135, 451] on div "FOOT MASSAGE" at bounding box center [118, 453] width 89 height 17
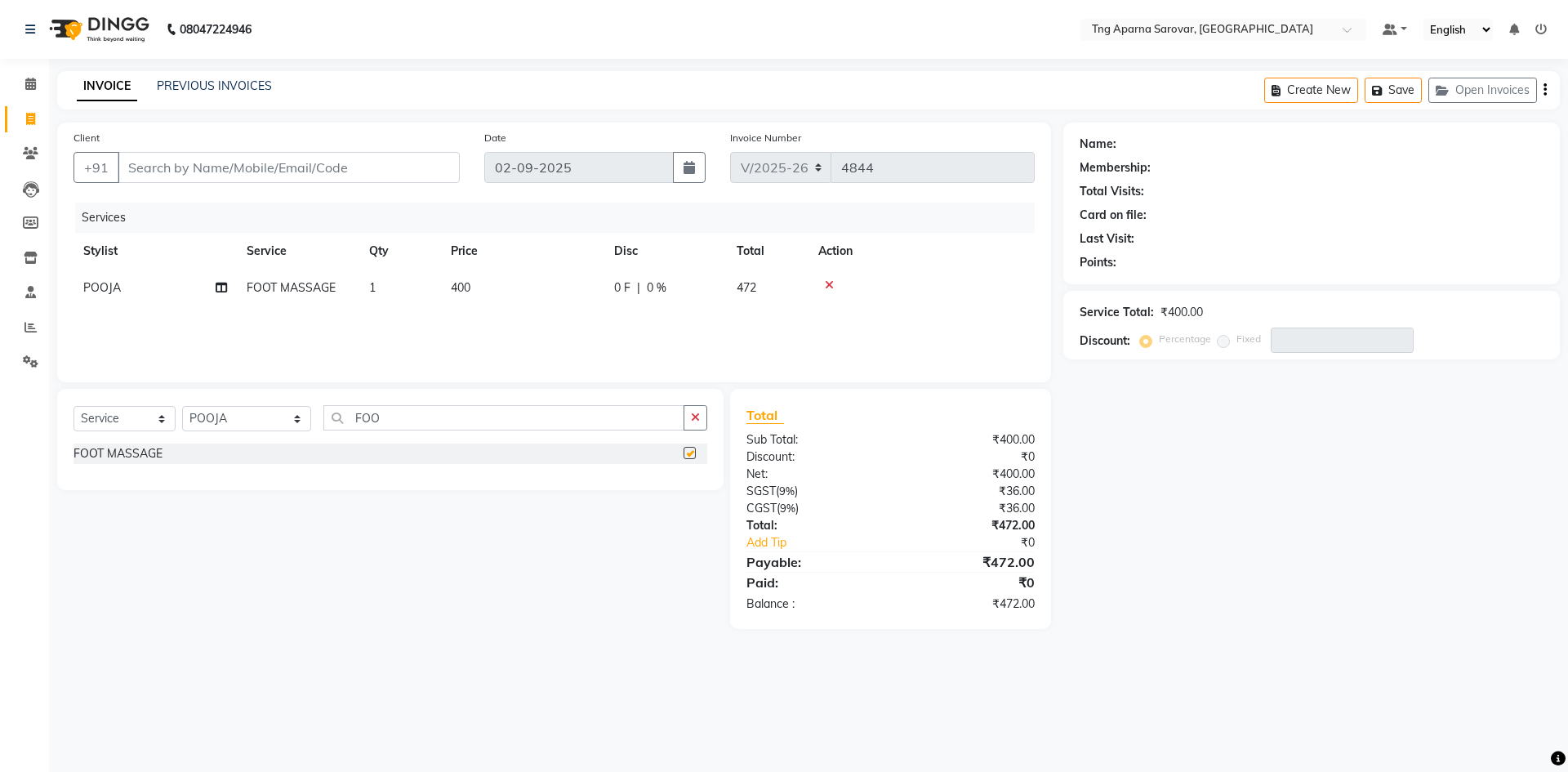
checkbox input "false"
click at [188, 170] on input "Client" at bounding box center [289, 167] width 342 height 31
type input "9"
type input "0"
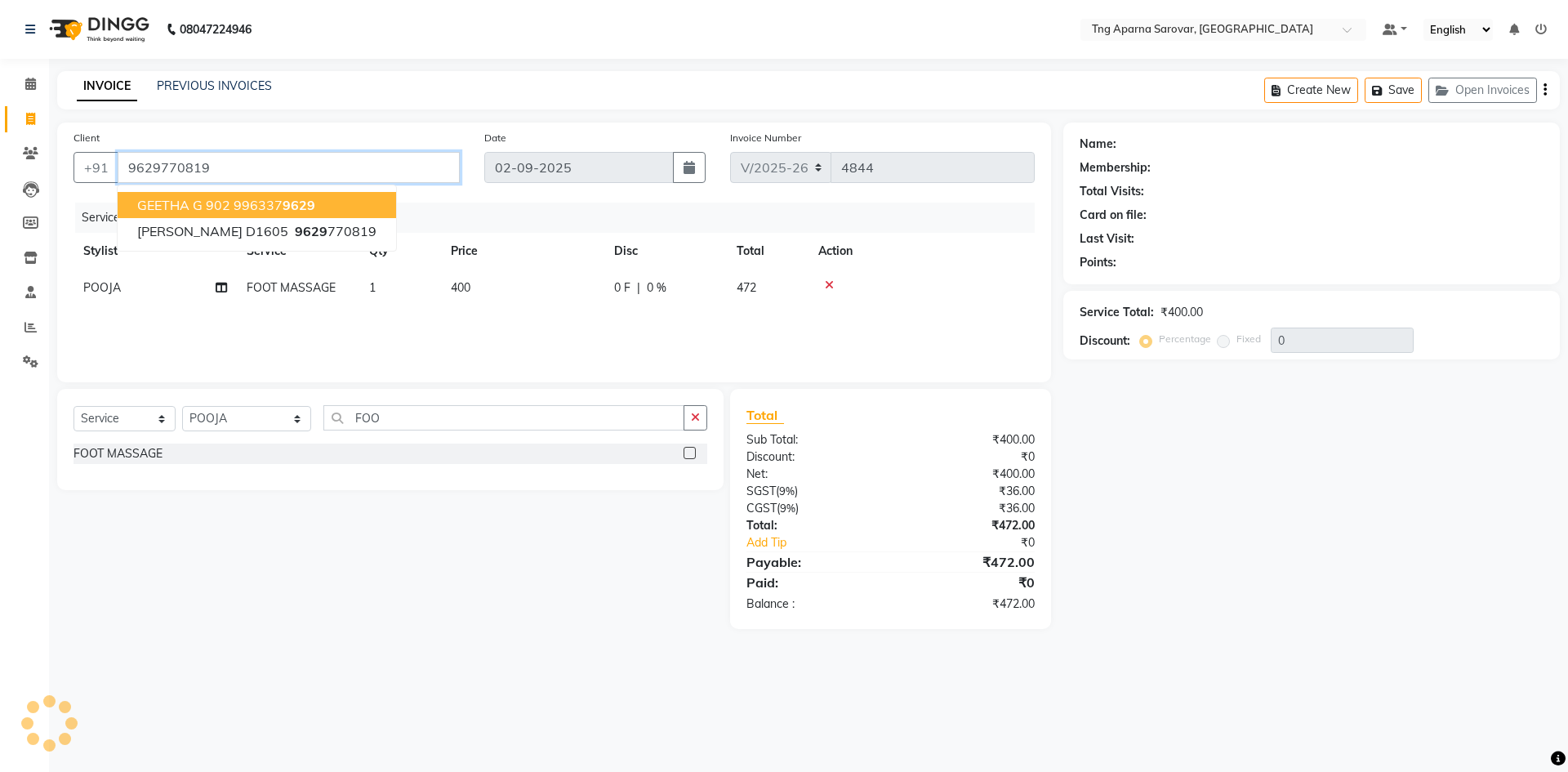
type input "9629770819"
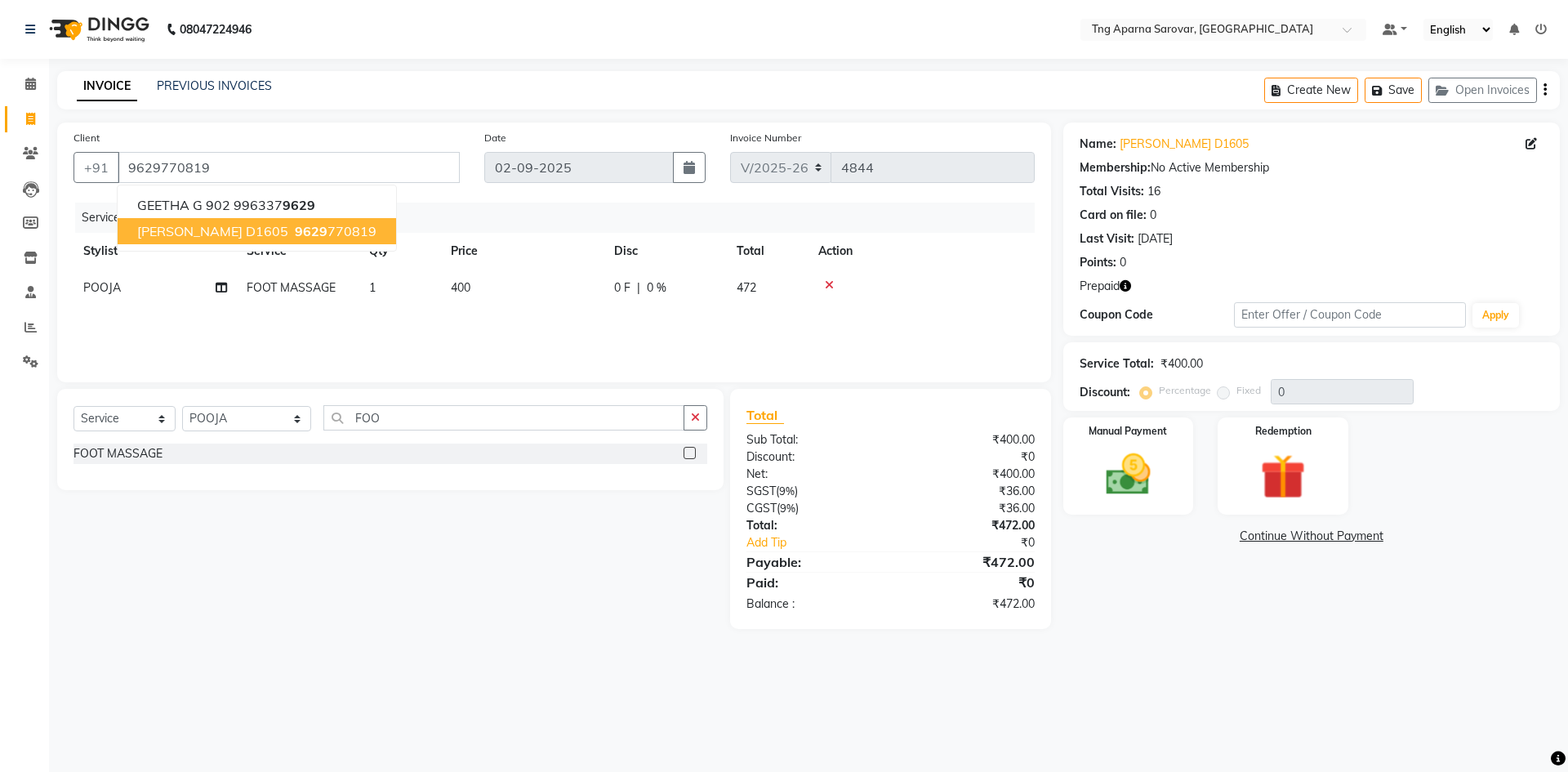
click at [186, 227] on span "VATSALYA D1605" at bounding box center [213, 231] width 151 height 17
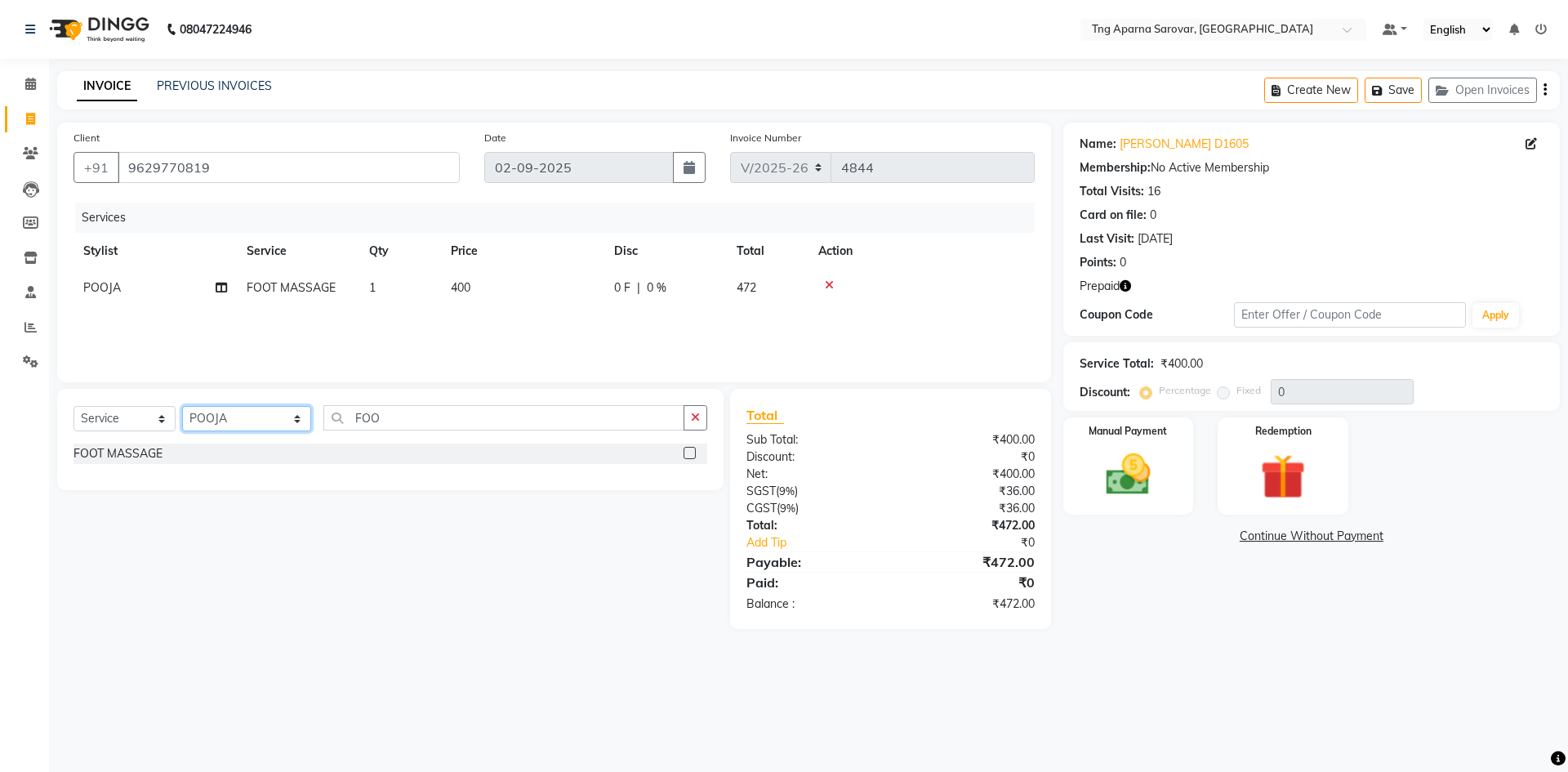
click at [187, 417] on select "Select Stylist [PERSON_NAME] [PERSON_NAME] MAM CHINNA DANISH KAIF [PERSON_NAME]…" at bounding box center [246, 418] width 129 height 25
select select "64166"
click at [182, 406] on select "Select Stylist [PERSON_NAME] [PERSON_NAME] MAM CHINNA DANISH KAIF [PERSON_NAME]…" at bounding box center [246, 418] width 129 height 25
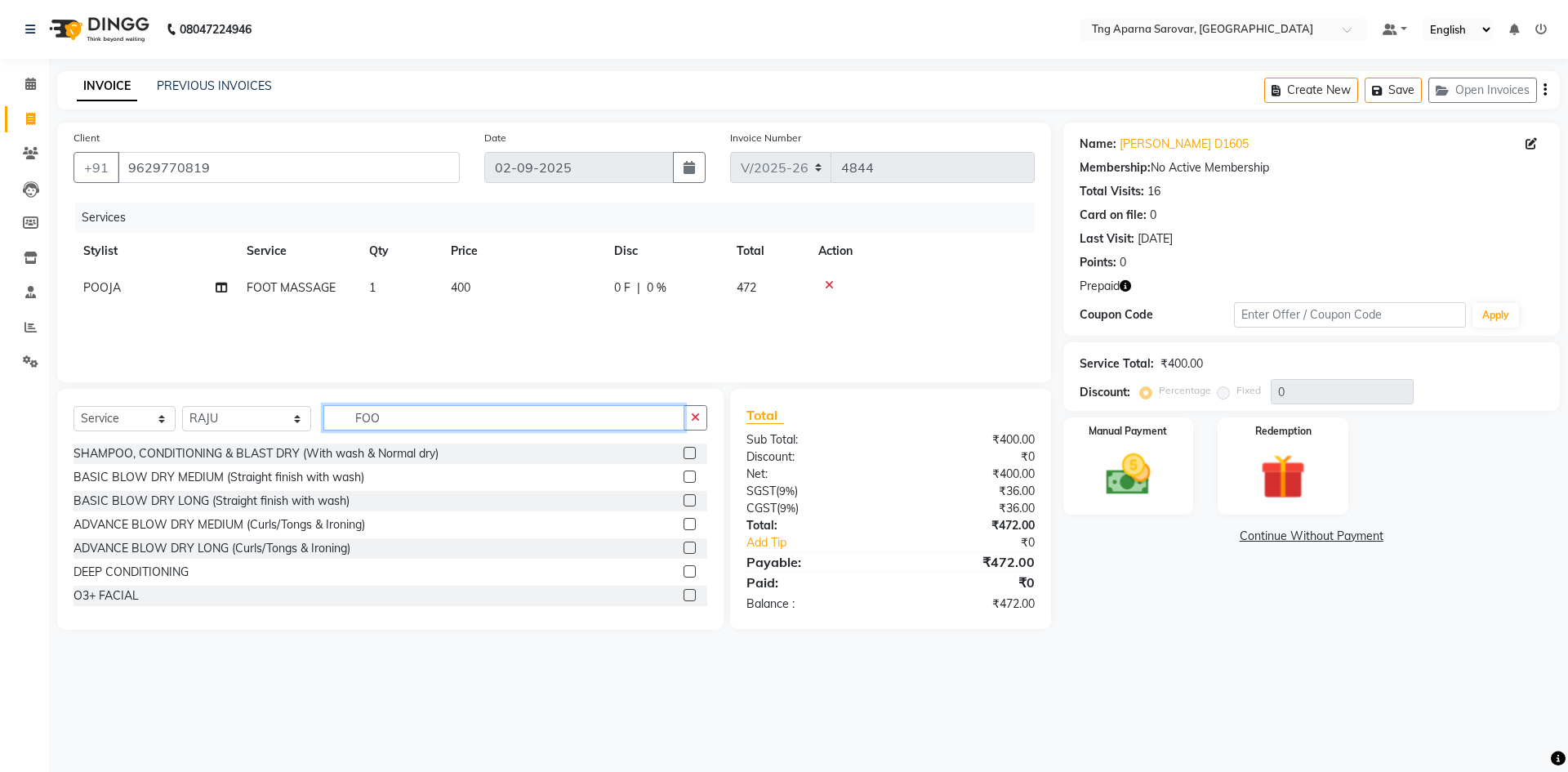
click at [420, 417] on input "FOO" at bounding box center [503, 417] width 361 height 25
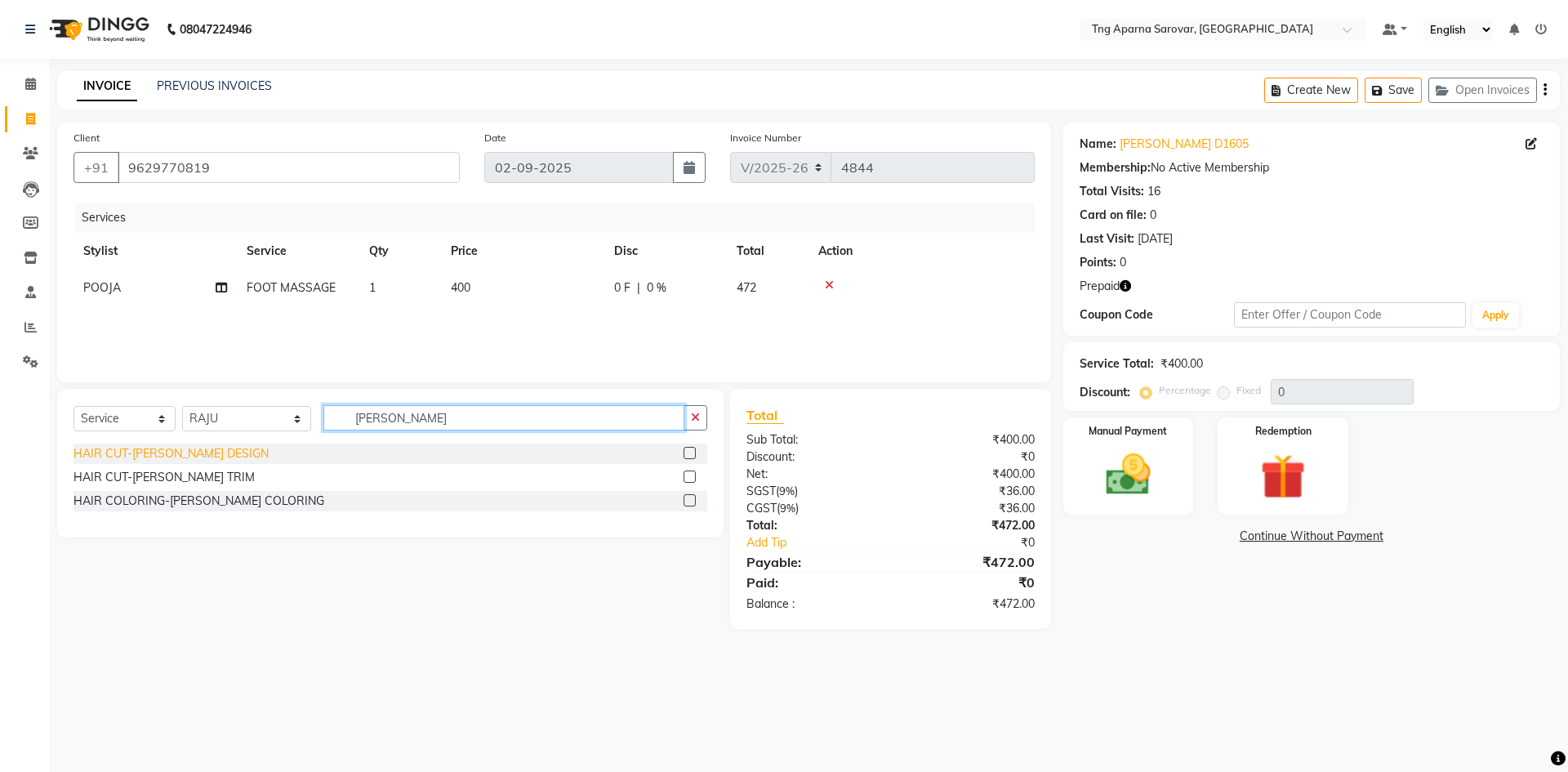
type input "BEARD"
click at [163, 458] on div "HAIR CUT-[PERSON_NAME] DESIGN" at bounding box center [171, 453] width 195 height 17
checkbox input "false"
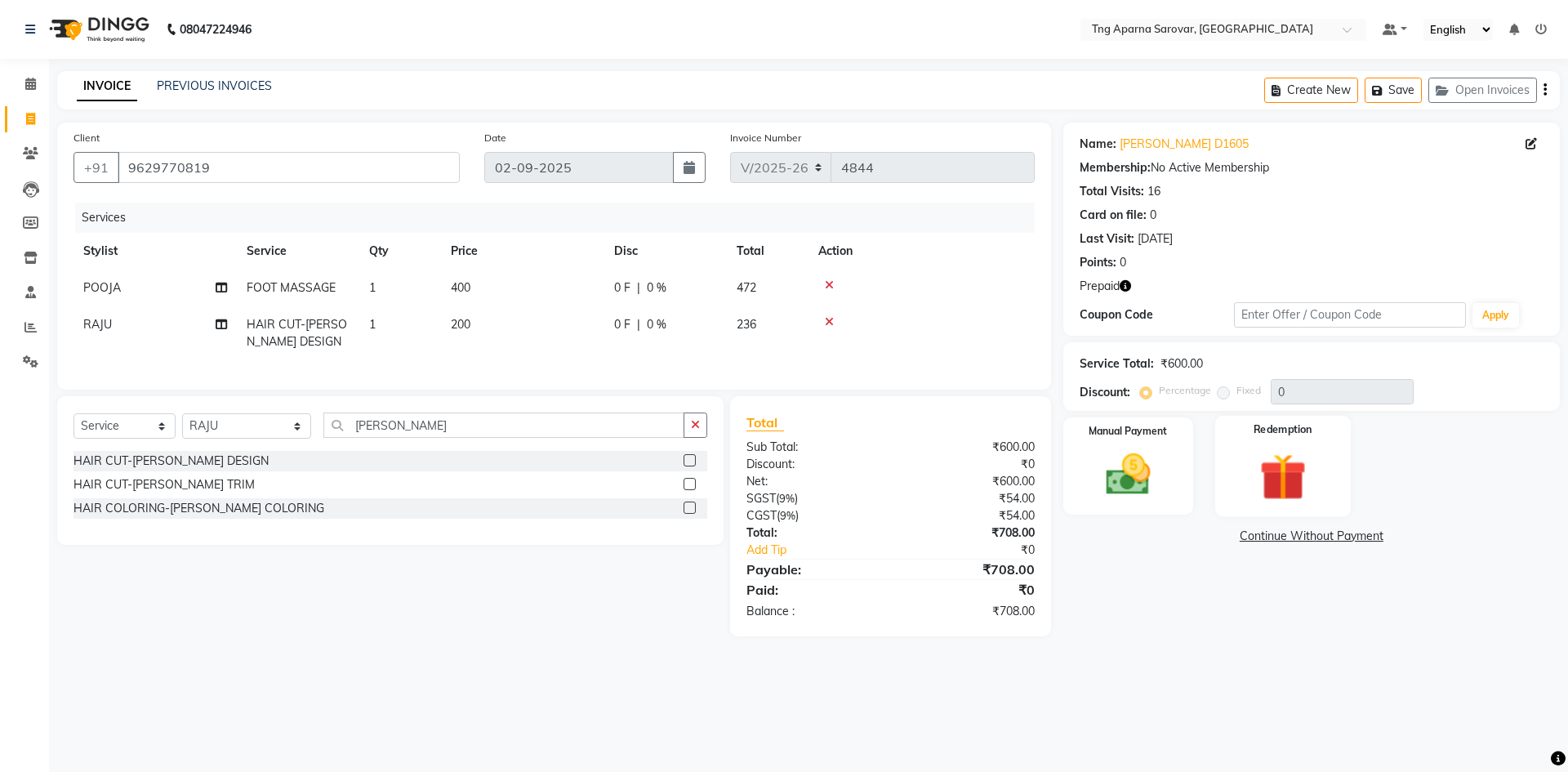
click at [1284, 467] on img at bounding box center [1283, 477] width 76 height 58
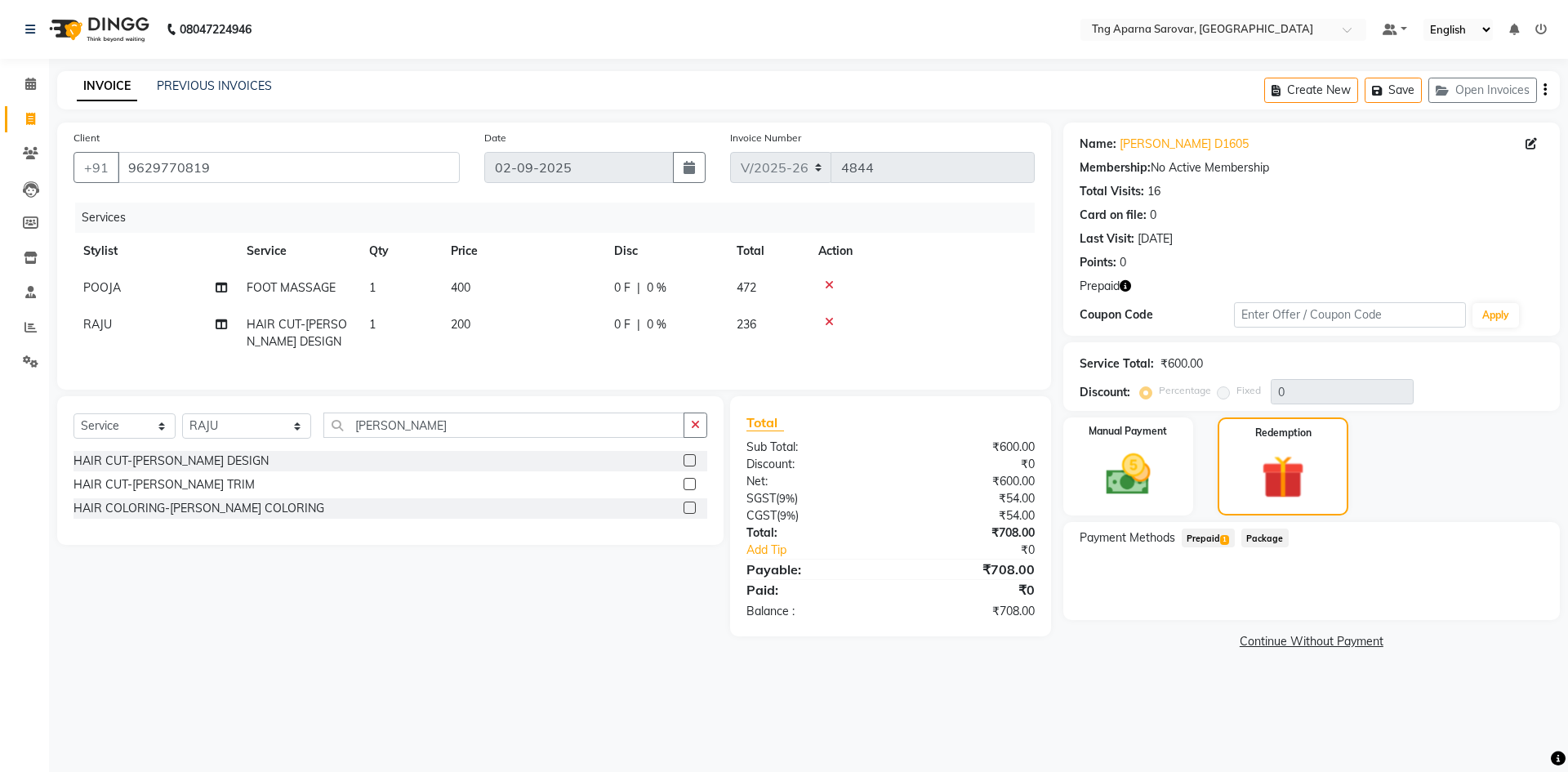
click at [1220, 539] on span "Prepaid 1" at bounding box center [1209, 538] width 53 height 19
click at [1545, 613] on div "Payment Methods Prepaid 1 Package PLATINUM MEMBERSHIP (₹15,107.40) Expiry: 06-0…" at bounding box center [1312, 578] width 497 height 111
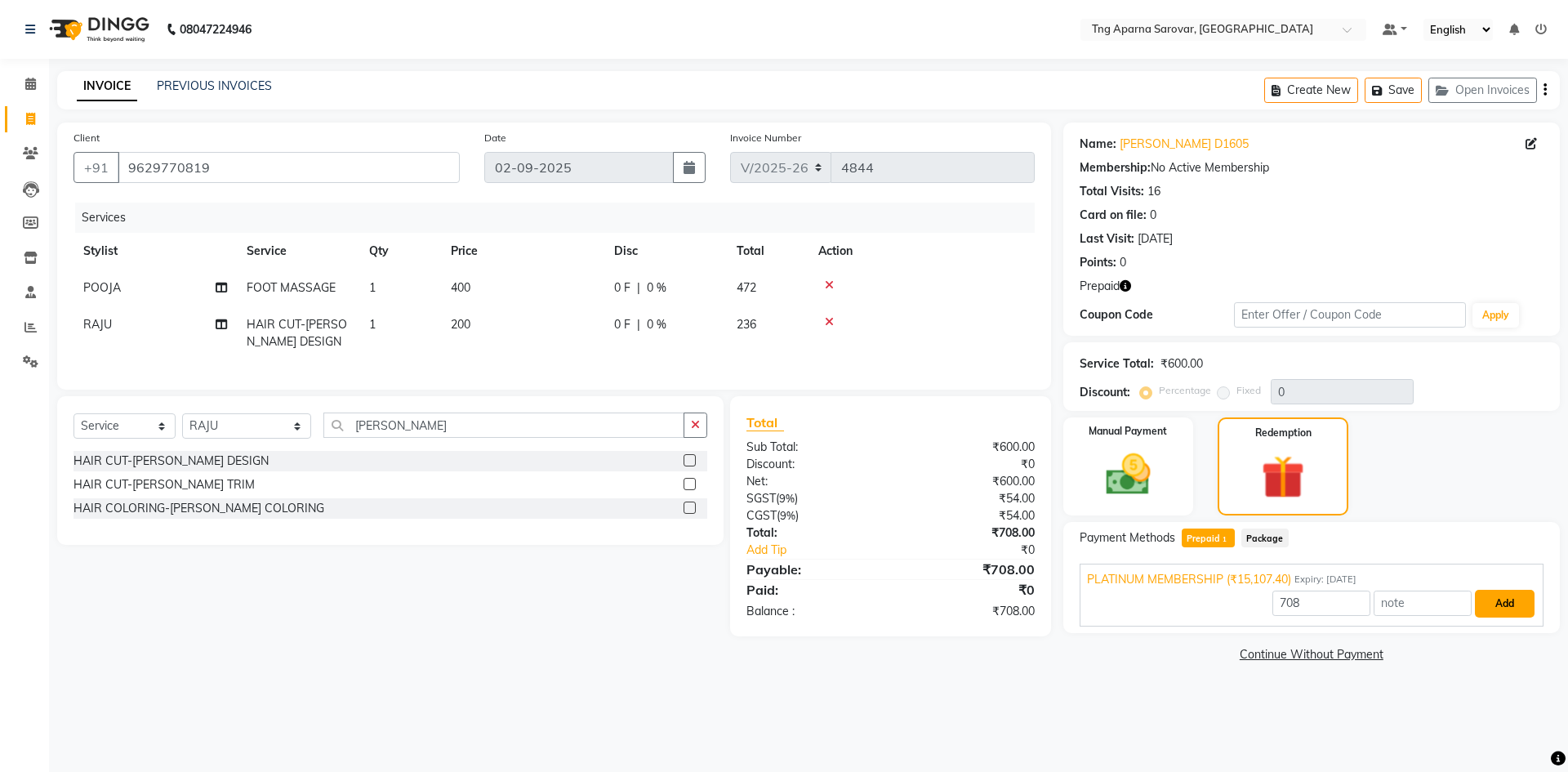
click at [1522, 608] on button "Add" at bounding box center [1505, 604] width 59 height 28
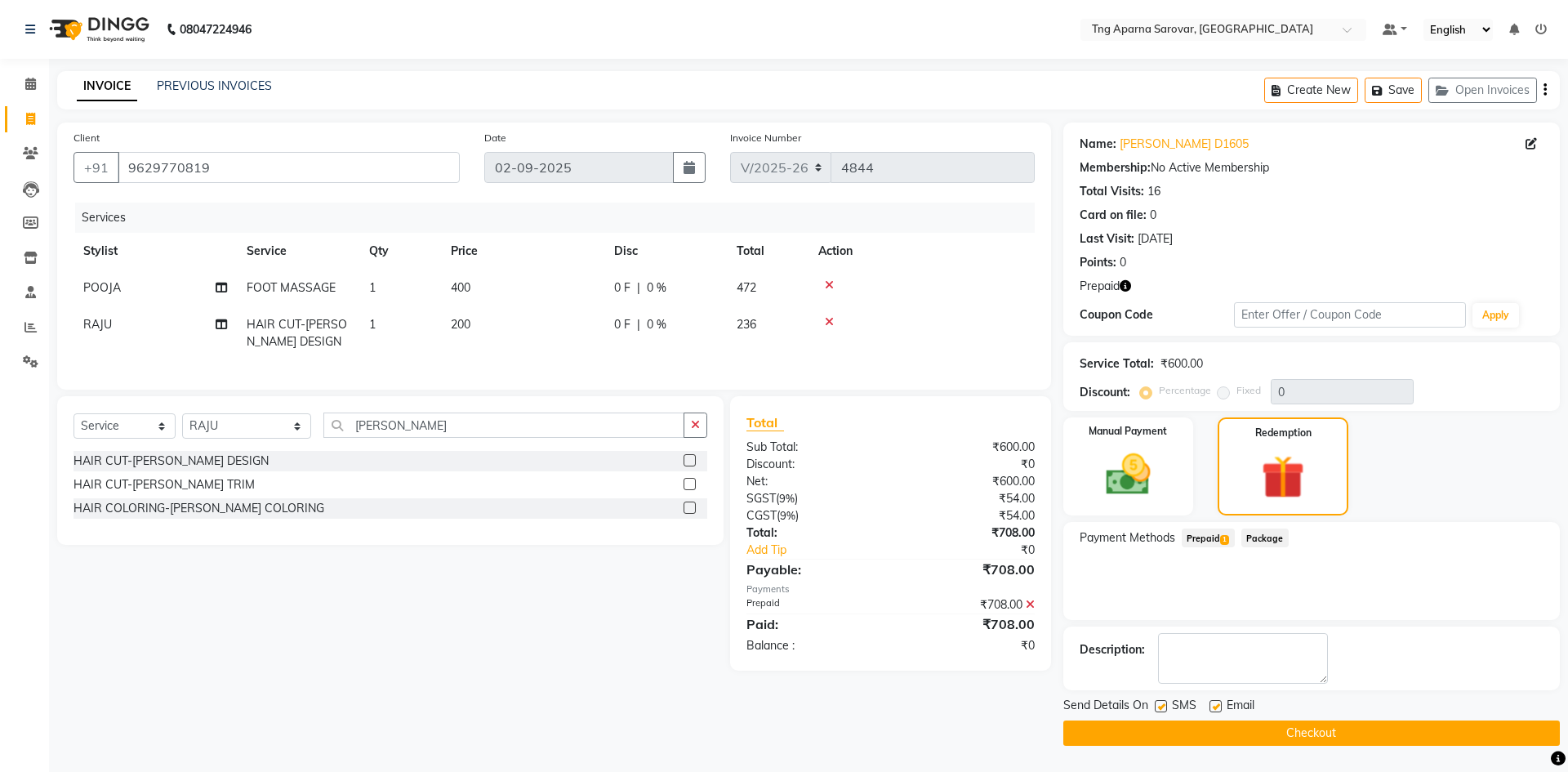
click at [1390, 738] on button "Checkout" at bounding box center [1312, 733] width 497 height 25
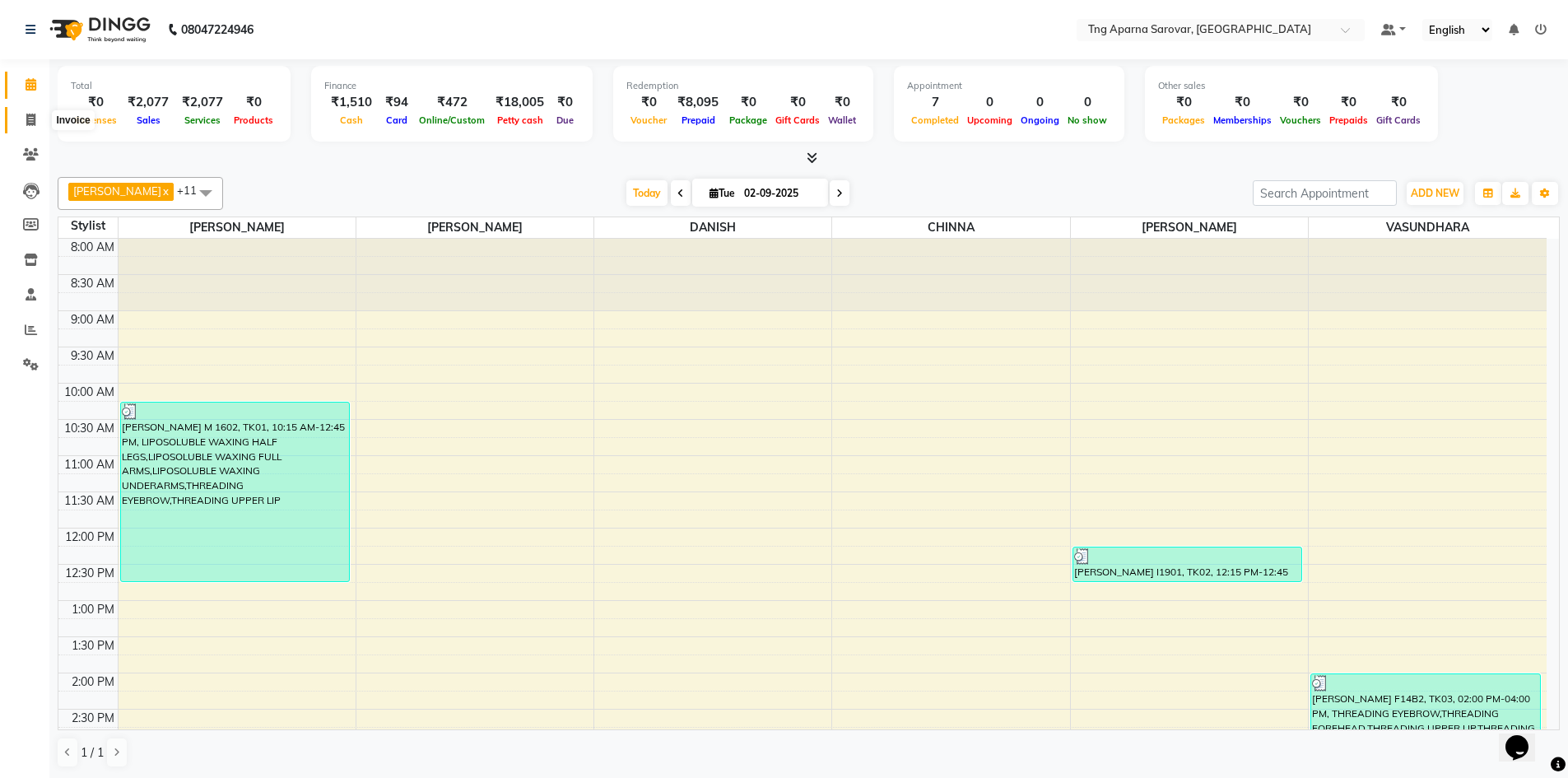
click at [26, 123] on icon at bounding box center [31, 119] width 9 height 12
select select "service"
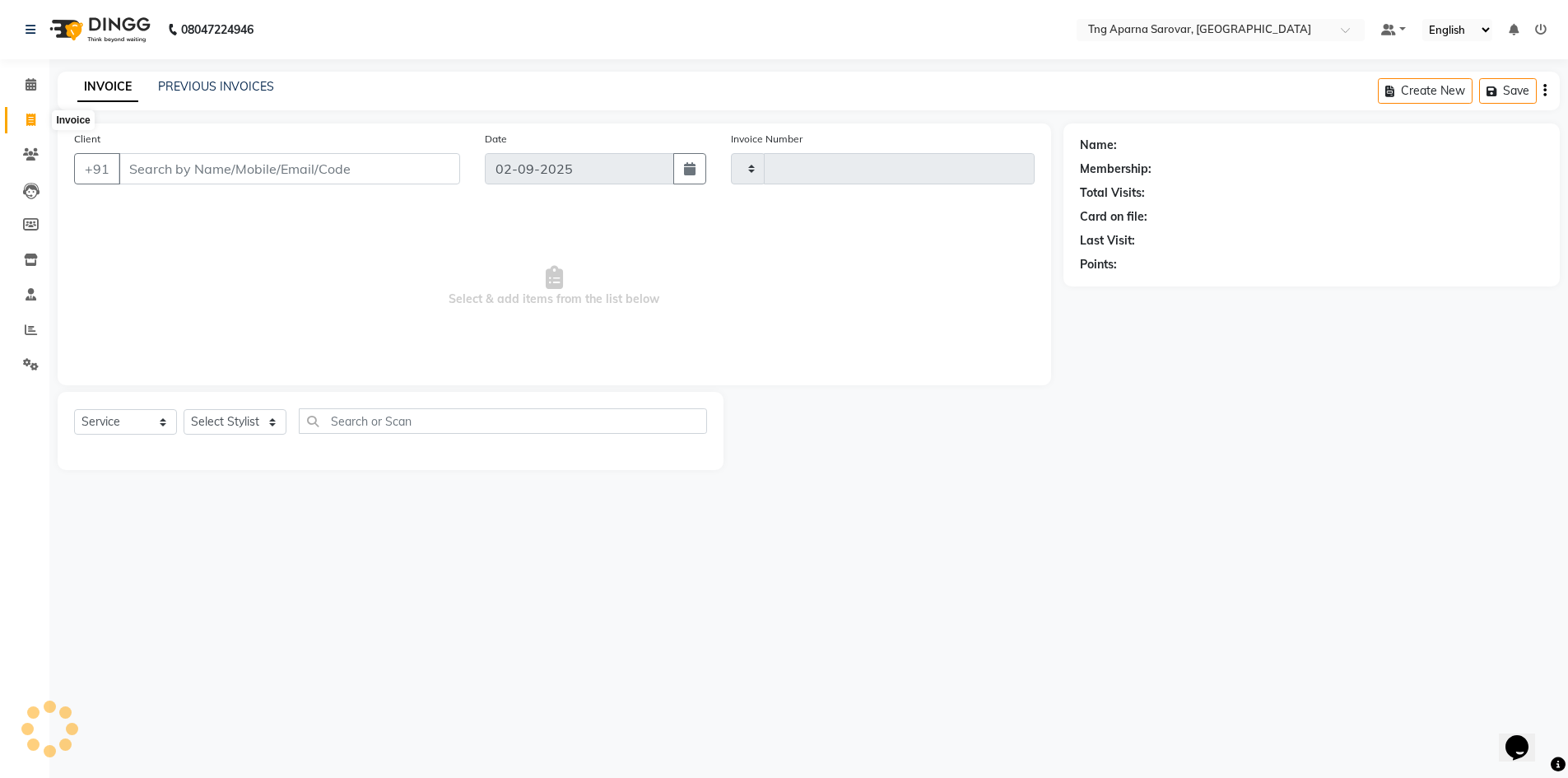
type input "4843"
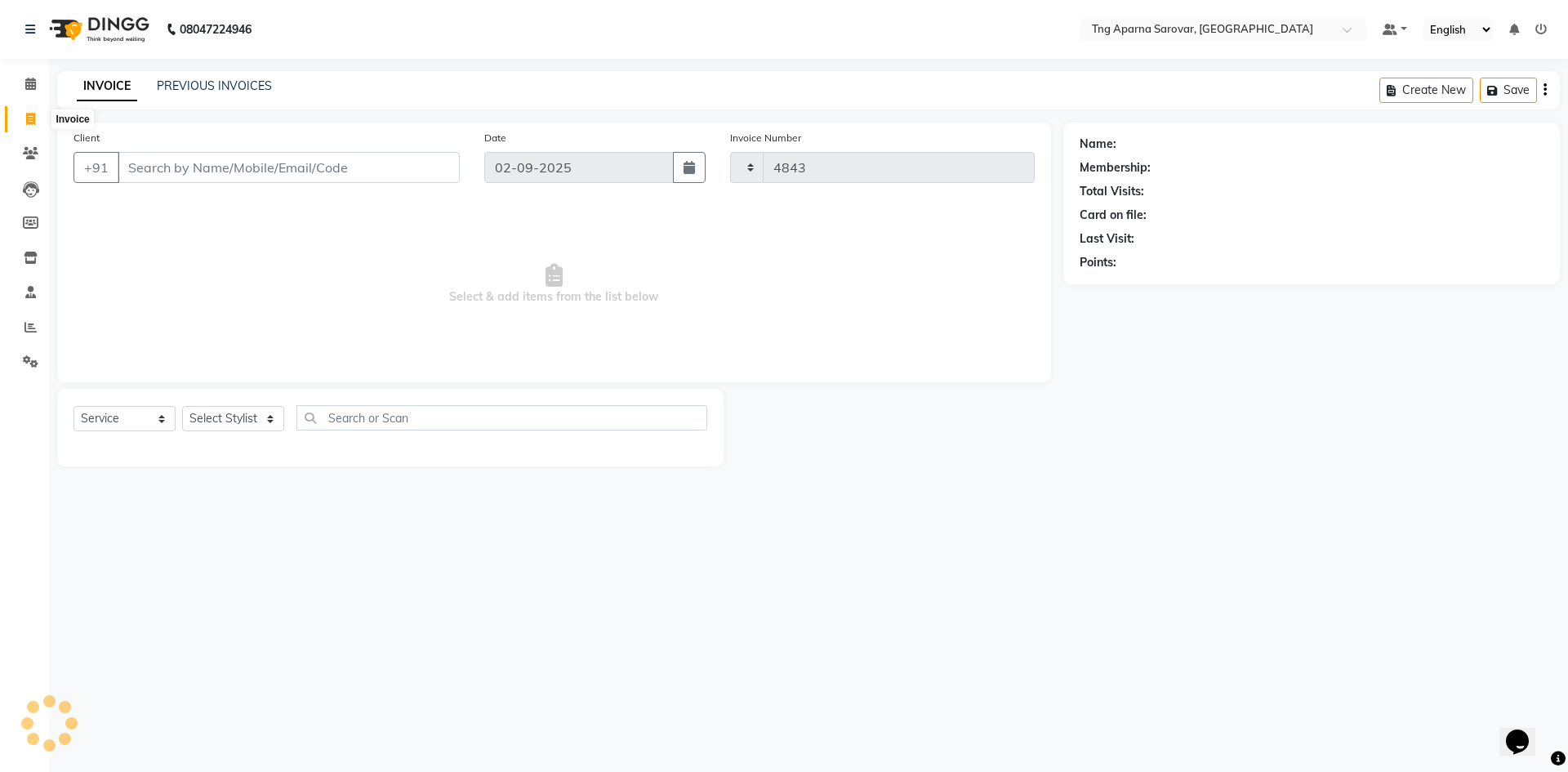
select select "7390"
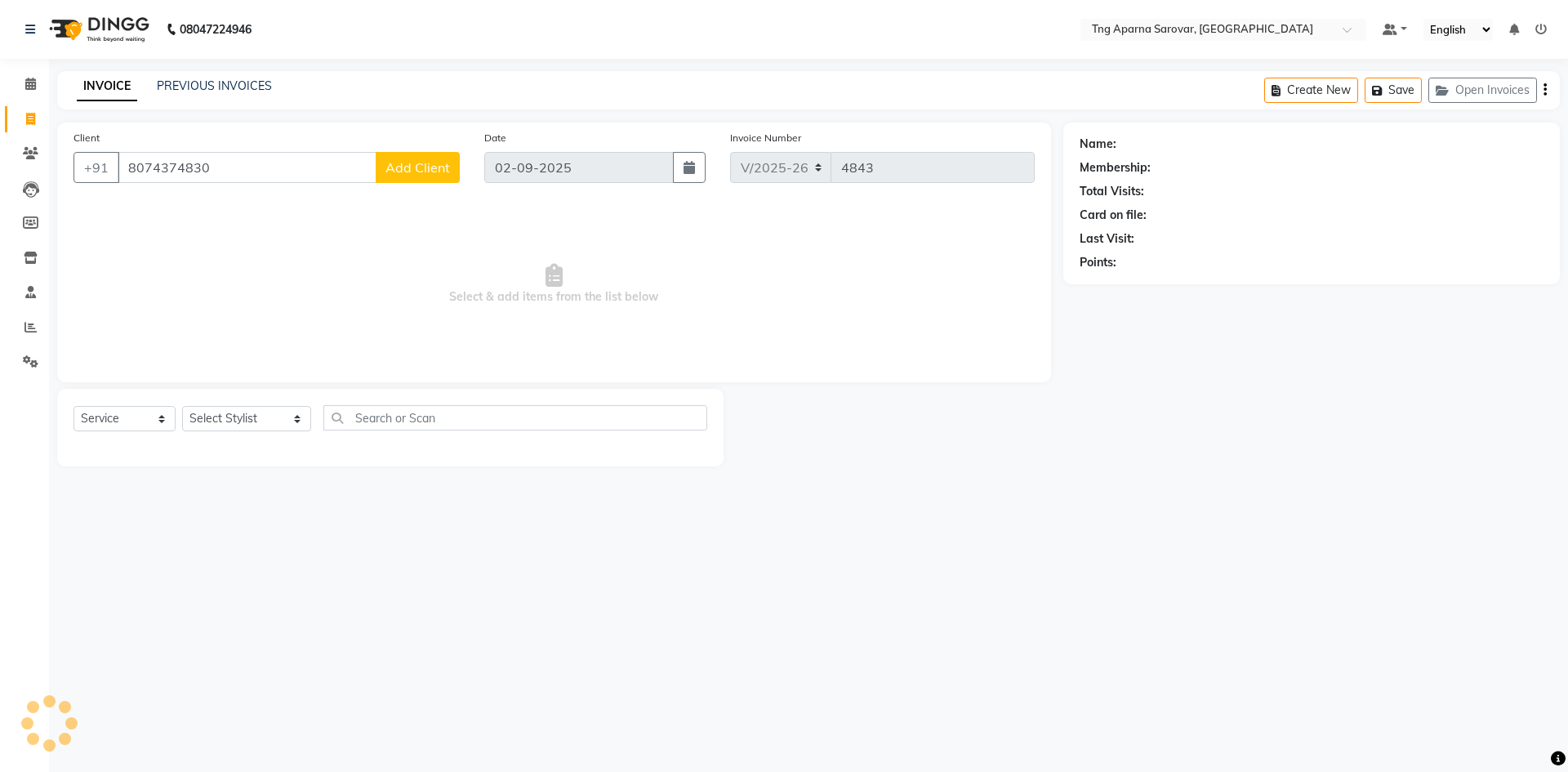
type input "8074374830"
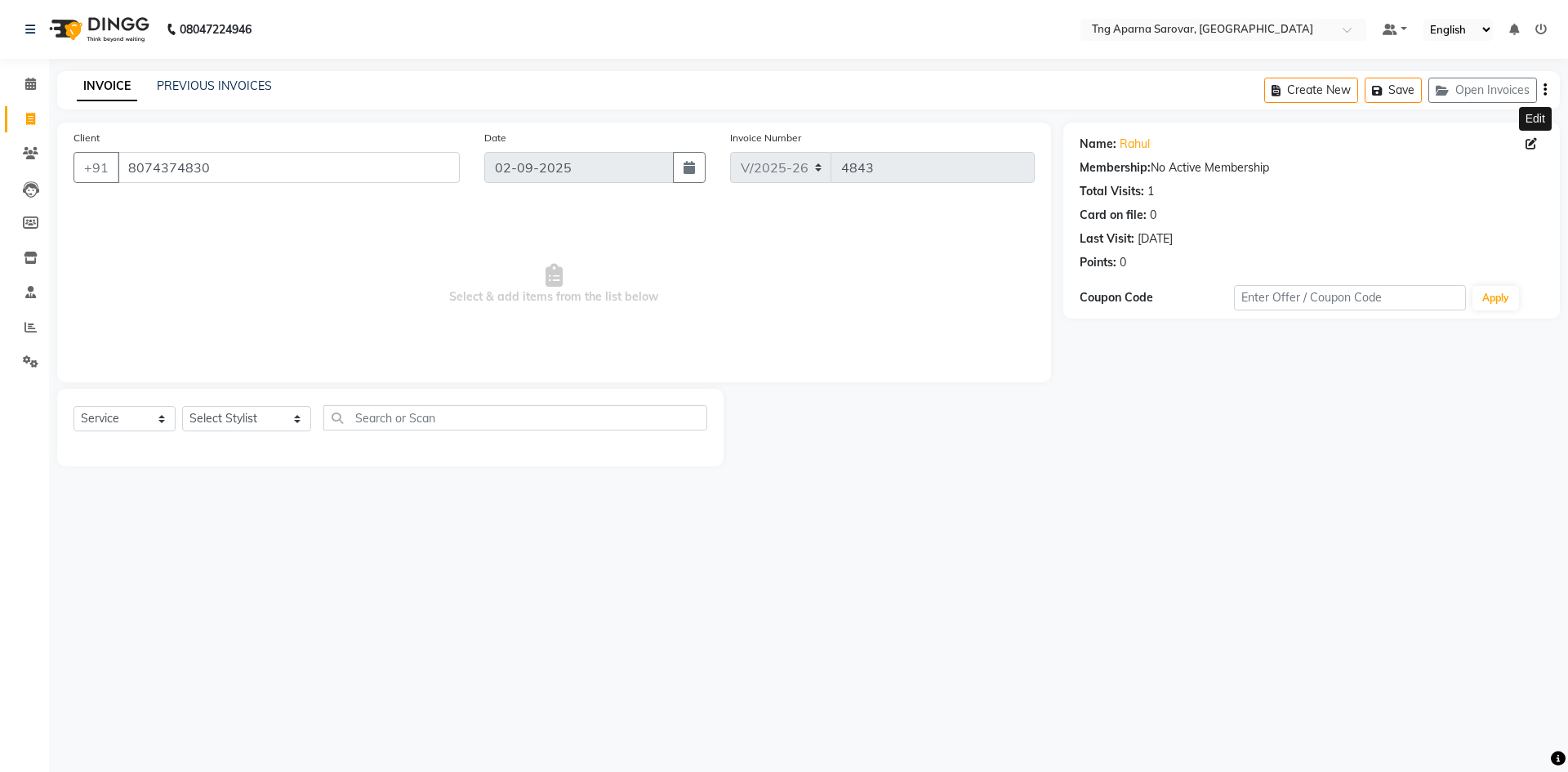
click at [1535, 147] on icon at bounding box center [1532, 144] width 11 height 11
select select "male"
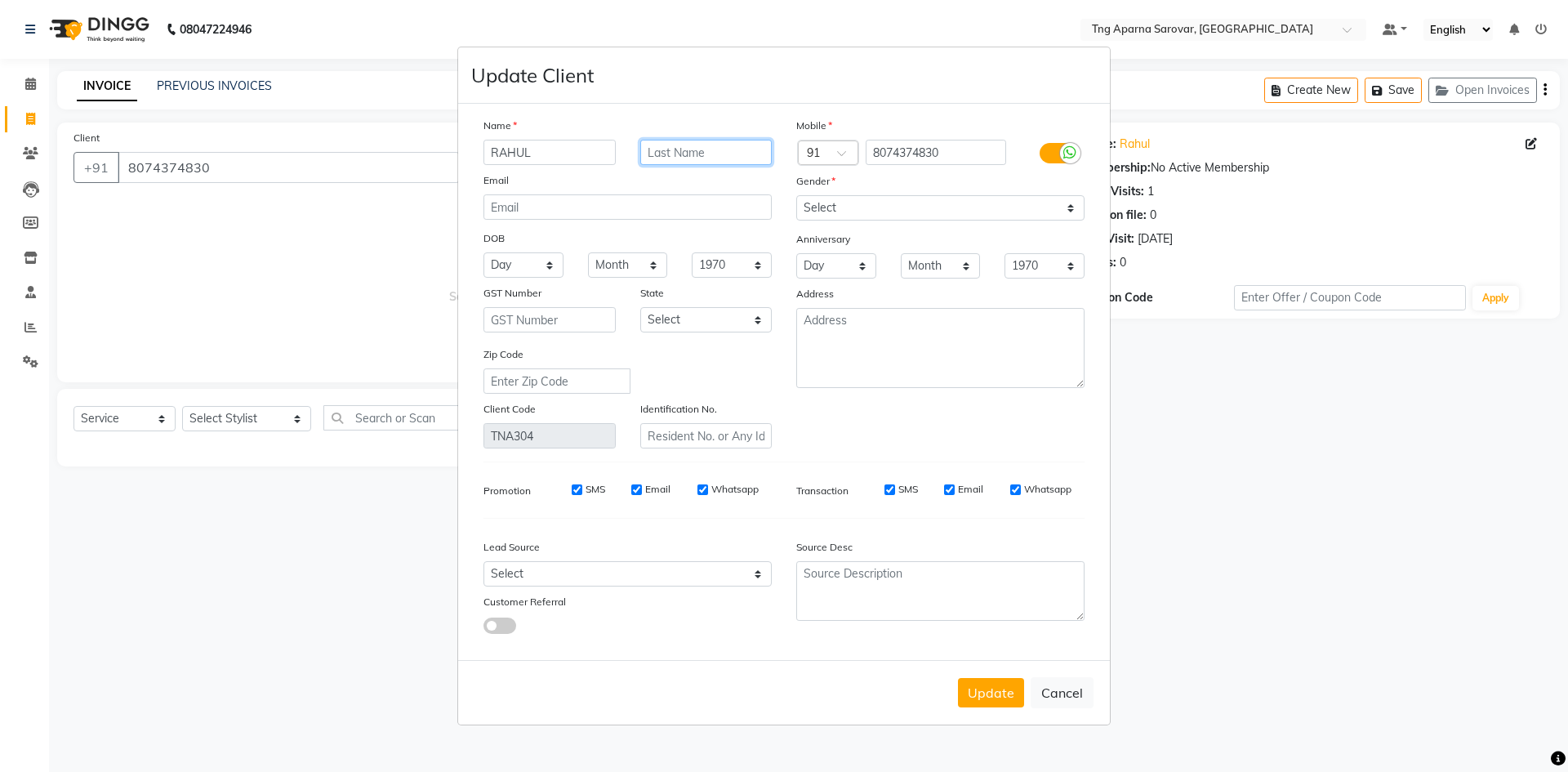
click at [708, 154] on input "text" at bounding box center [706, 151] width 132 height 25
click at [973, 700] on button "Update" at bounding box center [991, 693] width 66 height 30
select select
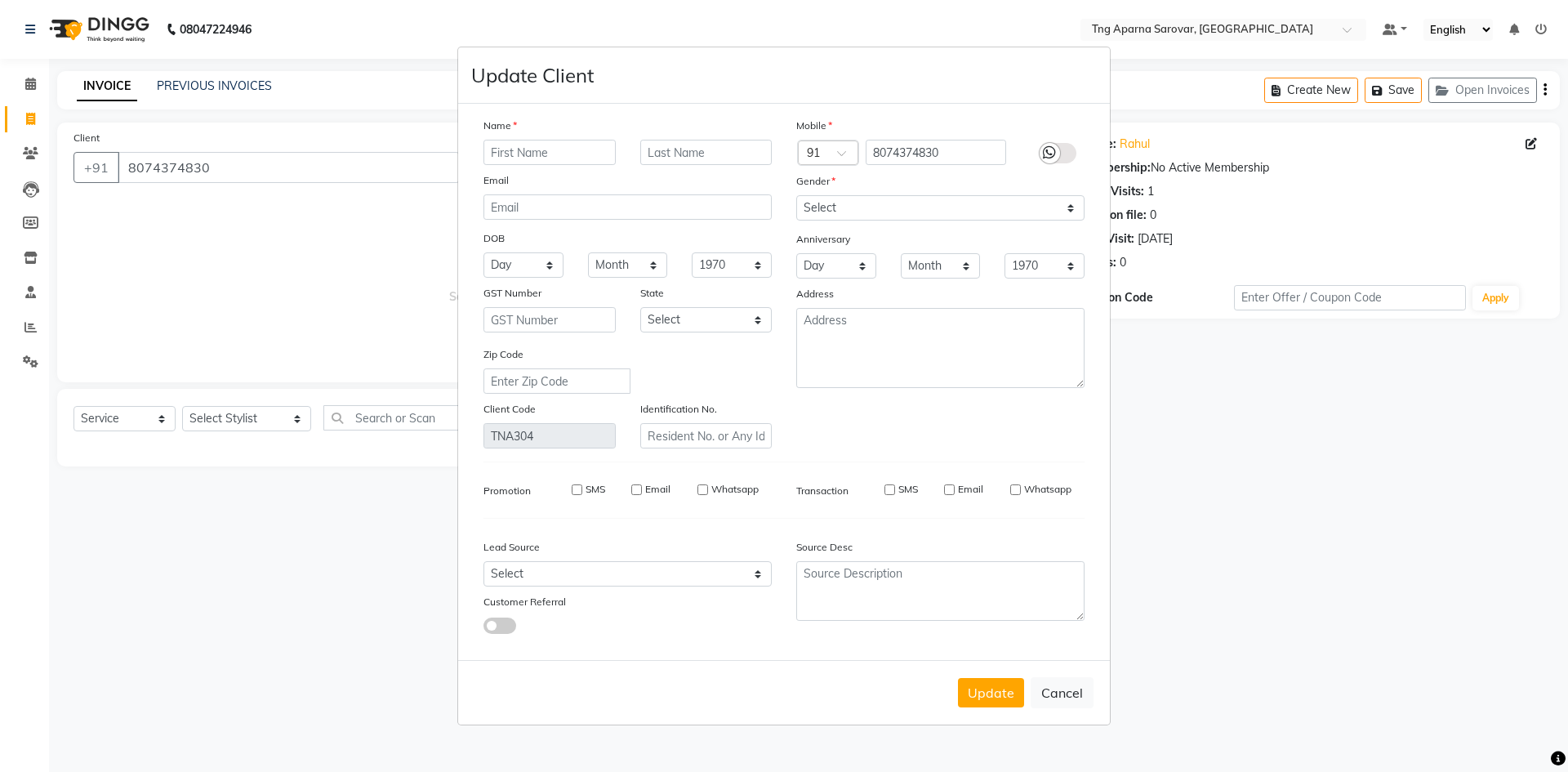
select select
checkbox input "false"
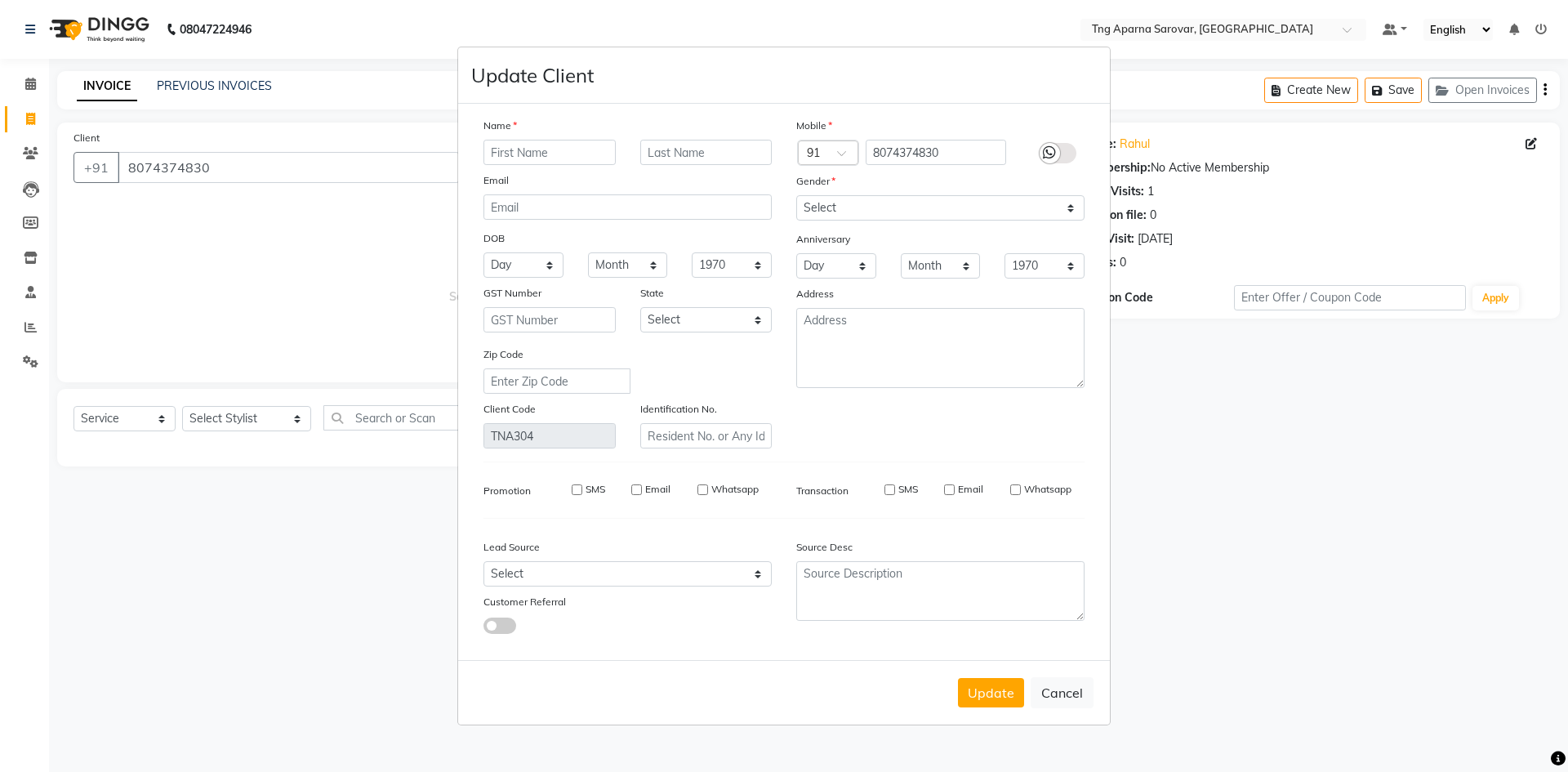
checkbox input "false"
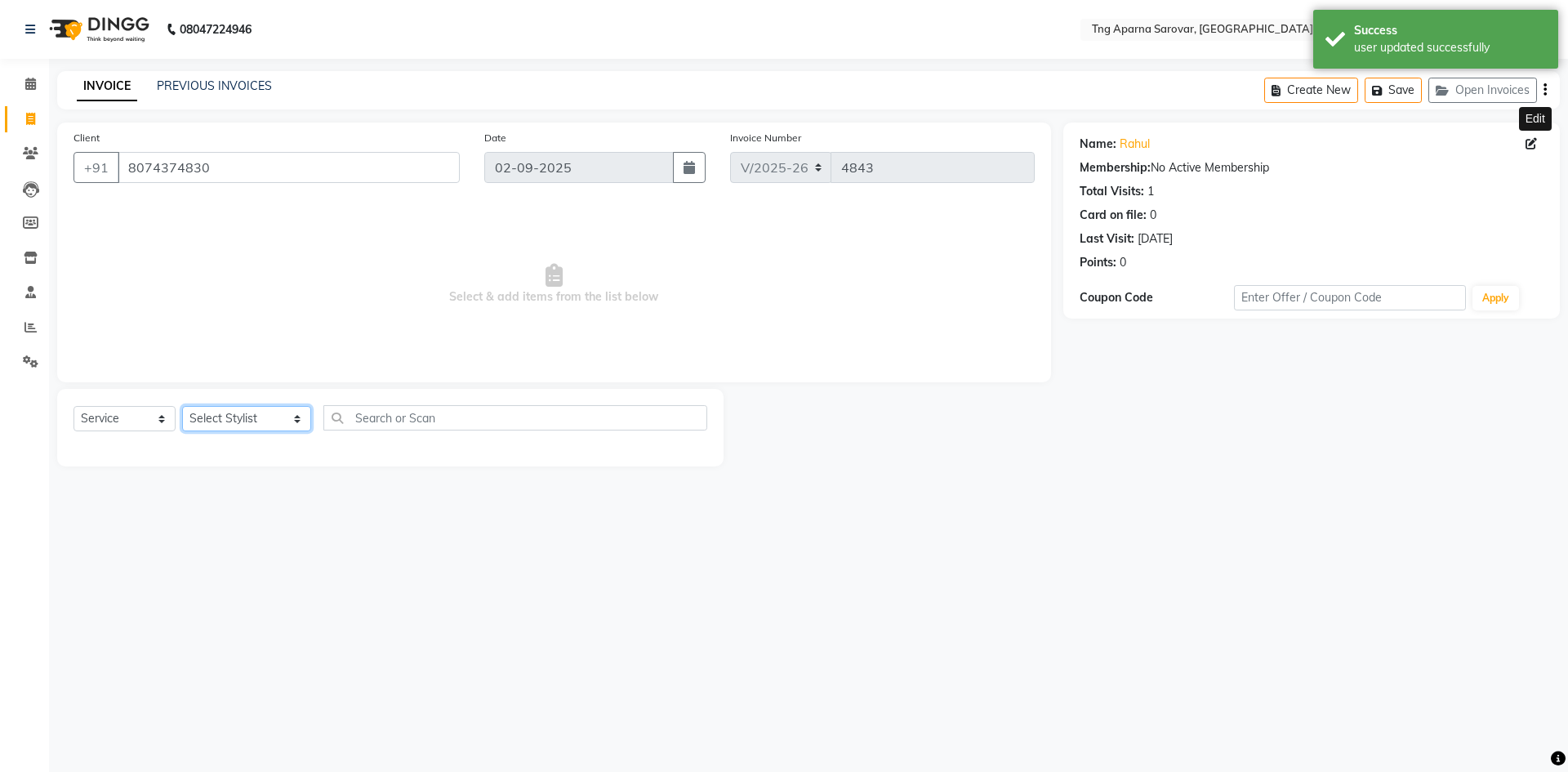
click at [234, 425] on select "Select Stylist [PERSON_NAME] [PERSON_NAME] MAM CHINNA DANISH KAIF [PERSON_NAME]…" at bounding box center [246, 418] width 129 height 25
select select "89862"
click at [182, 406] on select "Select Stylist [PERSON_NAME] [PERSON_NAME] MAM CHINNA DANISH KAIF [PERSON_NAME]…" at bounding box center [246, 418] width 129 height 25
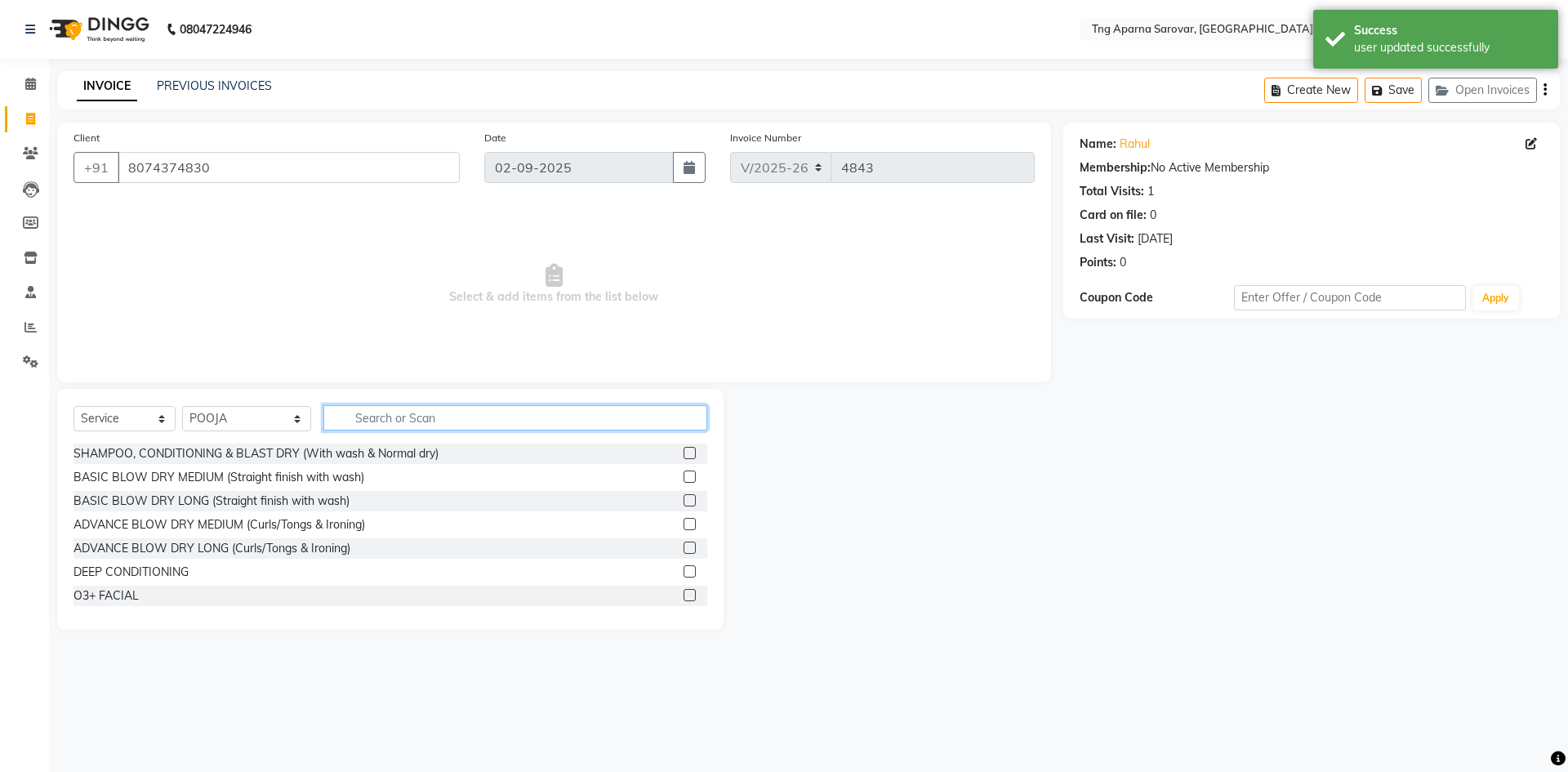
click at [394, 412] on input "text" at bounding box center [515, 417] width 384 height 25
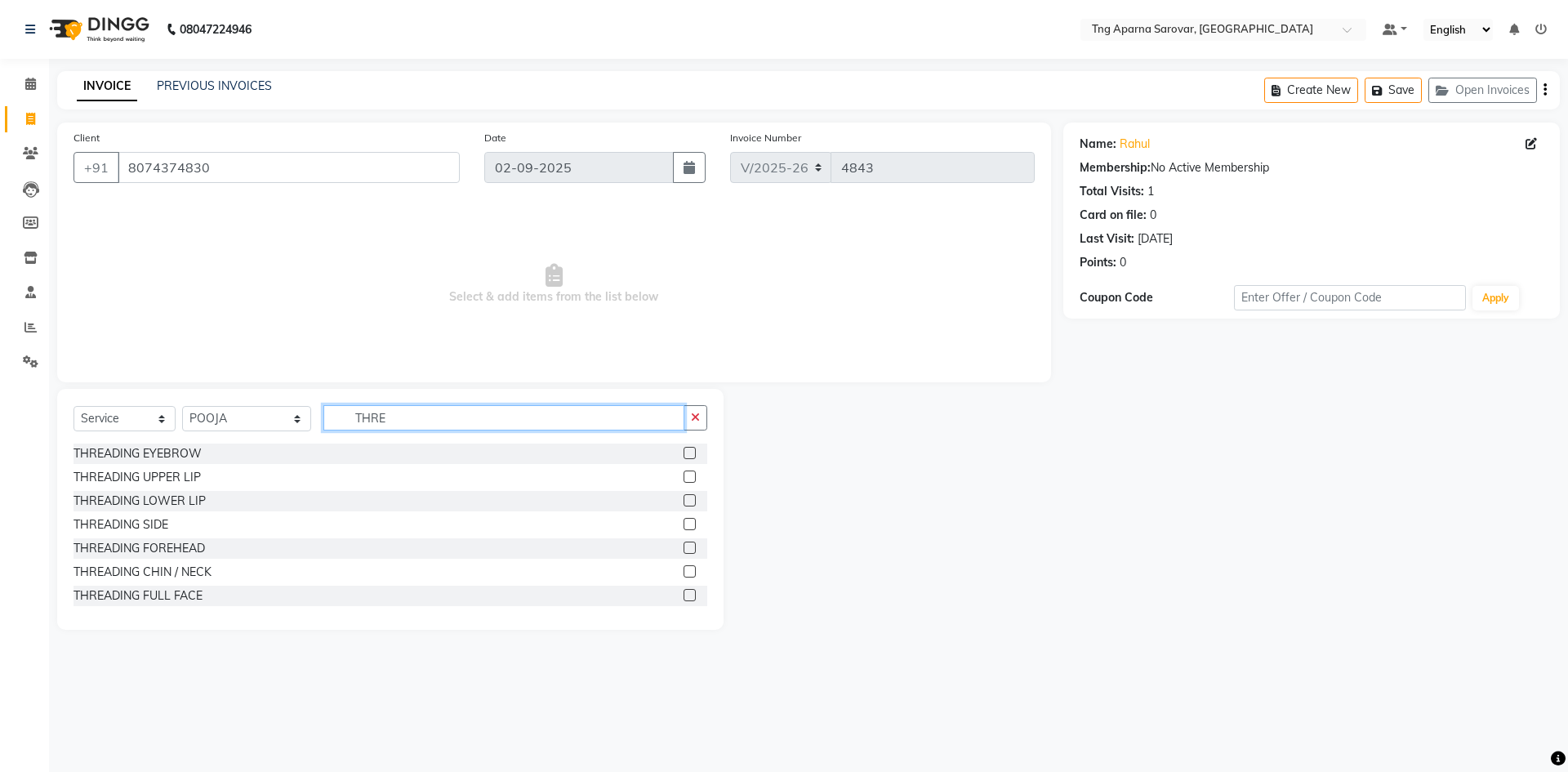
click at [391, 417] on input "THRE" at bounding box center [503, 417] width 361 height 25
type input "LIPO"
click at [451, 417] on input "LIPO" at bounding box center [503, 417] width 361 height 25
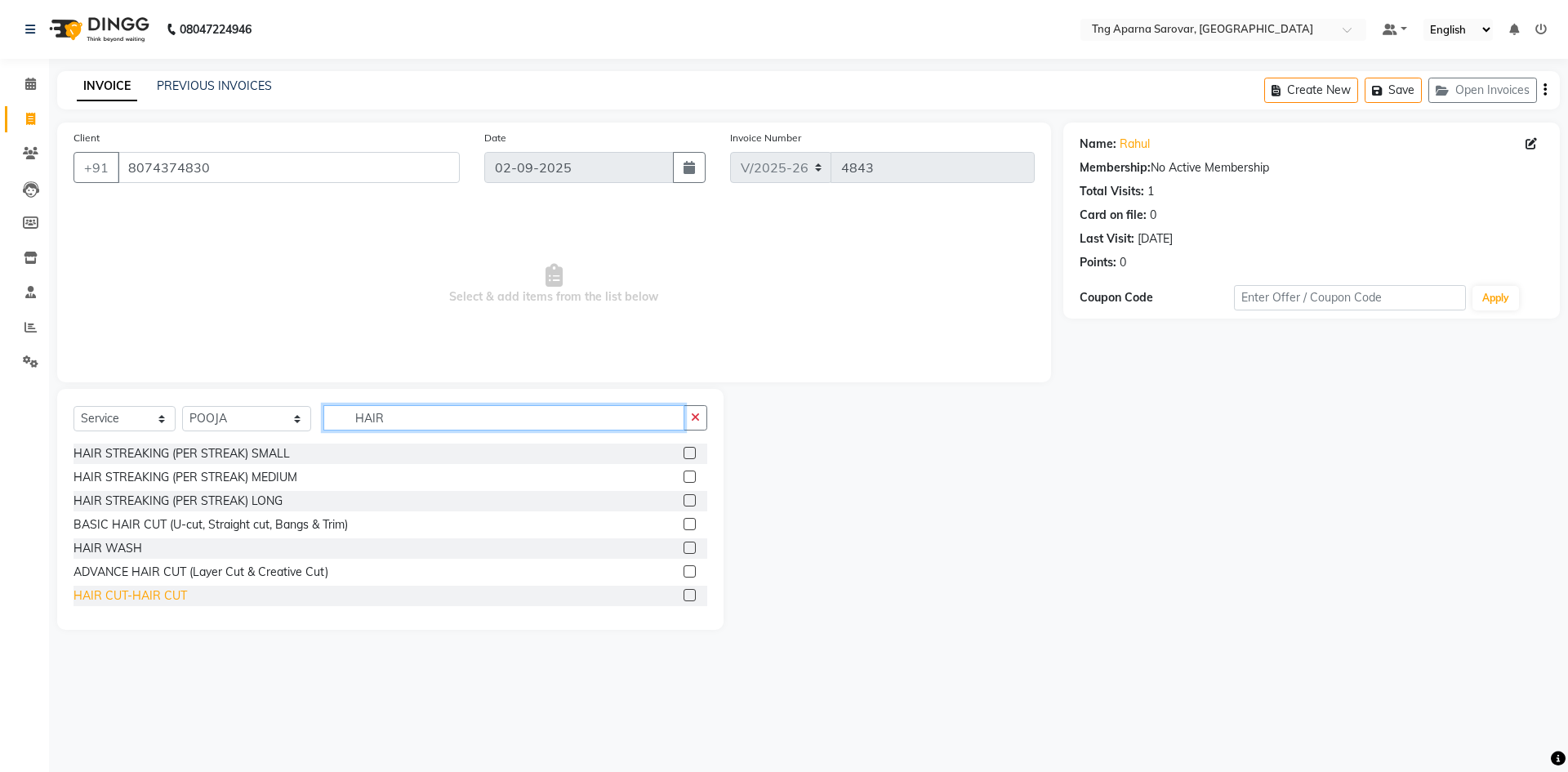
type input "HAIR"
click at [125, 601] on div "HAIR CUT-HAIR CUT" at bounding box center [130, 595] width 113 height 17
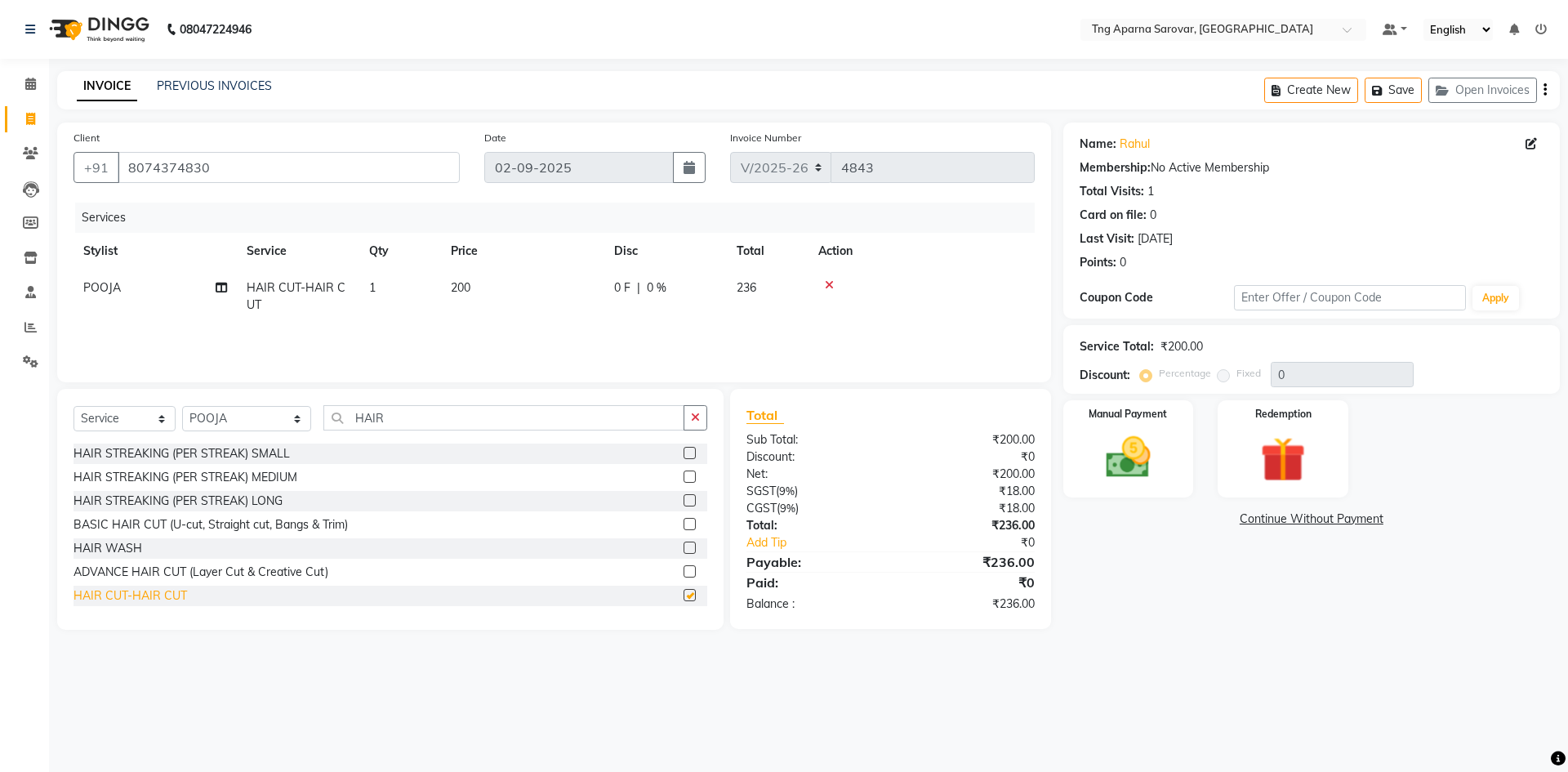
checkbox input "false"
click at [1123, 470] on img at bounding box center [1129, 457] width 76 height 54
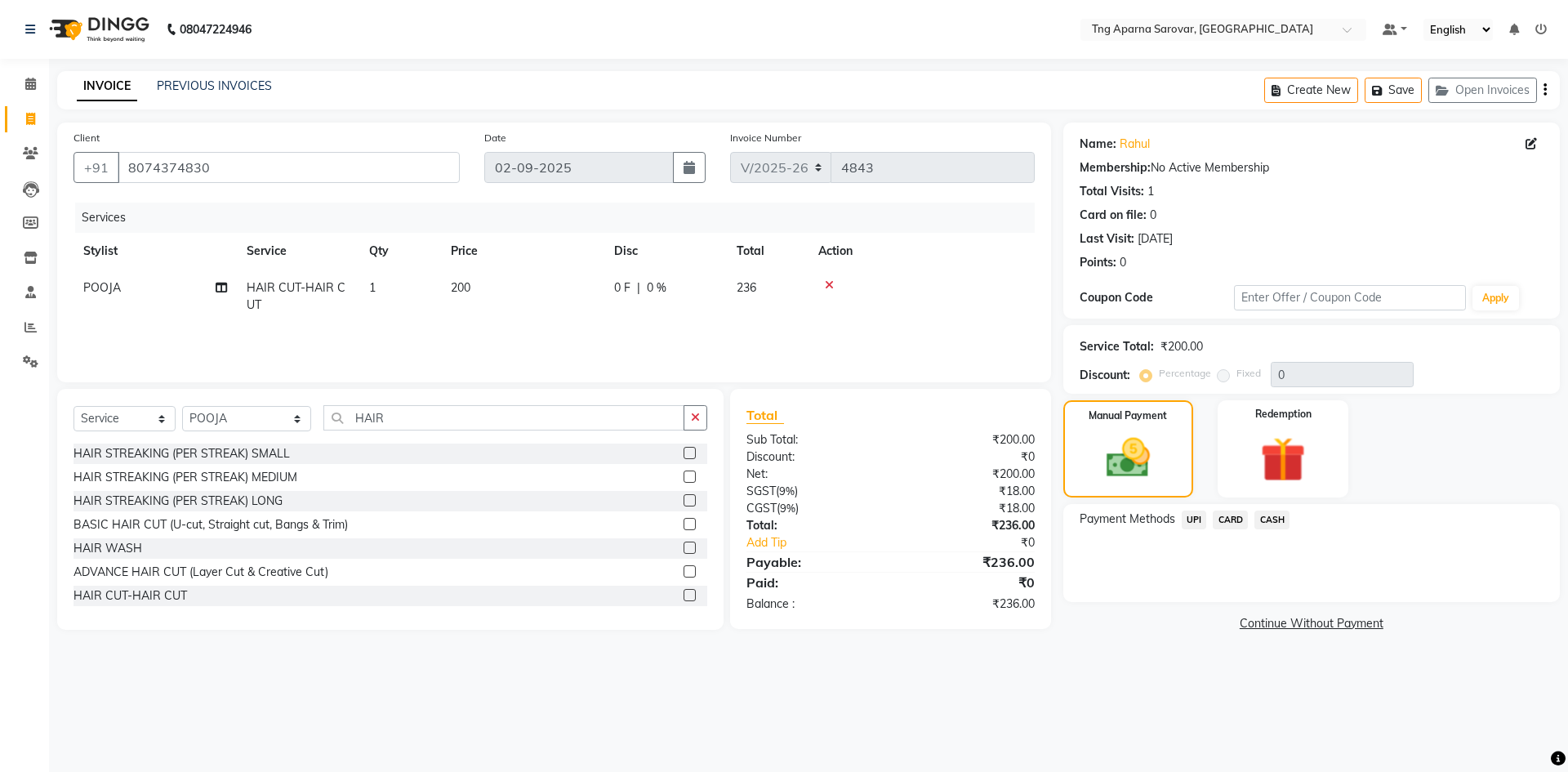
click at [1195, 517] on span "UPI" at bounding box center [1195, 520] width 25 height 19
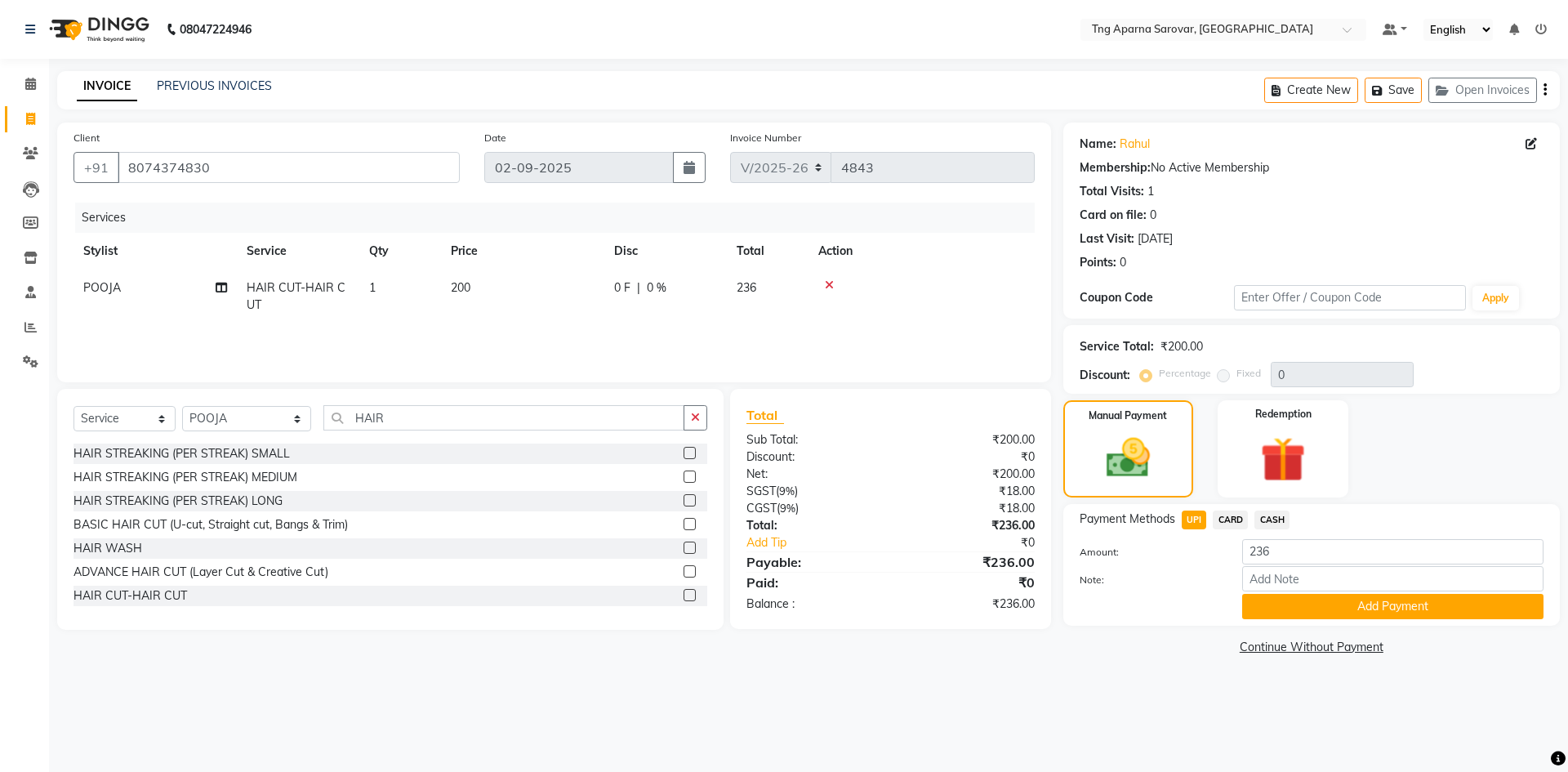
click at [1281, 517] on span "CASH" at bounding box center [1273, 520] width 35 height 19
click at [1281, 558] on input "236" at bounding box center [1393, 551] width 302 height 25
type input "200"
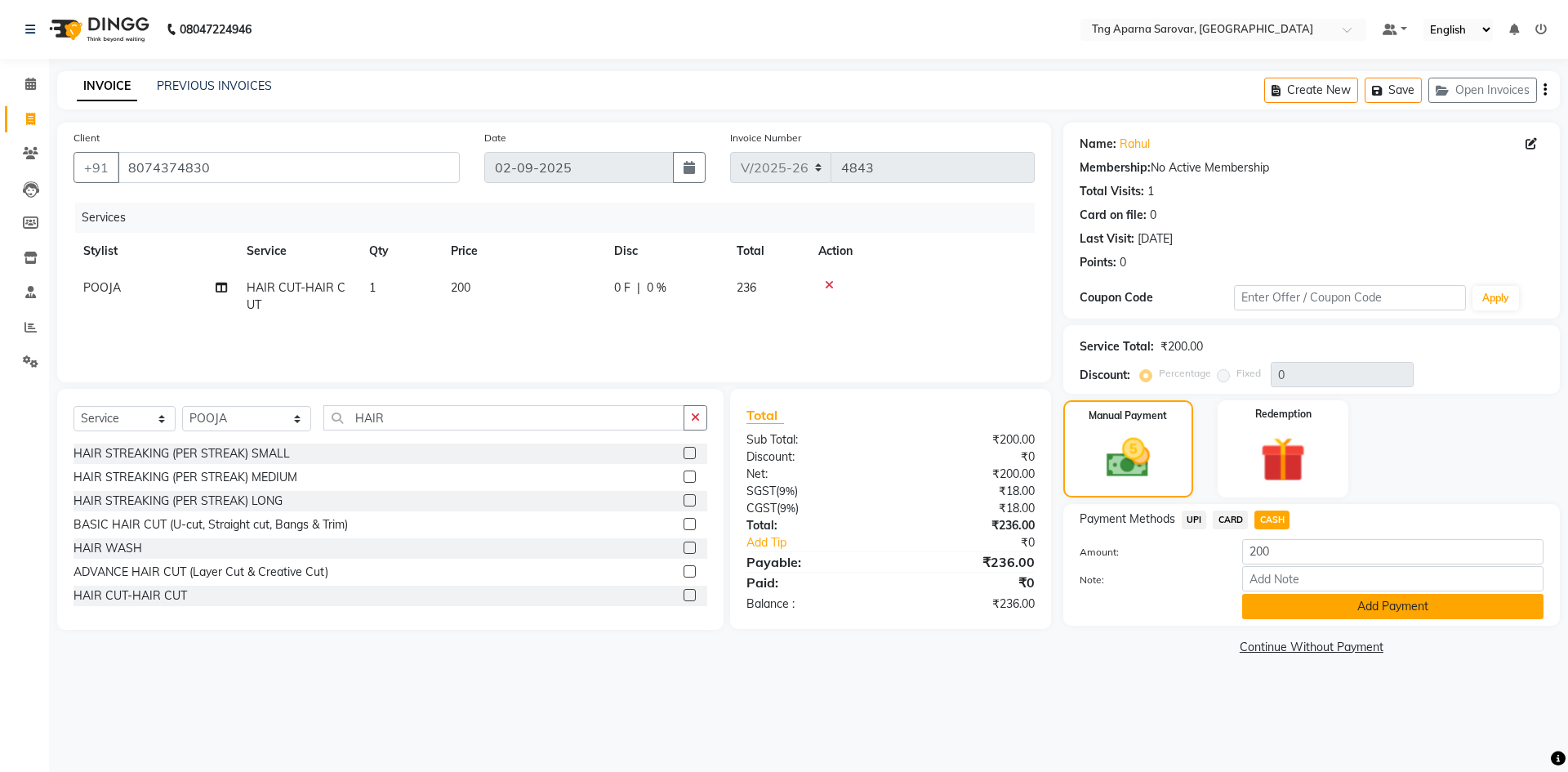
click at [1354, 612] on button "Add Payment" at bounding box center [1393, 606] width 302 height 25
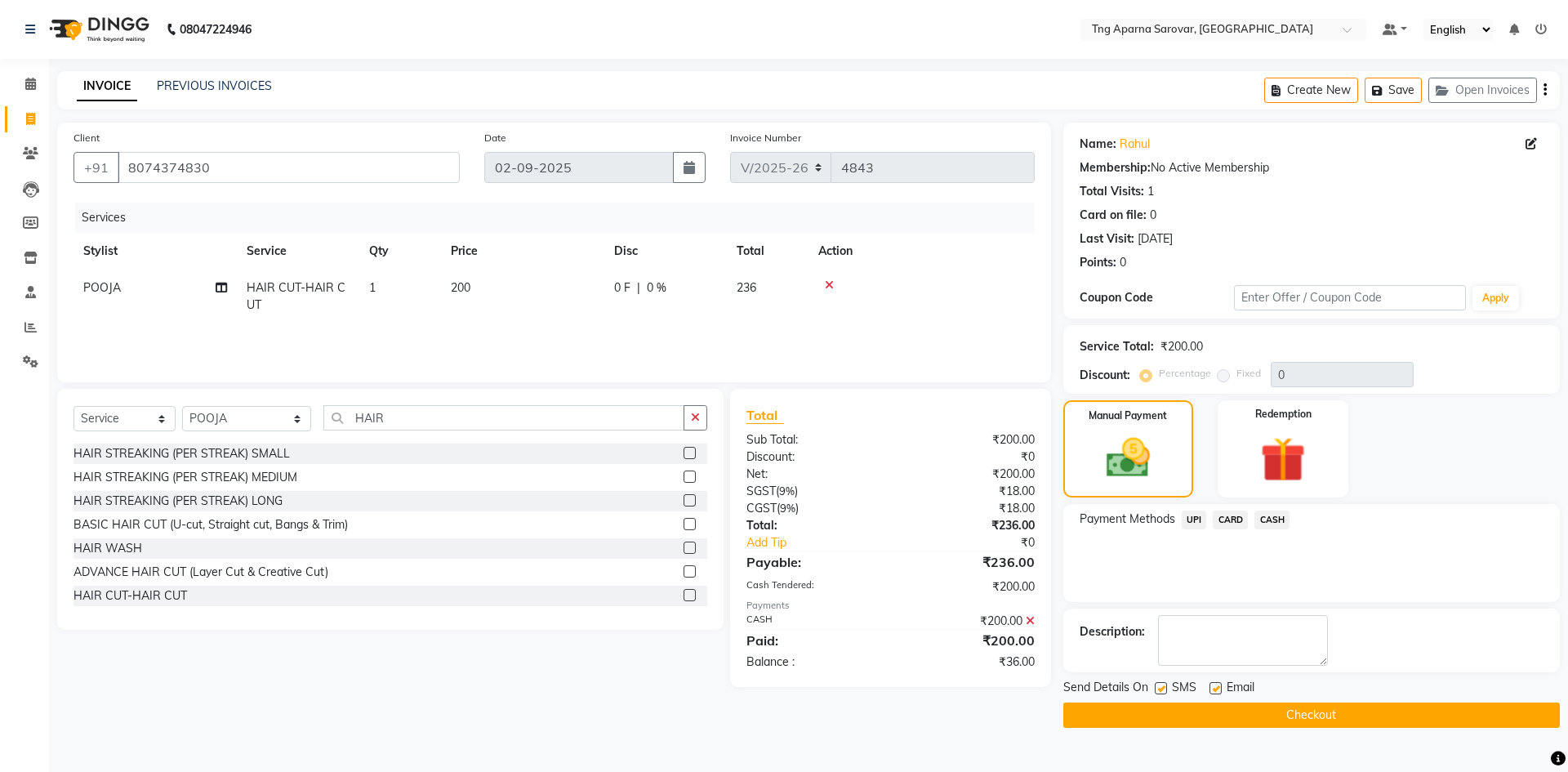
click at [1194, 519] on span "UPI" at bounding box center [1195, 520] width 25 height 19
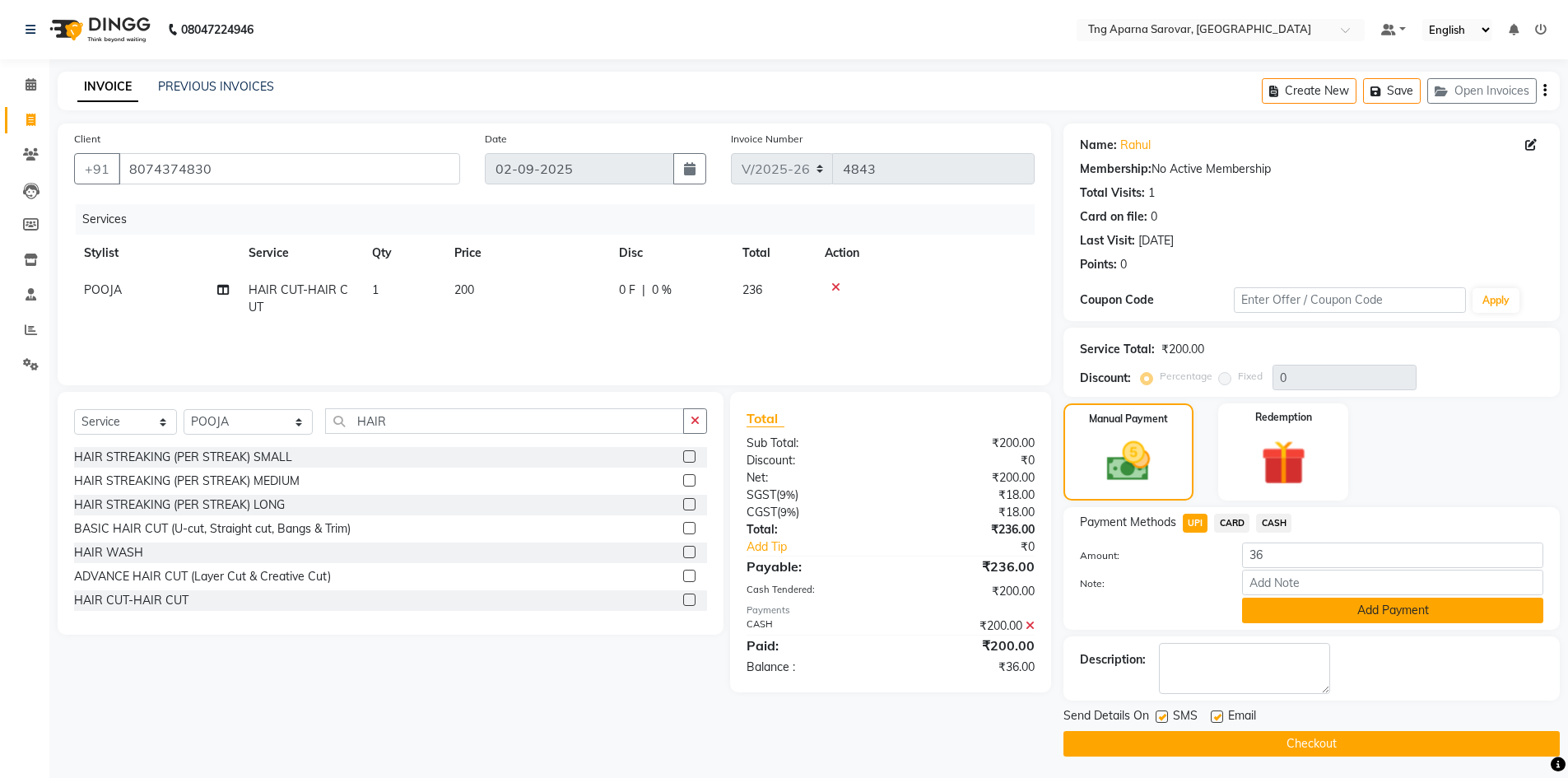
click at [1321, 617] on button "Add Payment" at bounding box center [1393, 609] width 301 height 25
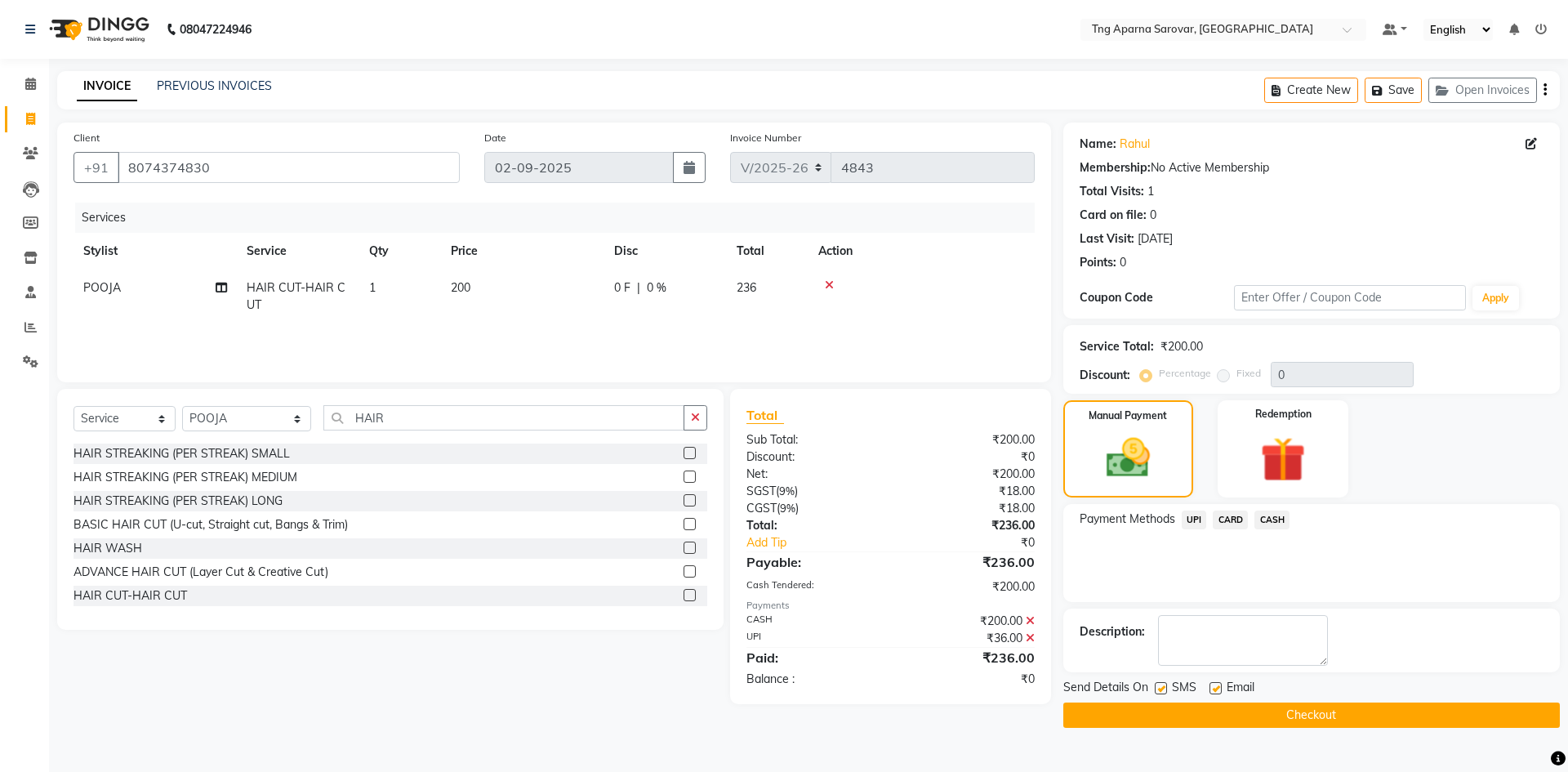
click at [25, 131] on link "Invoice" at bounding box center [24, 119] width 39 height 27
select select "service"
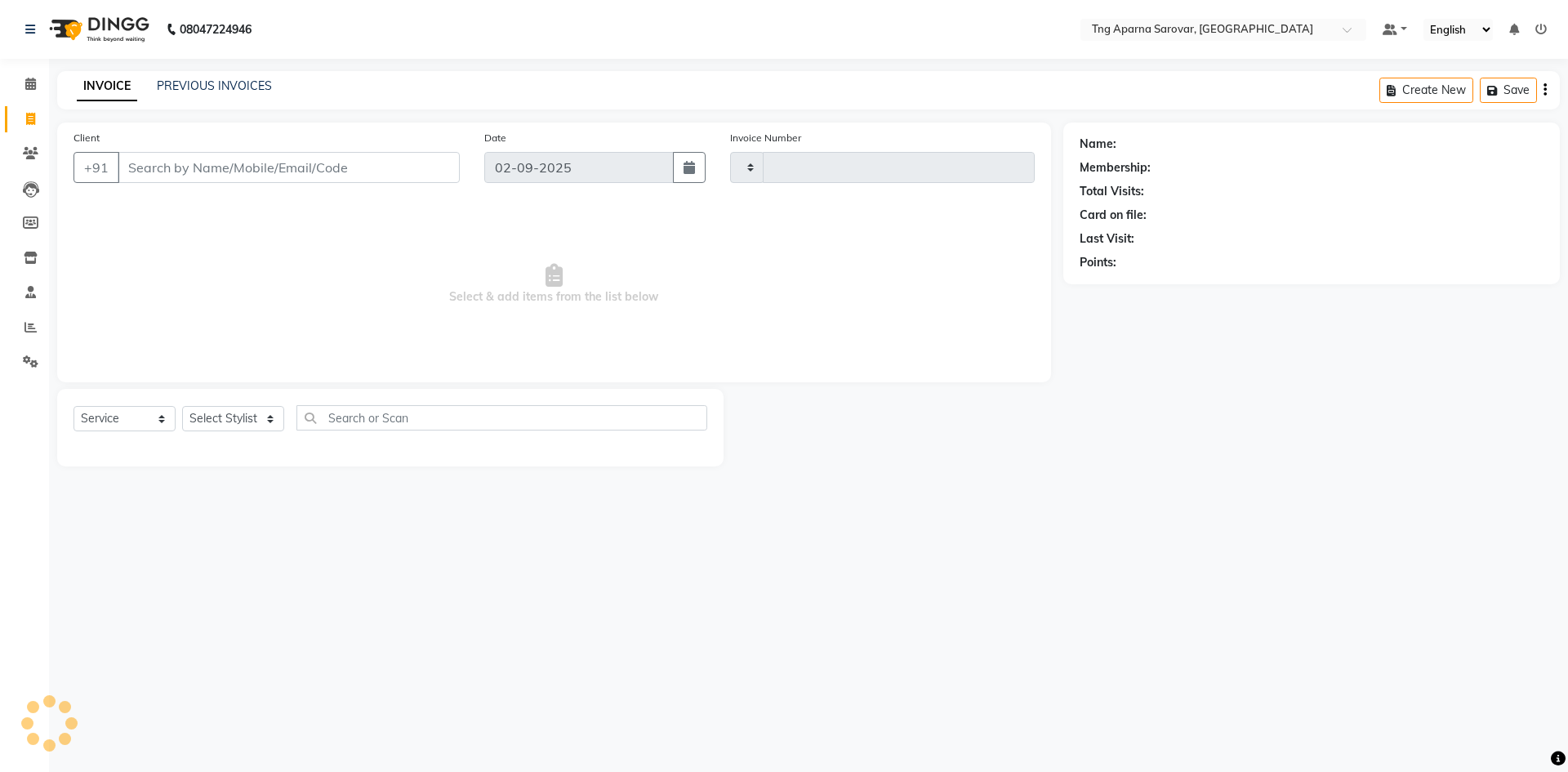
type input "4843"
select select "7390"
